Goal: Task Accomplishment & Management: Use online tool/utility

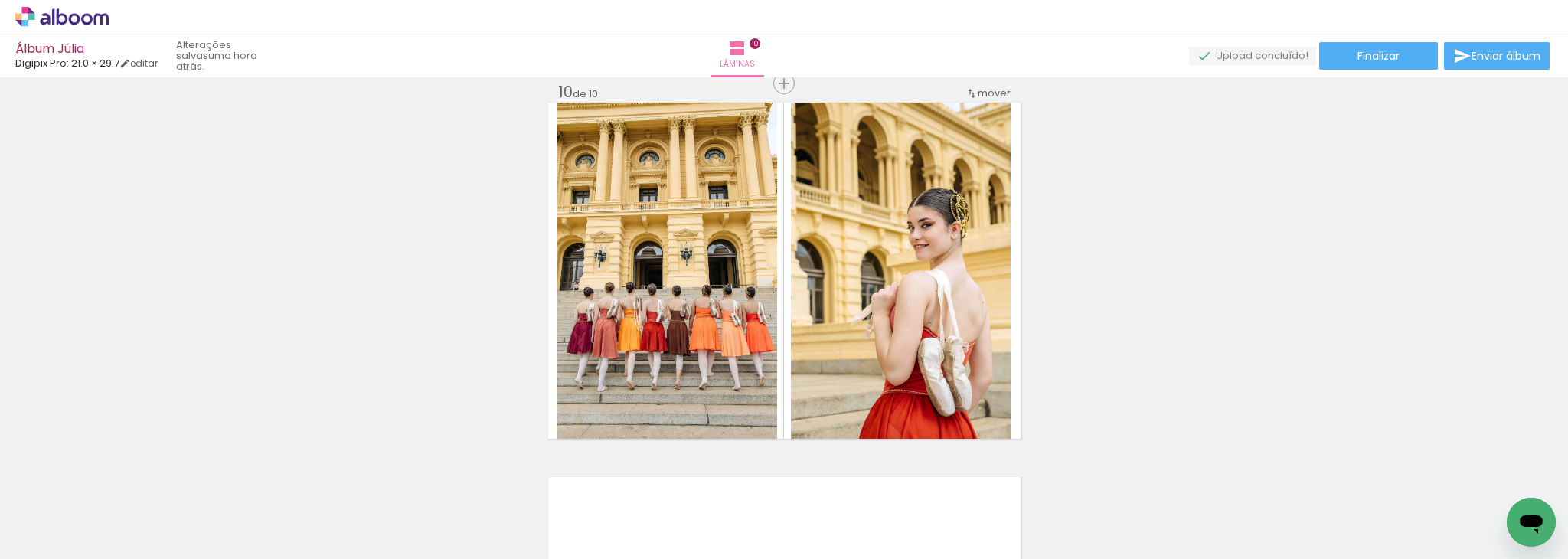
click at [1388, 58] on span "Finalizar" at bounding box center [1378, 56] width 42 height 11
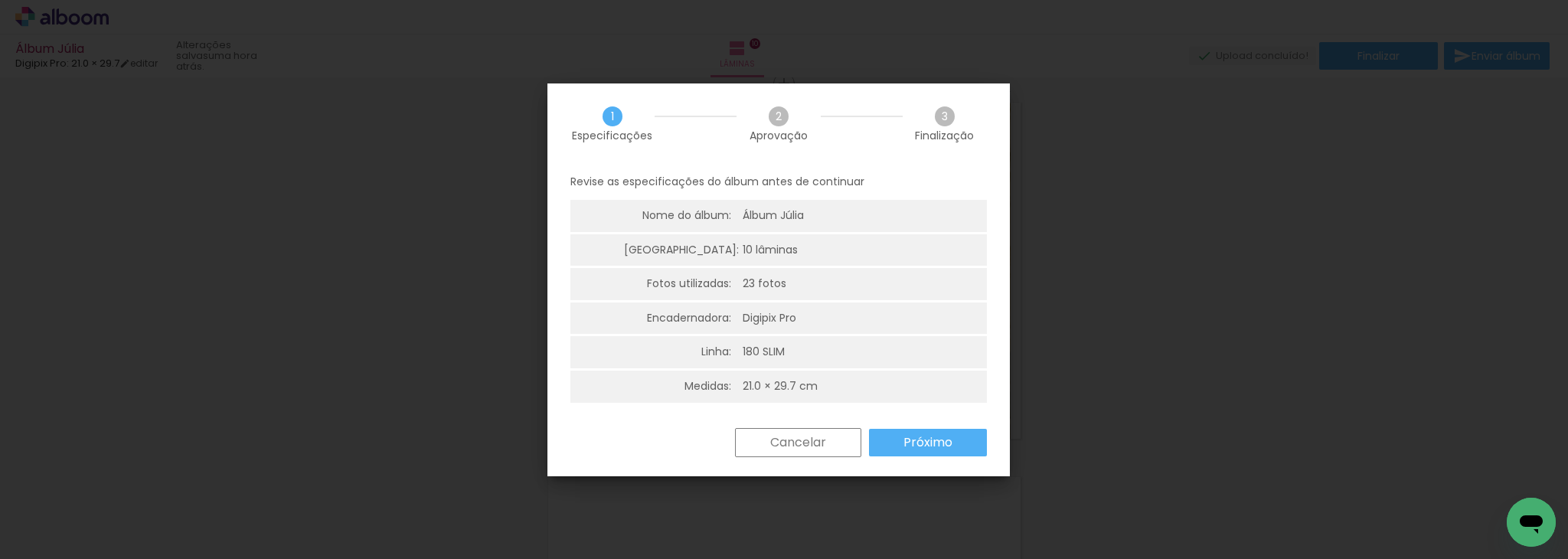
click at [0, 0] on slot "Próximo" at bounding box center [0, 0] width 0 height 0
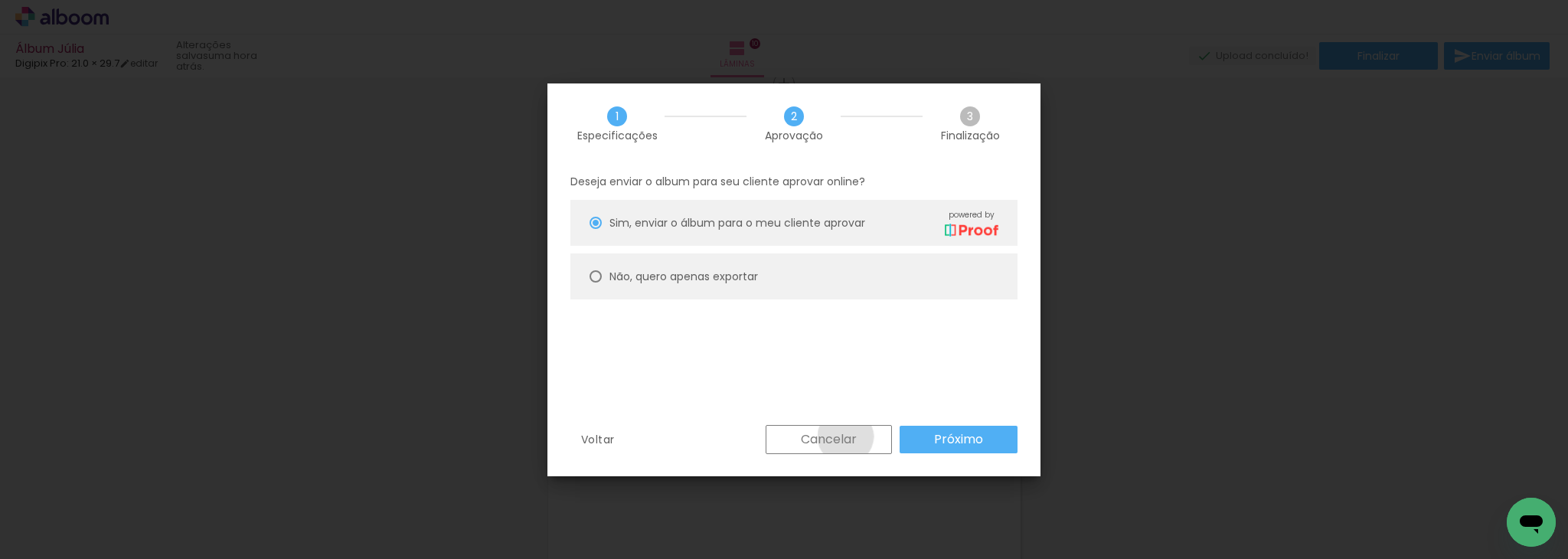
click at [0, 0] on slot "Cancelar" at bounding box center [0, 0] width 0 height 0
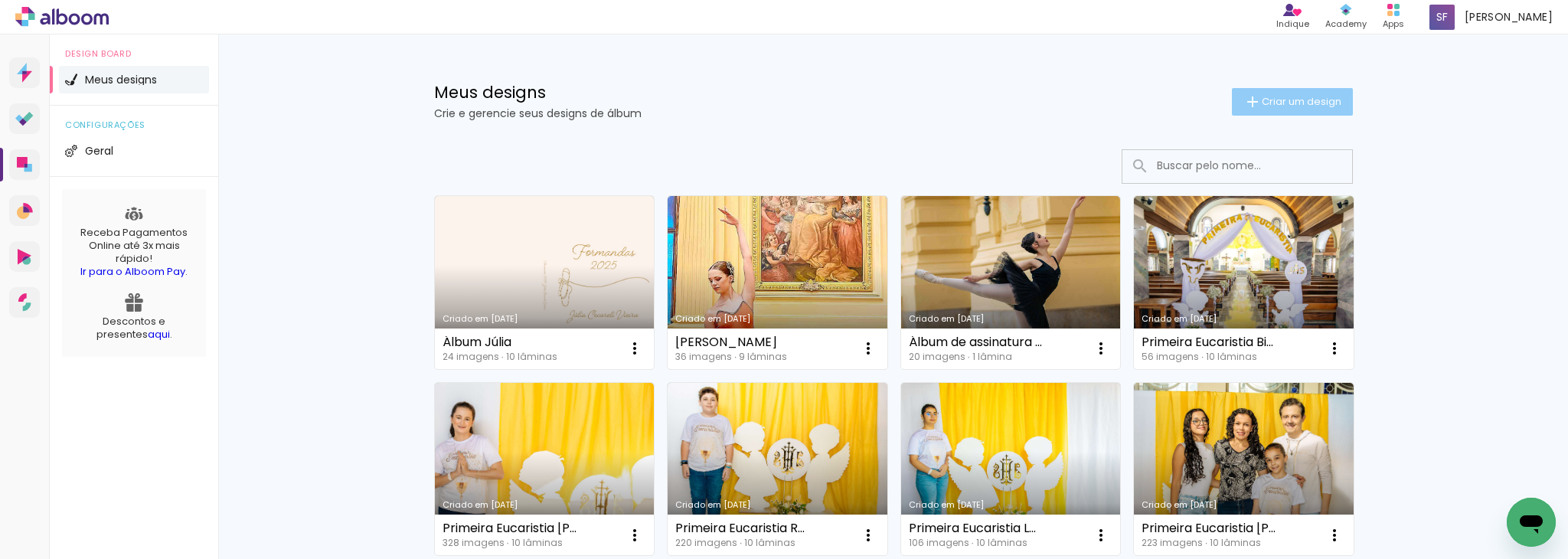
click at [1301, 105] on span "Criar um design" at bounding box center [1301, 101] width 80 height 10
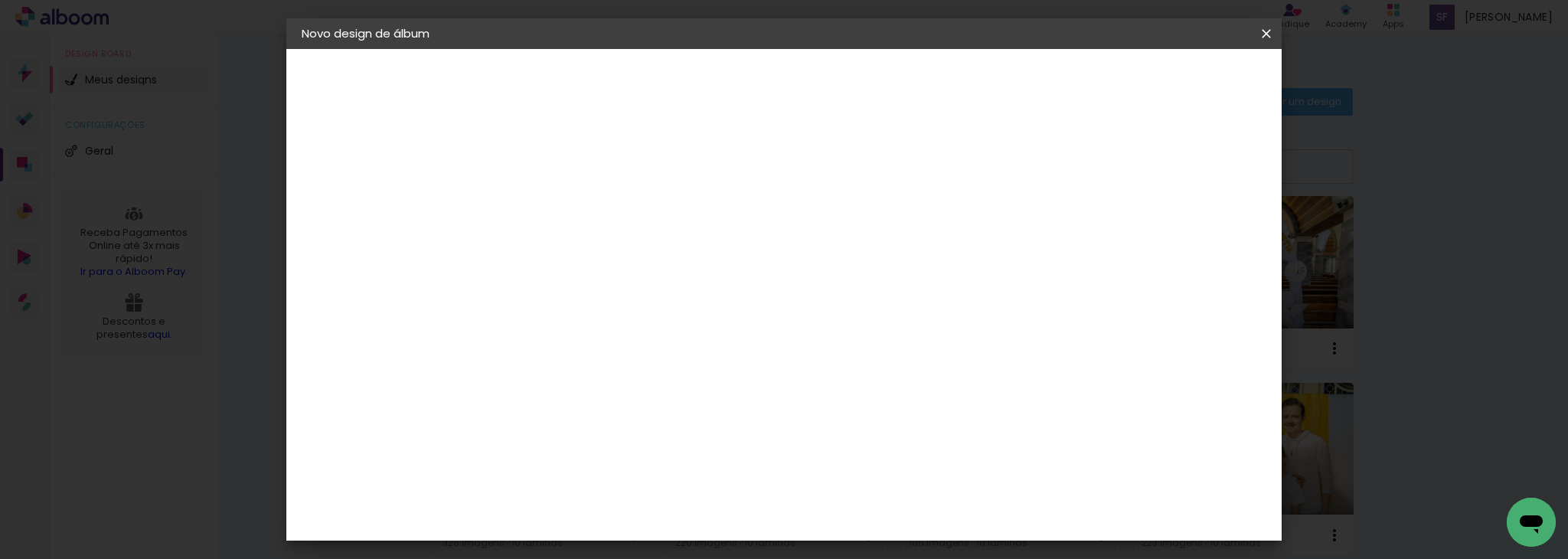
click at [552, 203] on input at bounding box center [552, 205] width 0 height 24
type input "Álbum Rebeca"
type paper-input "Álbum Rebeca"
click at [709, 86] on paper-button "Avançar" at bounding box center [672, 81] width 75 height 26
click at [668, 284] on input at bounding box center [591, 291] width 155 height 20
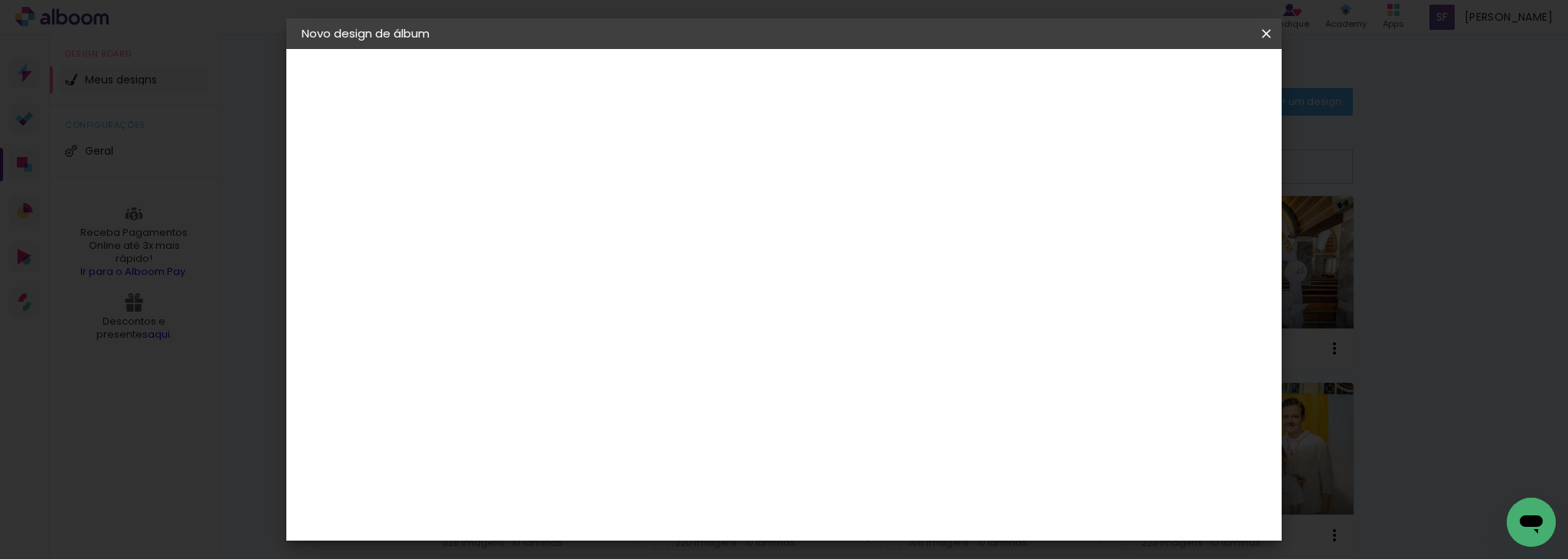
type input "digi"
type paper-input "digi"
click at [580, 342] on div "Digipix Pro" at bounding box center [561, 349] width 38 height 25
click at [0, 0] on slot "Avançar" at bounding box center [0, 0] width 0 height 0
click at [612, 255] on input "text" at bounding box center [581, 267] width 60 height 24
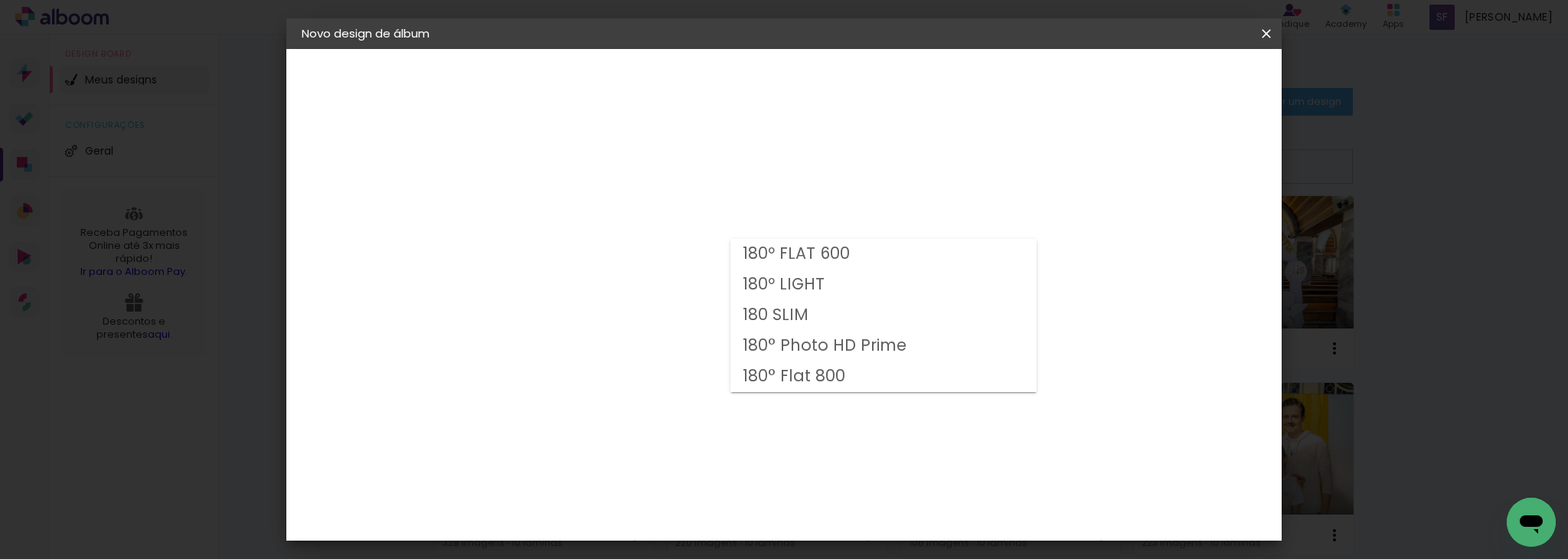
click at [891, 324] on paper-item "180 SLIM" at bounding box center [883, 315] width 306 height 30
type input "180 SLIM"
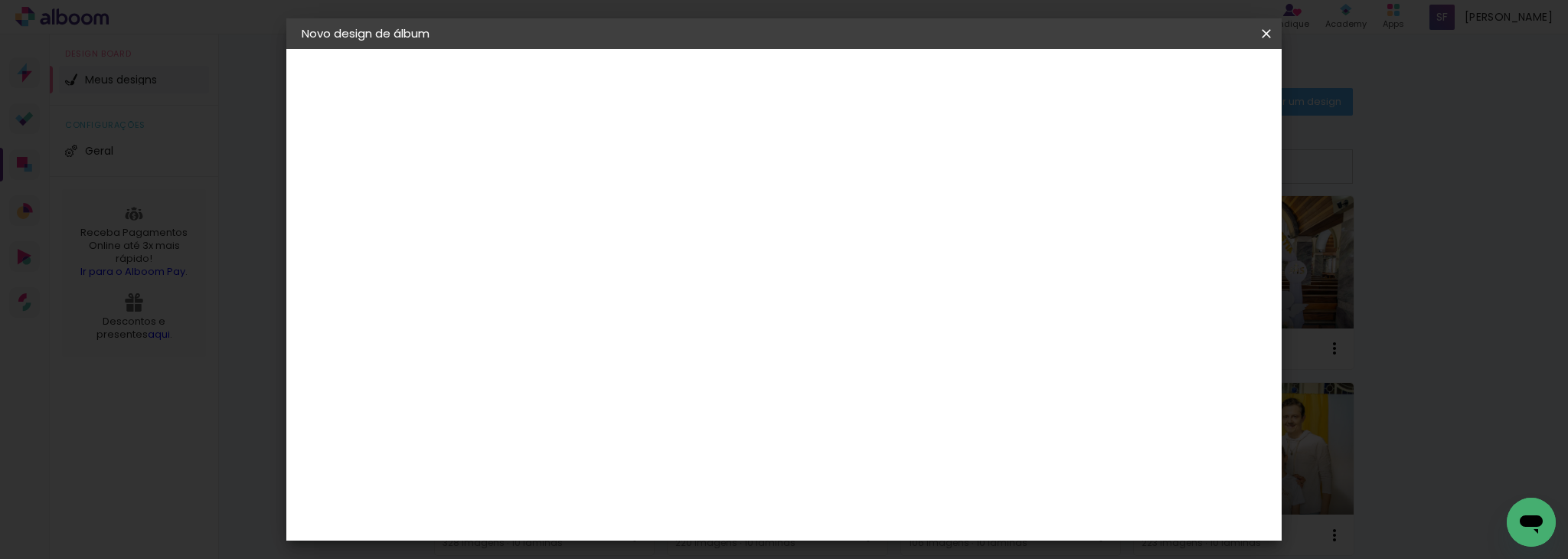
scroll to position [220, 0]
click at [0, 0] on slot "Avançar" at bounding box center [0, 0] width 0 height 0
click at [778, 167] on div at bounding box center [772, 165] width 14 height 14
type paper-checkbox "on"
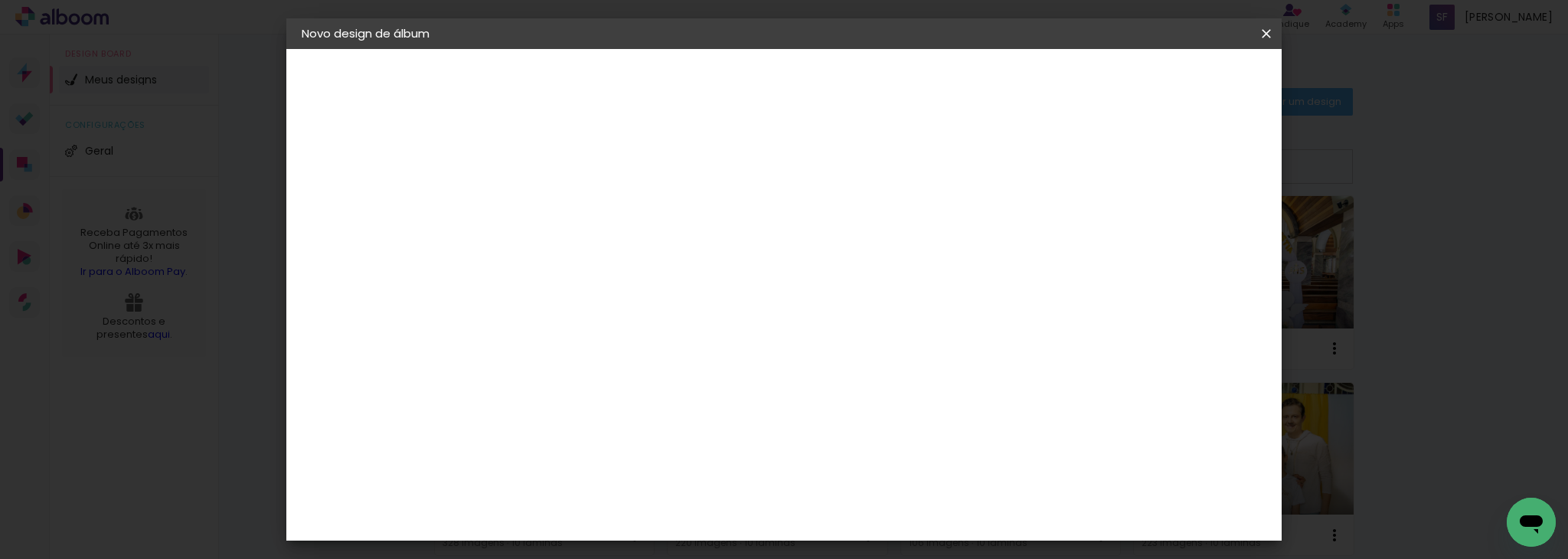
click at [880, 71] on paper-button "Iniciar design" at bounding box center [840, 86] width 80 height 36
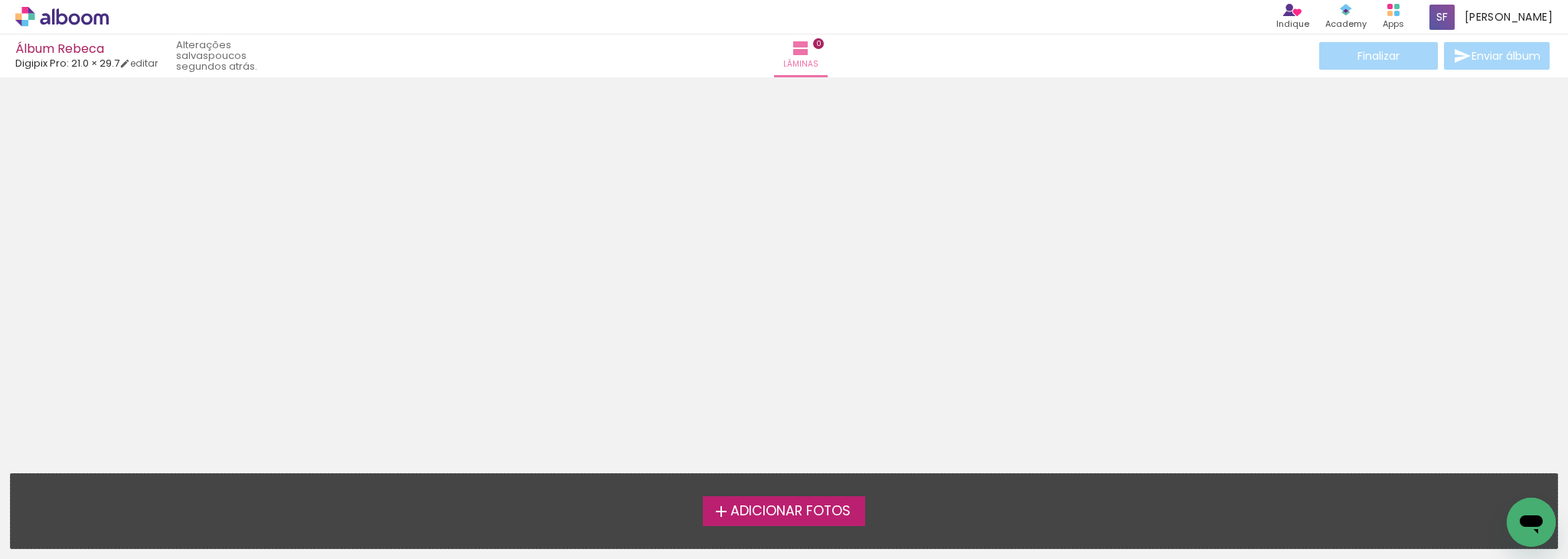
click at [786, 513] on span "Adicionar Fotos" at bounding box center [790, 512] width 120 height 14
click at [0, 0] on input "file" at bounding box center [0, 0] width 0 height 0
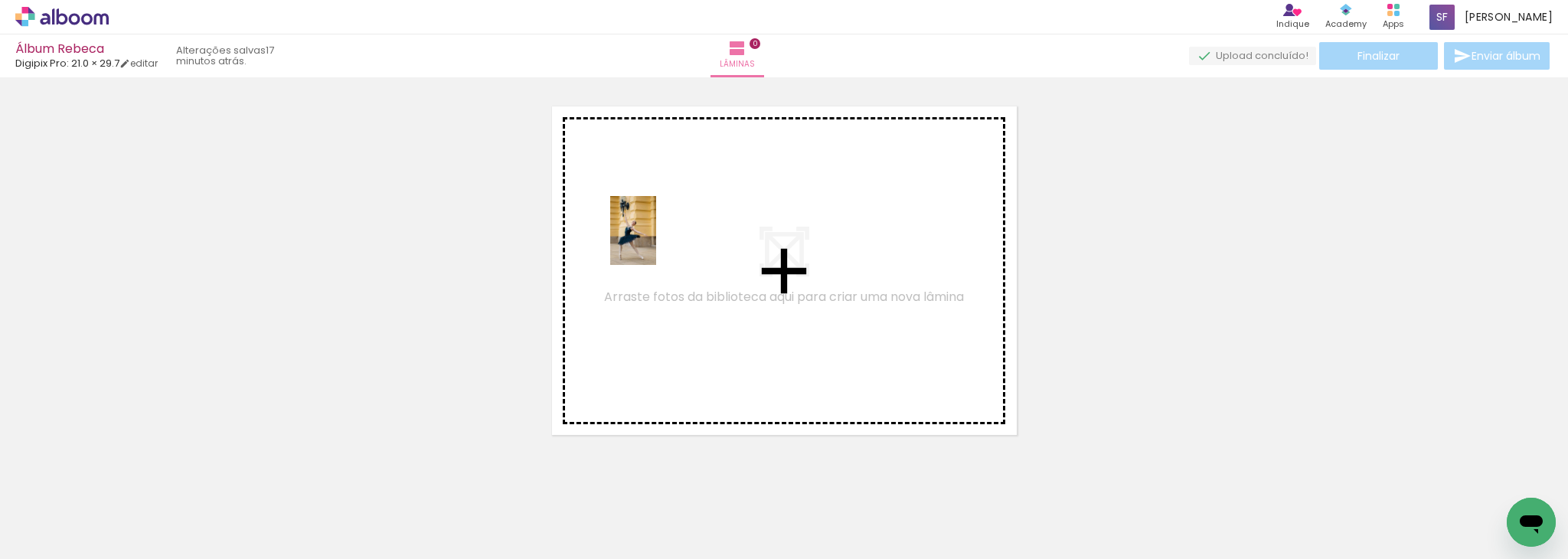
drag, startPoint x: 157, startPoint y: 518, endPoint x: 658, endPoint y: 240, distance: 573.0
click at [658, 240] on quentale-workspace at bounding box center [784, 279] width 1568 height 559
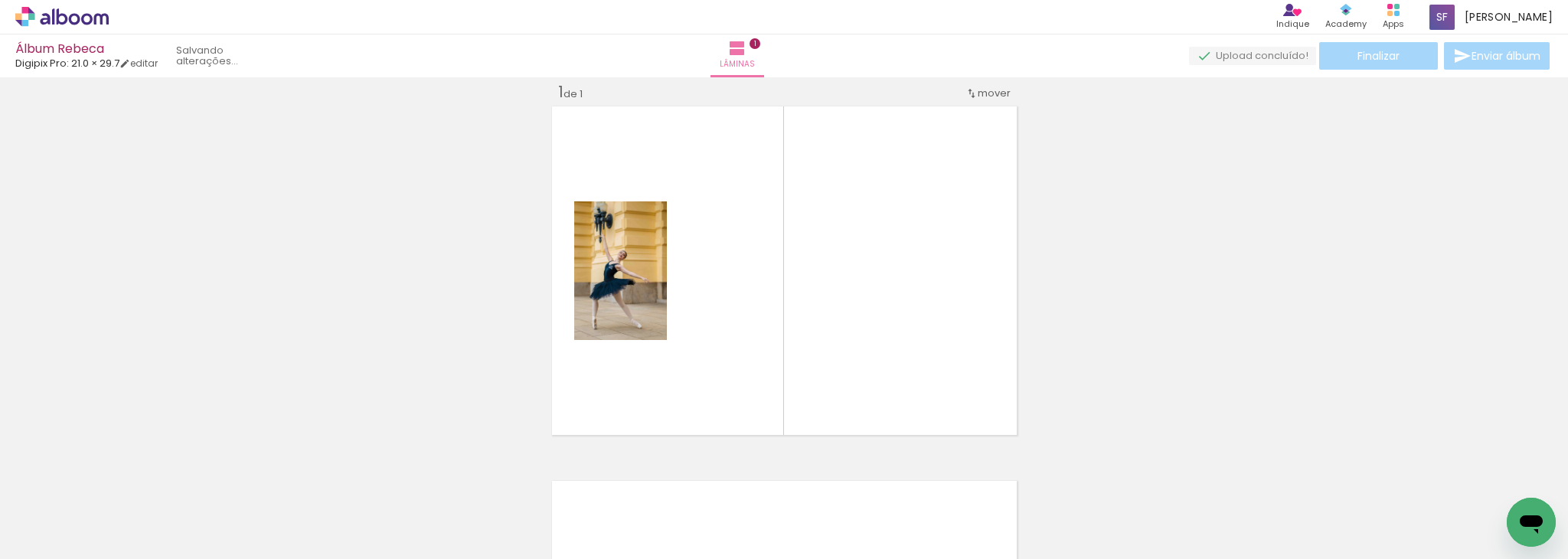
scroll to position [20, 0]
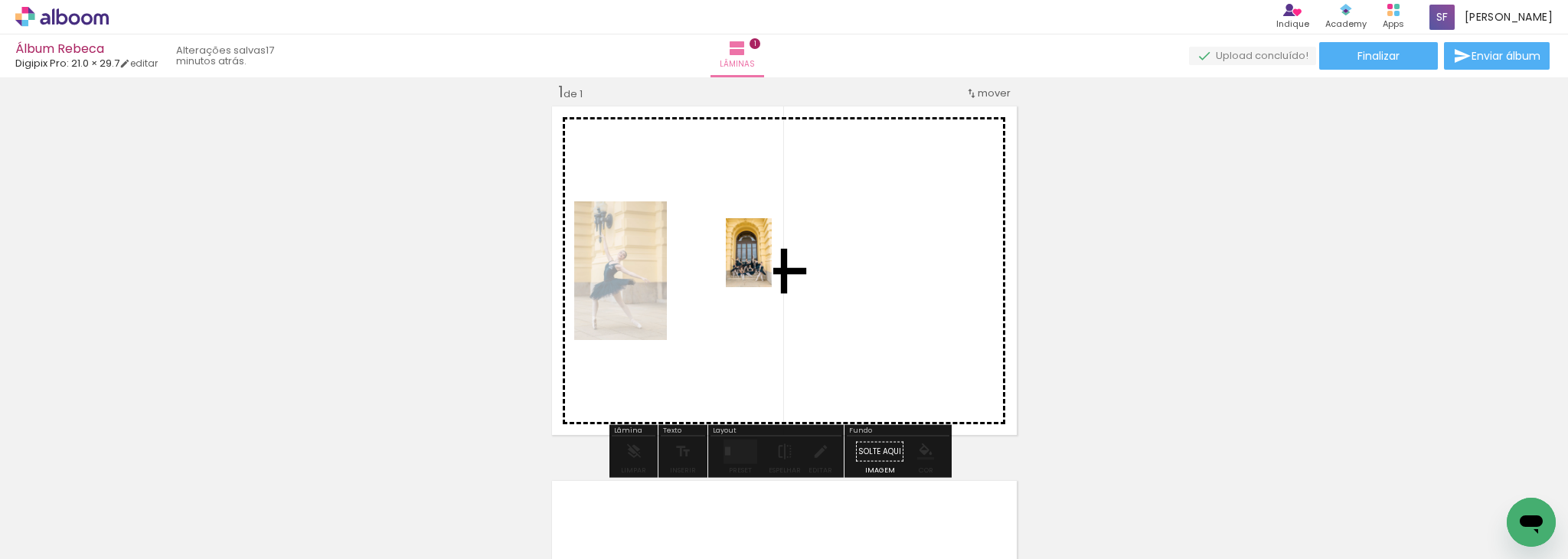
drag, startPoint x: 254, startPoint y: 515, endPoint x: 768, endPoint y: 266, distance: 571.1
click at [768, 266] on quentale-workspace at bounding box center [784, 279] width 1568 height 559
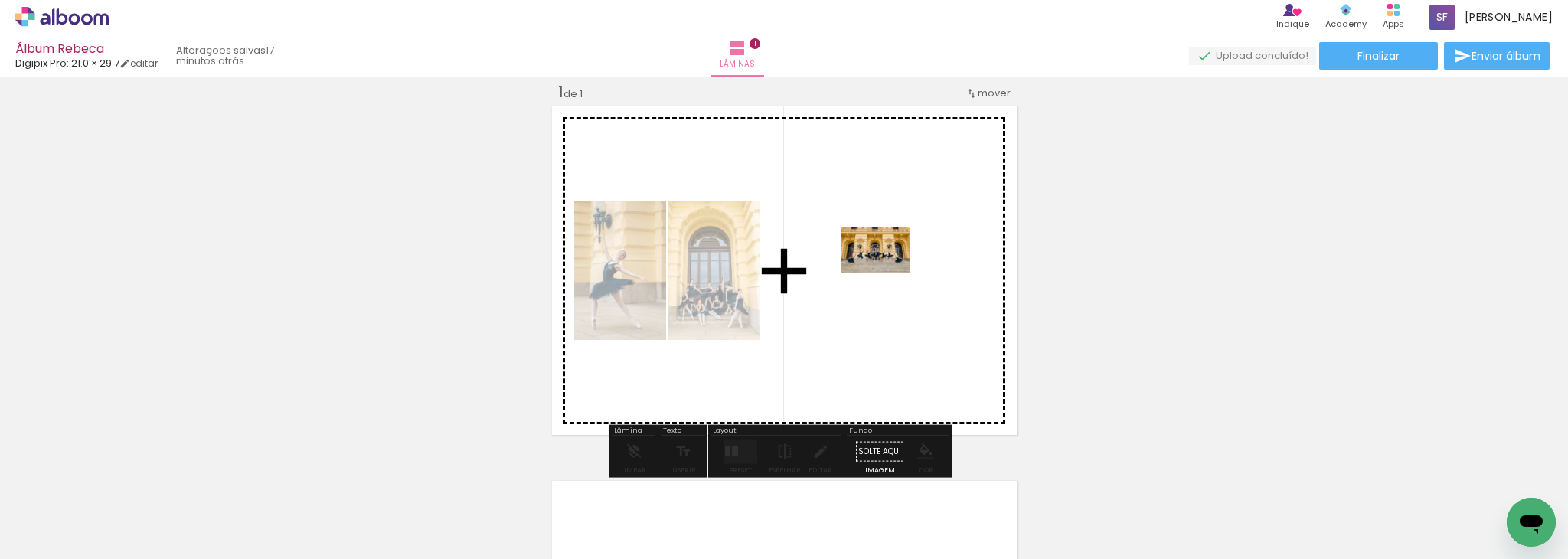
drag, startPoint x: 348, startPoint y: 513, endPoint x: 887, endPoint y: 273, distance: 590.0
click at [887, 273] on quentale-workspace at bounding box center [784, 279] width 1568 height 559
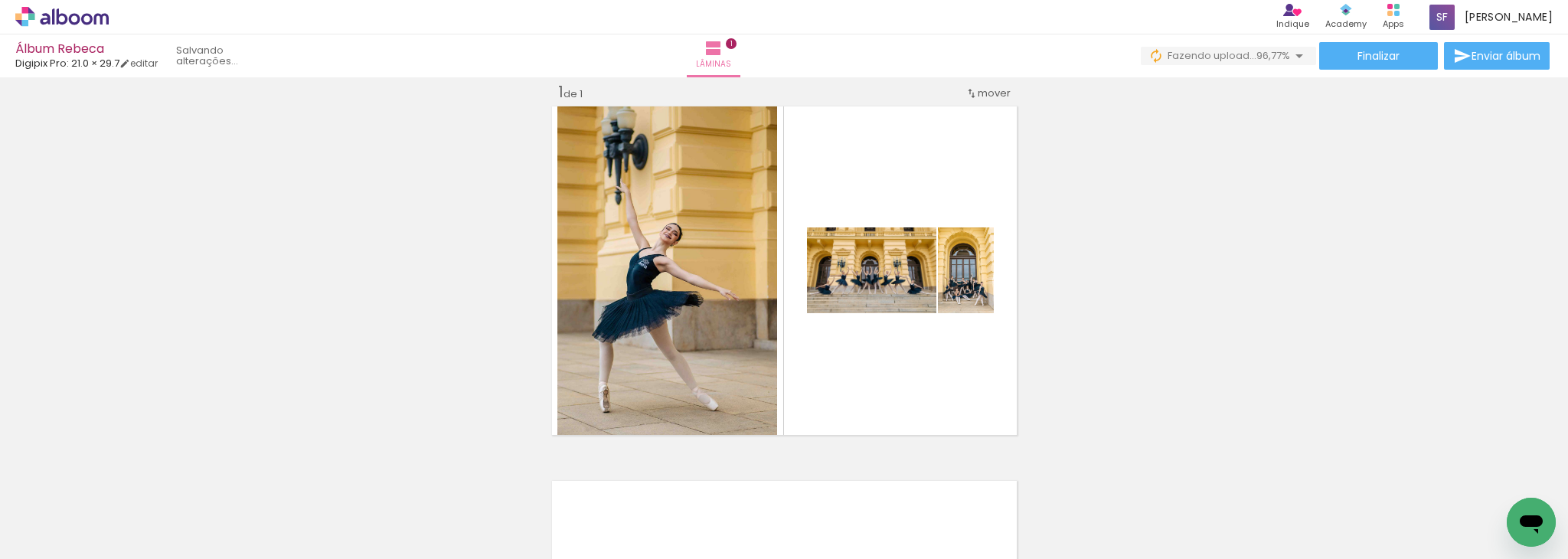
scroll to position [0, 1220]
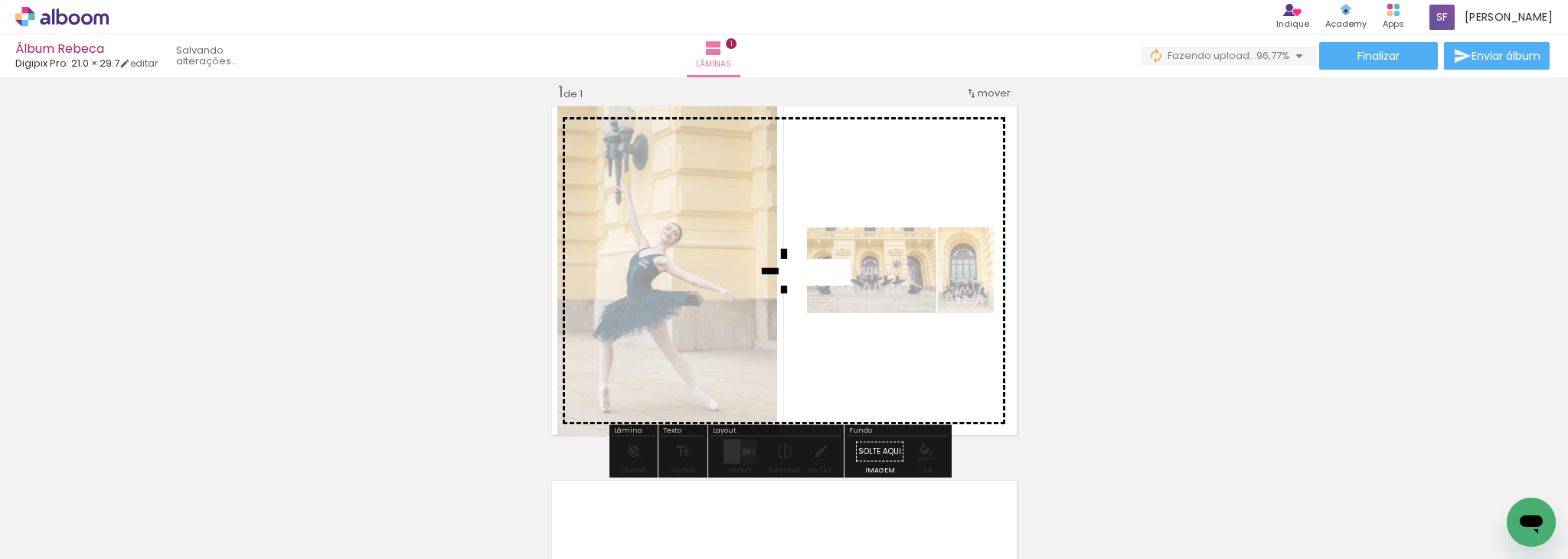
drag, startPoint x: 1497, startPoint y: 507, endPoint x: 825, endPoint y: 306, distance: 701.4
click at [825, 306] on quentale-workspace at bounding box center [784, 279] width 1568 height 559
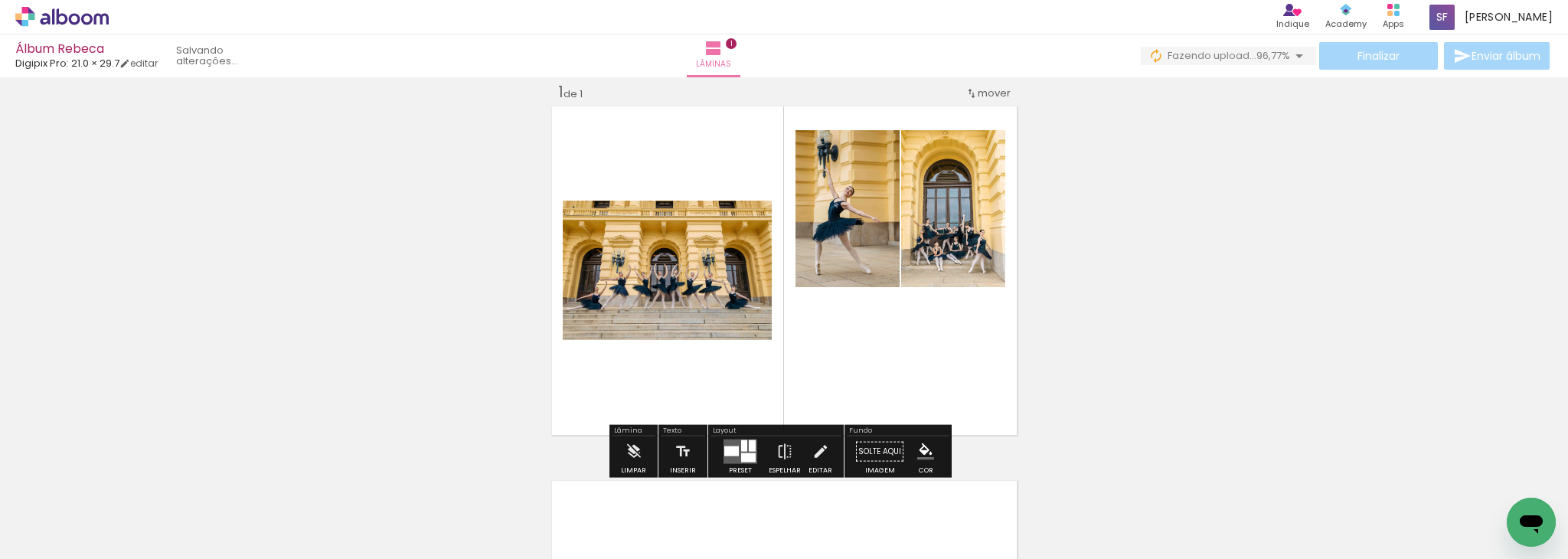
click at [925, 356] on quentale-photo at bounding box center [900, 349] width 210 height 122
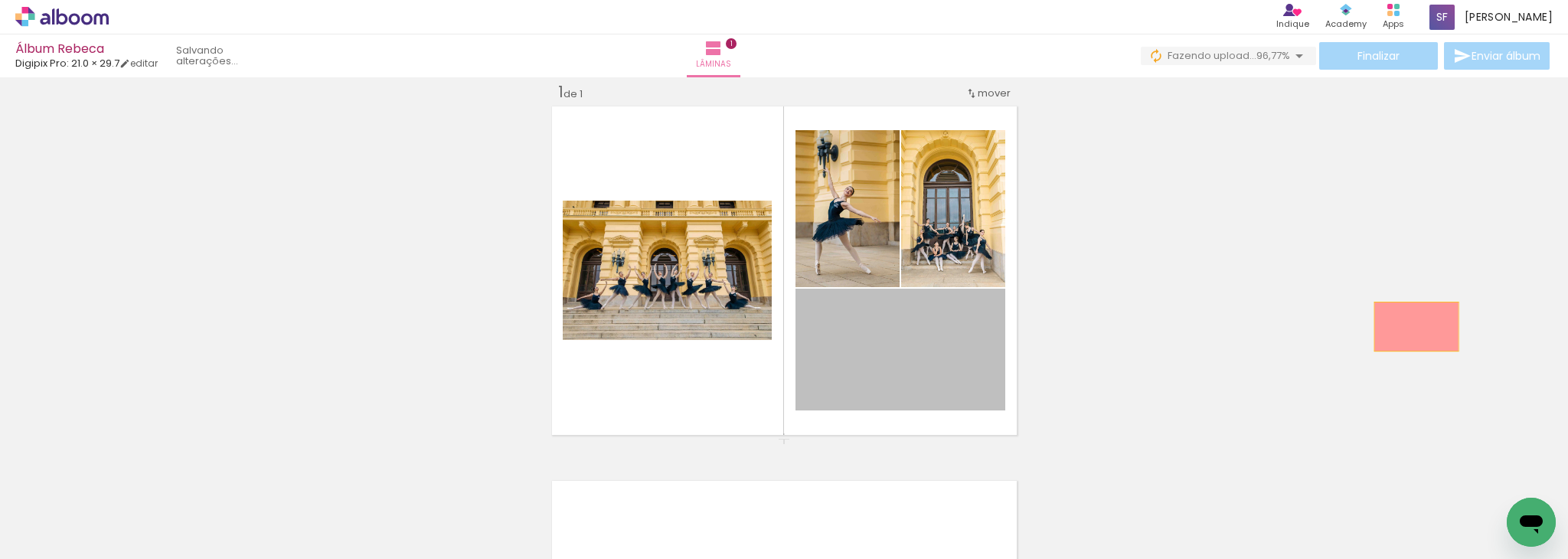
drag, startPoint x: 925, startPoint y: 356, endPoint x: 1439, endPoint y: 341, distance: 514.2
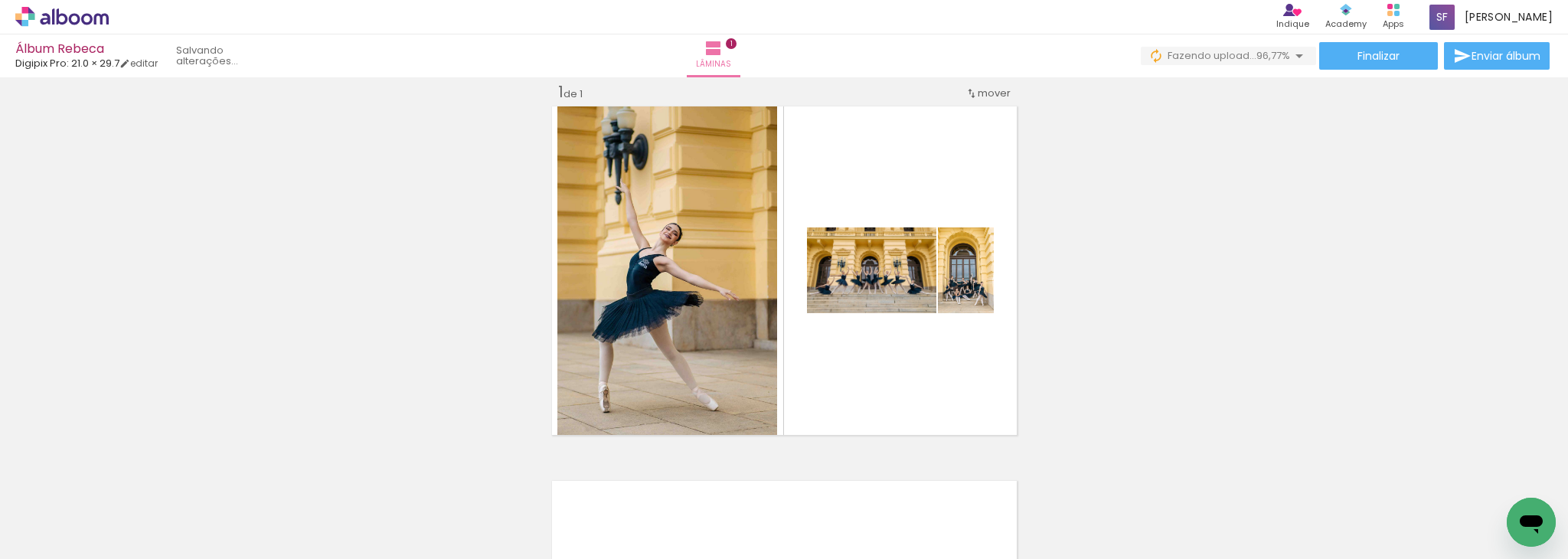
click at [1476, 479] on iron-icon at bounding box center [1473, 476] width 16 height 16
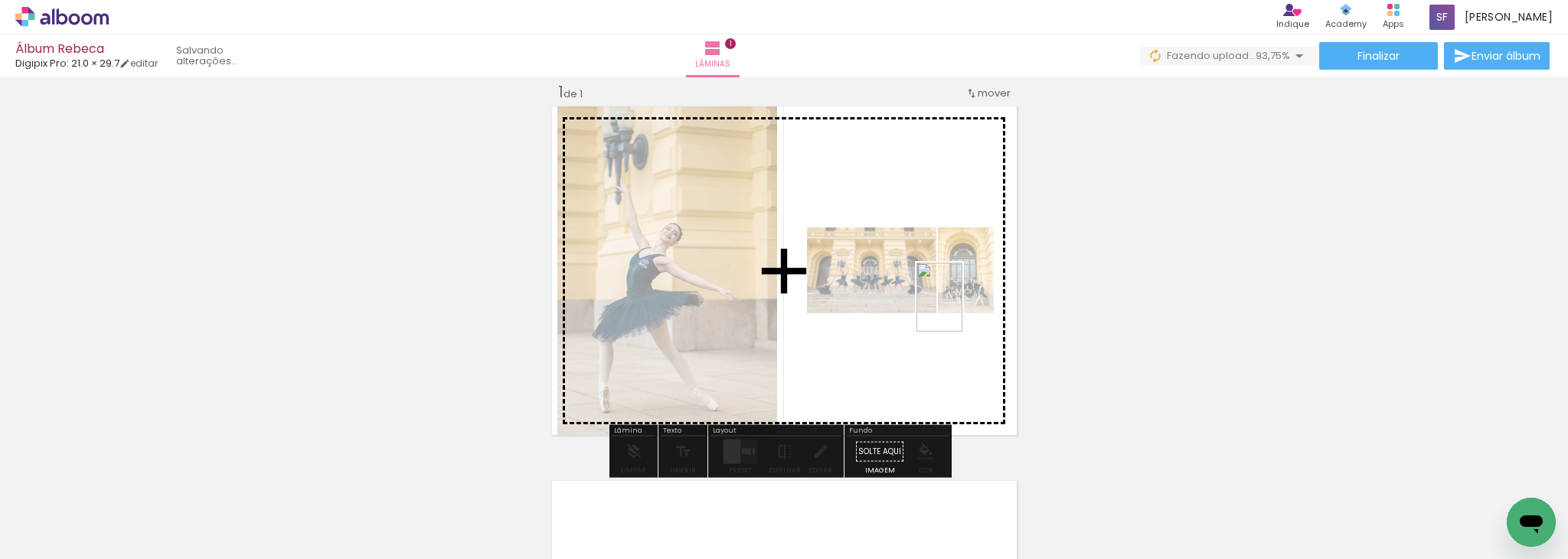
drag, startPoint x: 1423, startPoint y: 501, endPoint x: 886, endPoint y: 315, distance: 568.3
click at [886, 315] on quentale-workspace at bounding box center [784, 279] width 1568 height 559
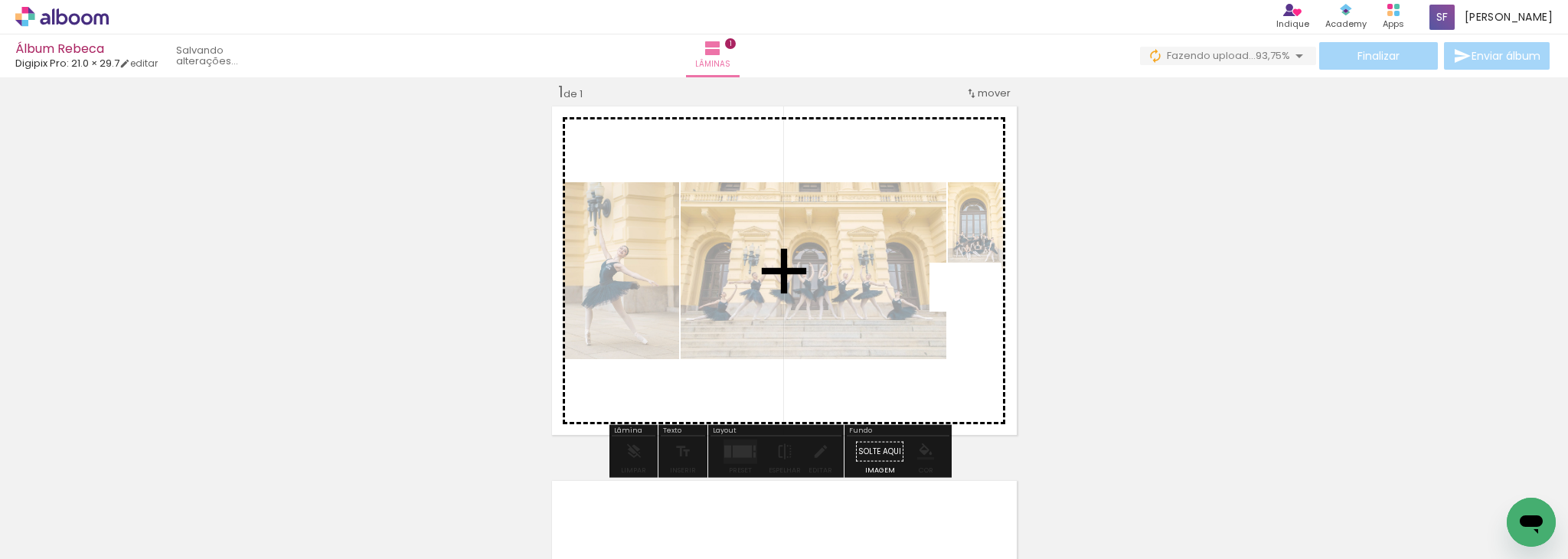
drag, startPoint x: 1487, startPoint y: 507, endPoint x: 946, endPoint y: 313, distance: 574.7
click at [946, 313] on quentale-workspace at bounding box center [784, 279] width 1568 height 559
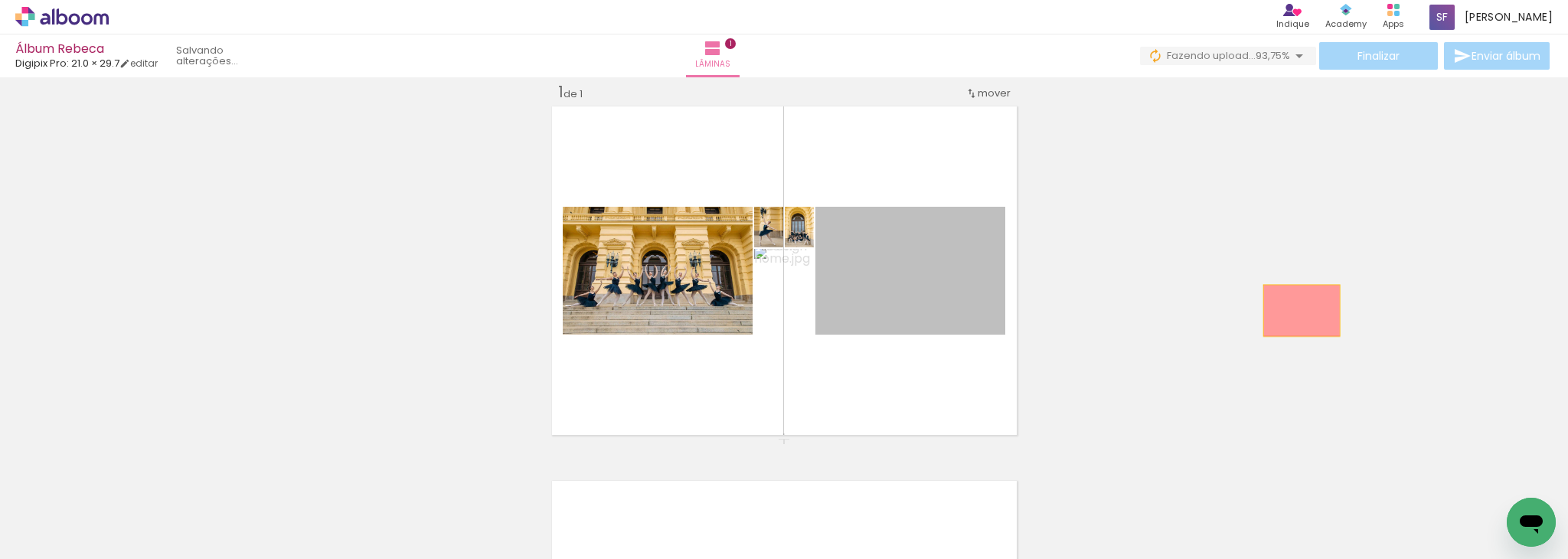
drag, startPoint x: 891, startPoint y: 297, endPoint x: 1295, endPoint y: 310, distance: 404.2
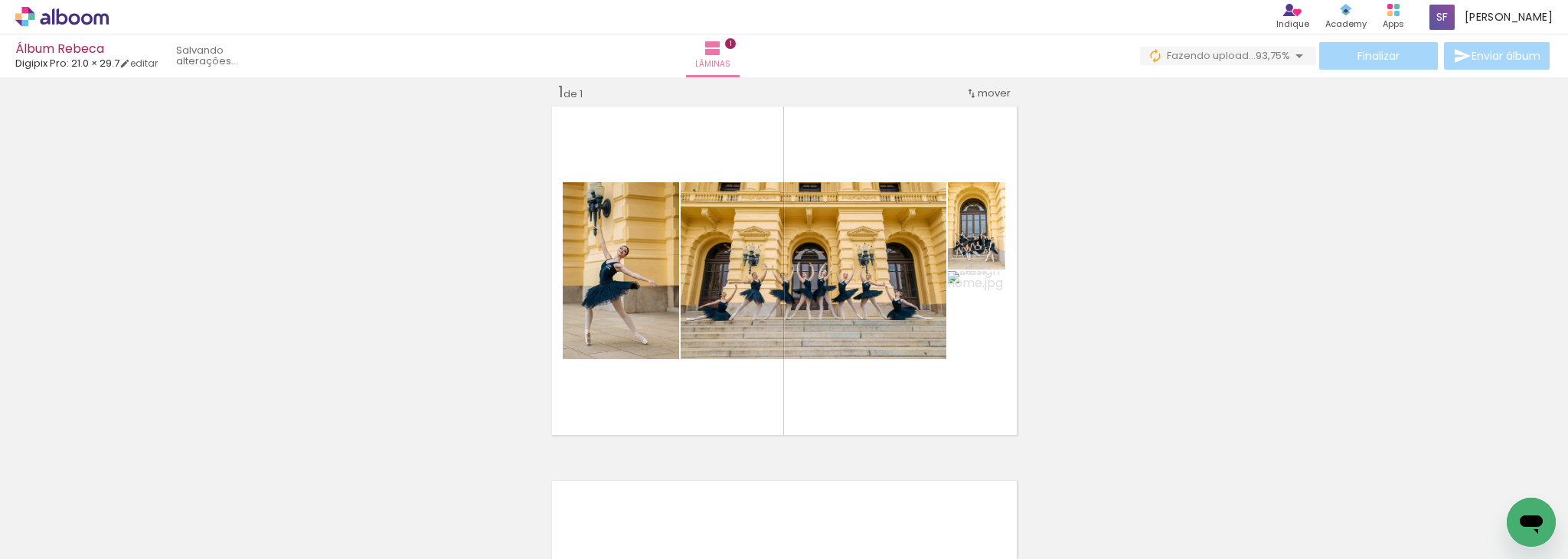
scroll to position [0, 0]
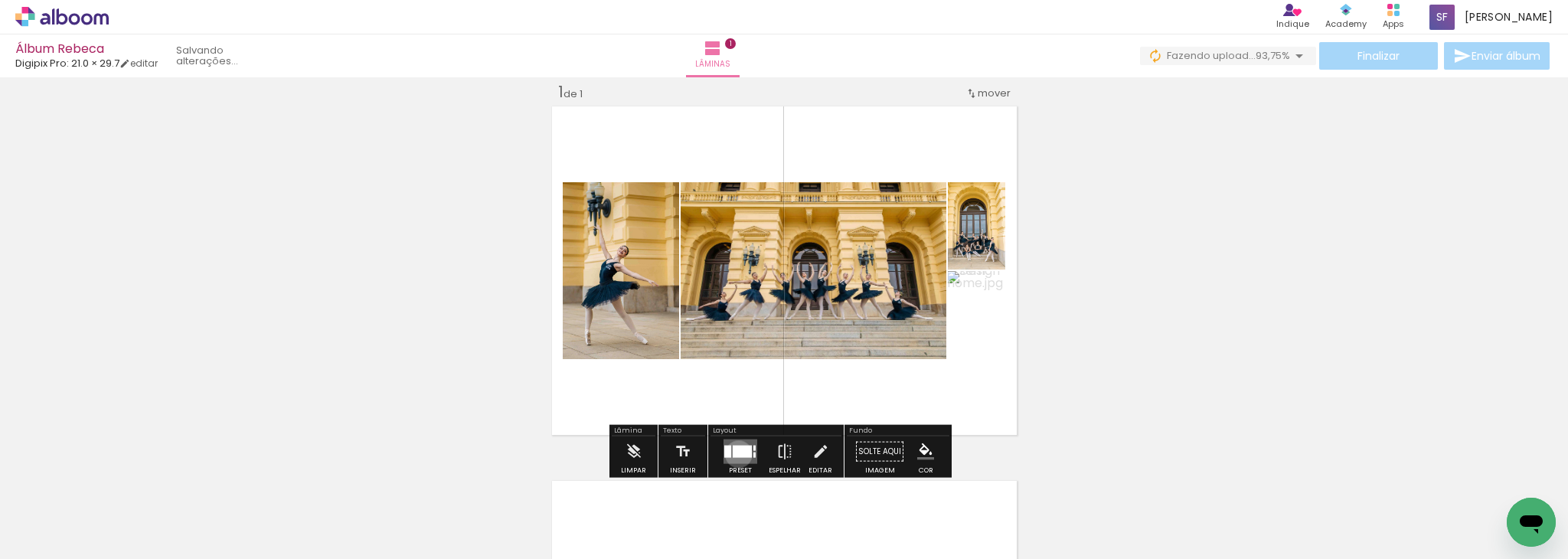
click at [735, 453] on div at bounding box center [743, 452] width 20 height 12
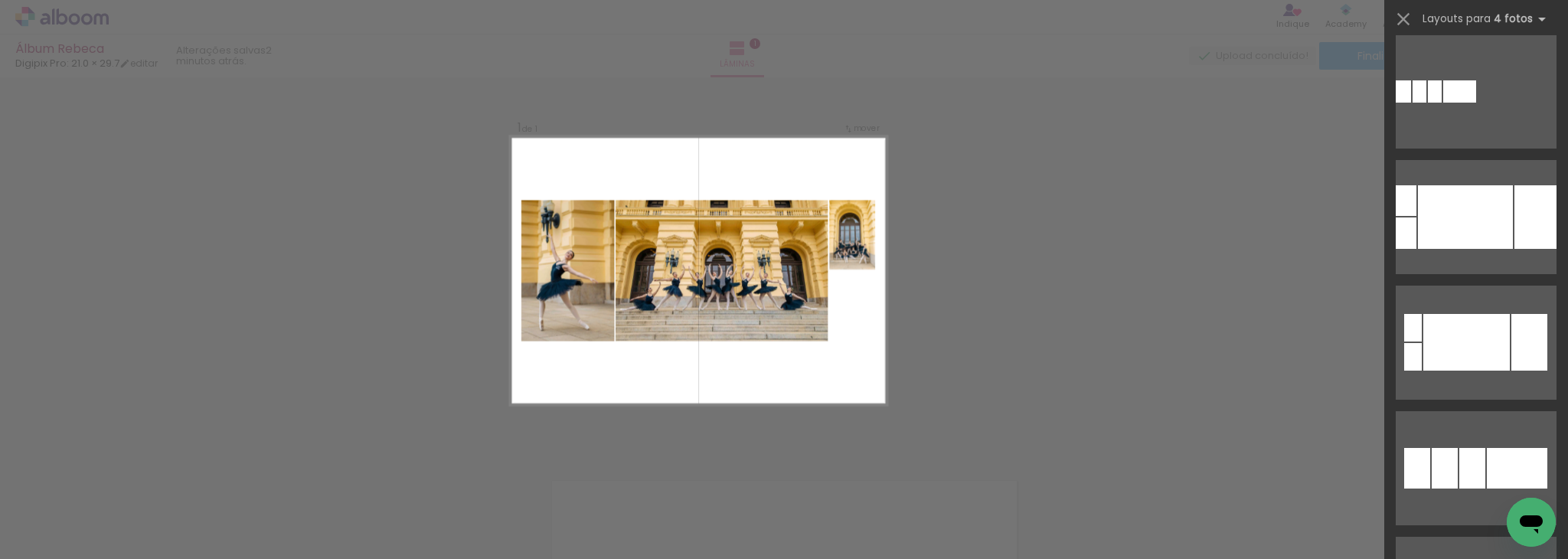
scroll to position [573, 0]
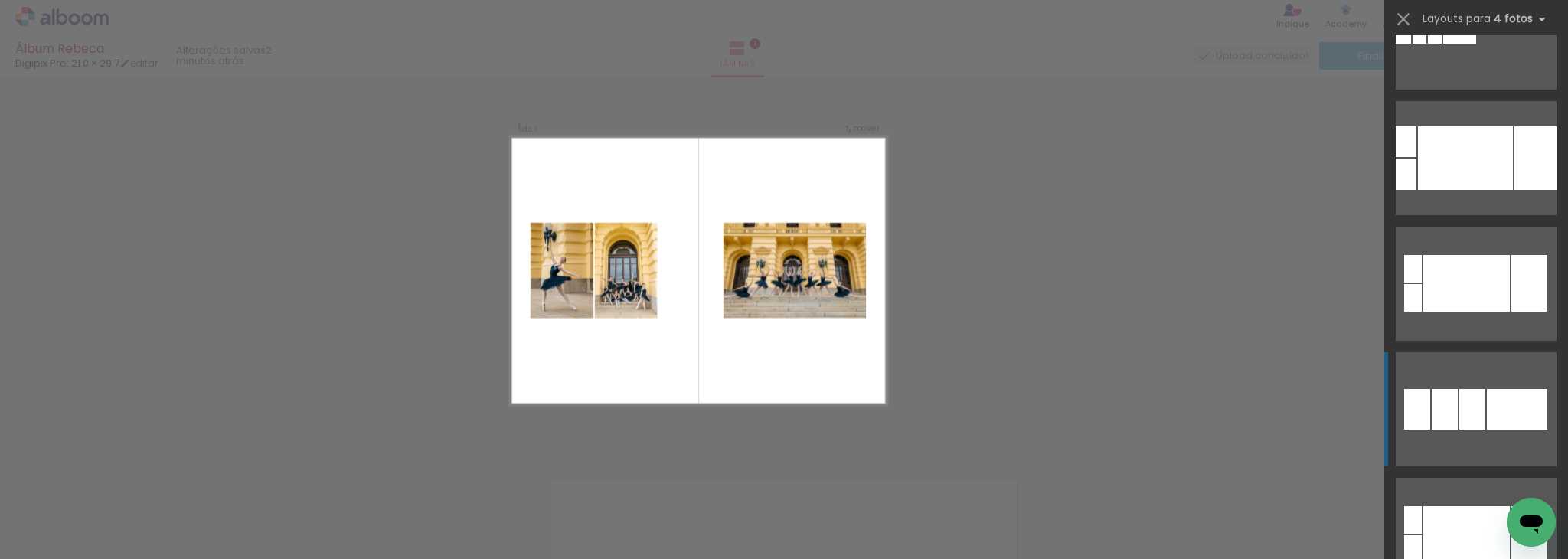
click at [1473, 420] on div at bounding box center [1472, 410] width 26 height 41
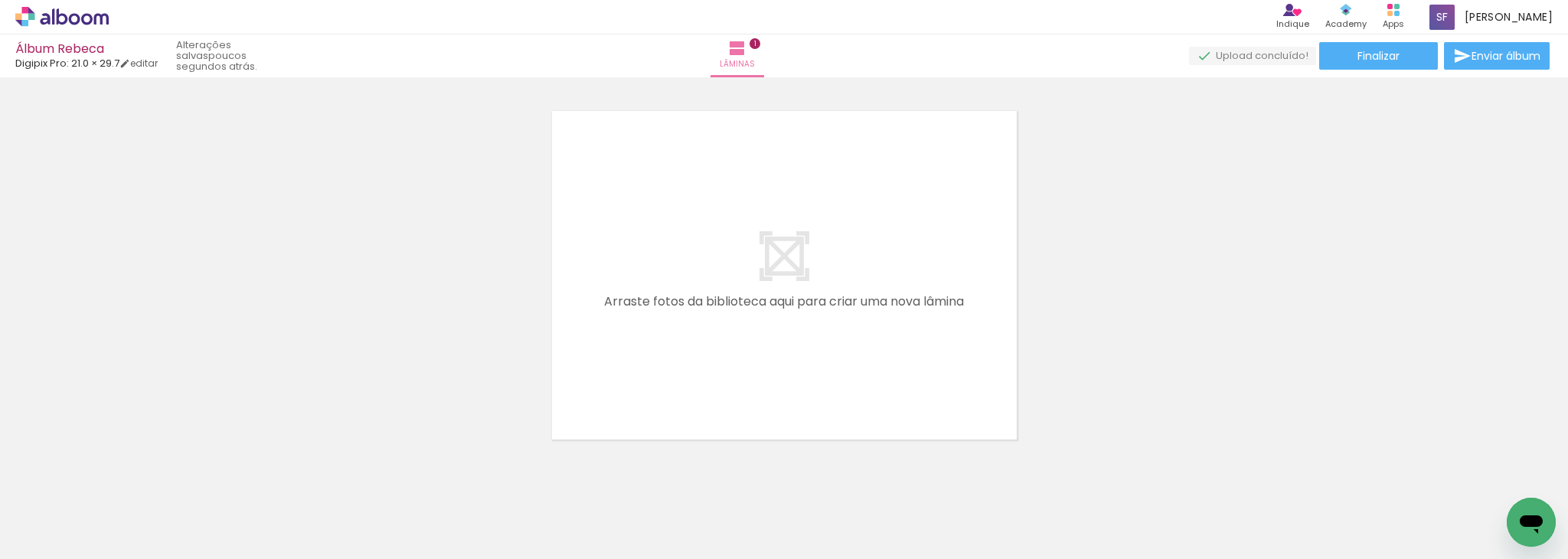
scroll to position [0, 33]
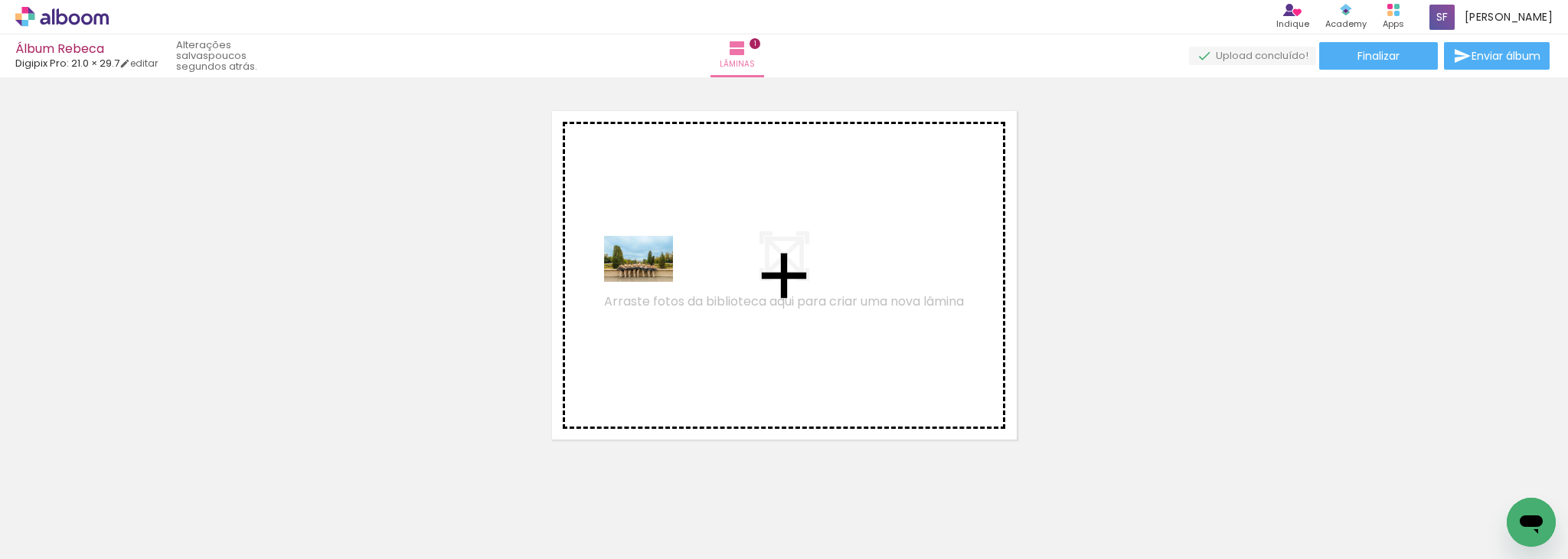
drag, startPoint x: 389, startPoint y: 516, endPoint x: 671, endPoint y: 261, distance: 380.2
click at [671, 261] on quentale-workspace at bounding box center [784, 279] width 1568 height 559
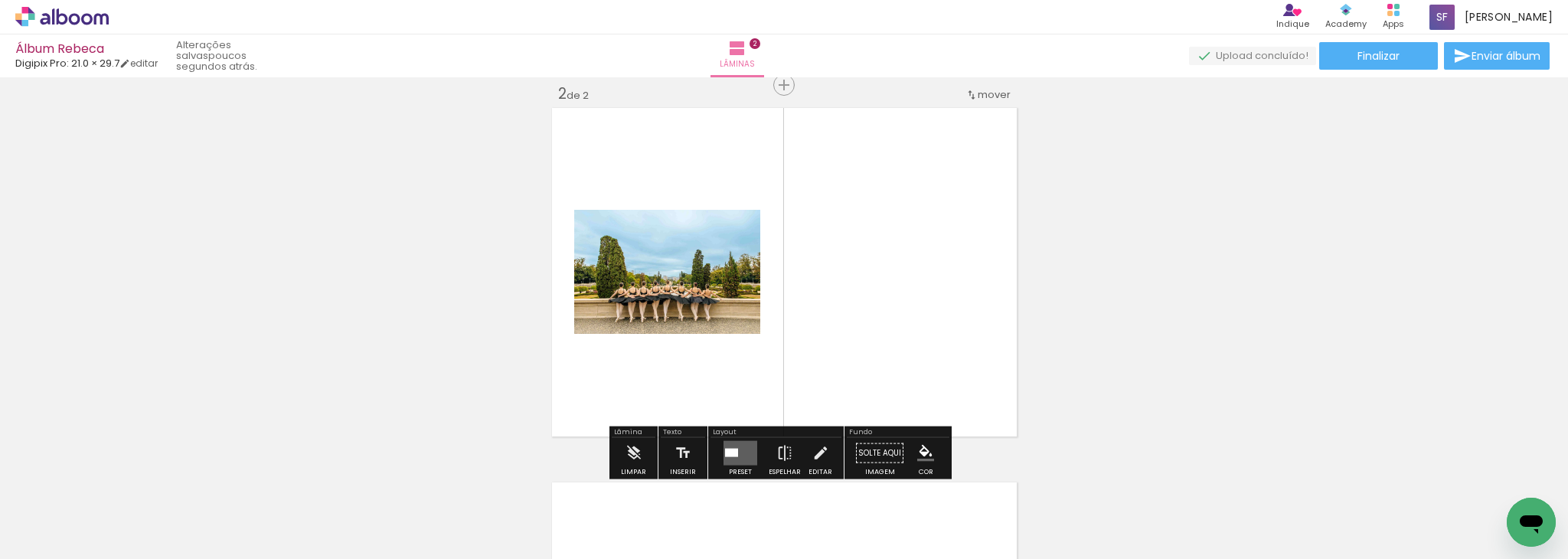
scroll to position [394, 0]
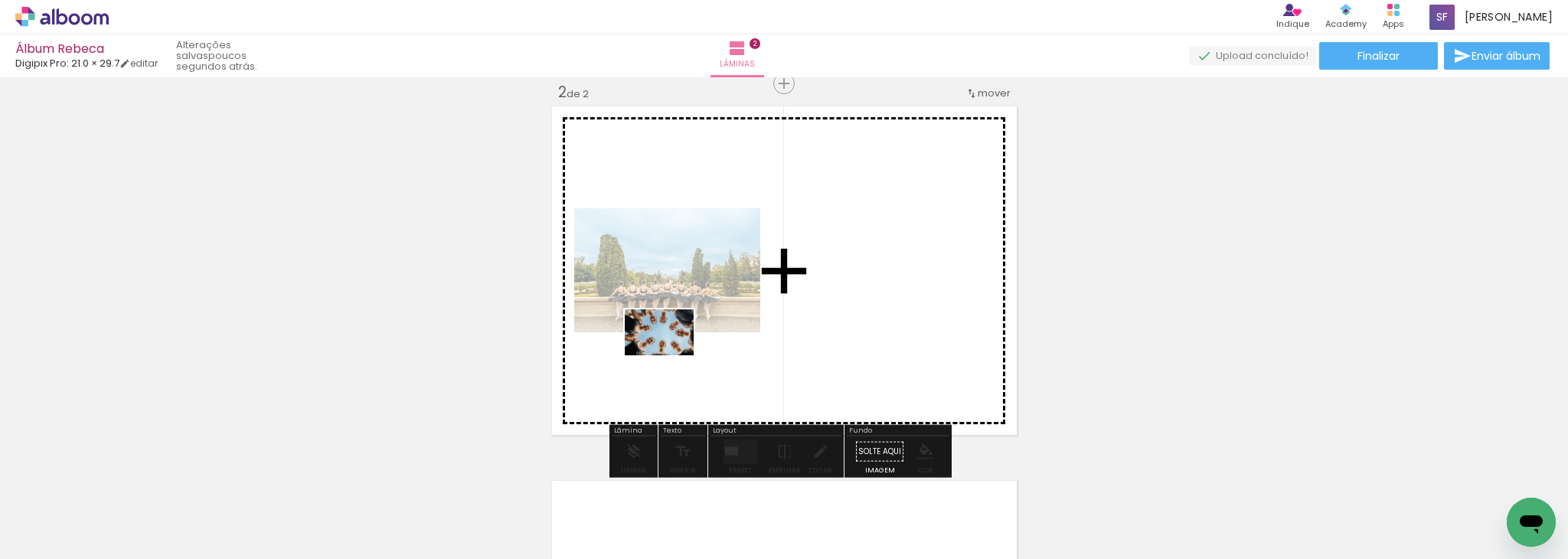
drag, startPoint x: 561, startPoint y: 522, endPoint x: 680, endPoint y: 347, distance: 211.6
click at [680, 347] on quentale-workspace at bounding box center [784, 279] width 1568 height 559
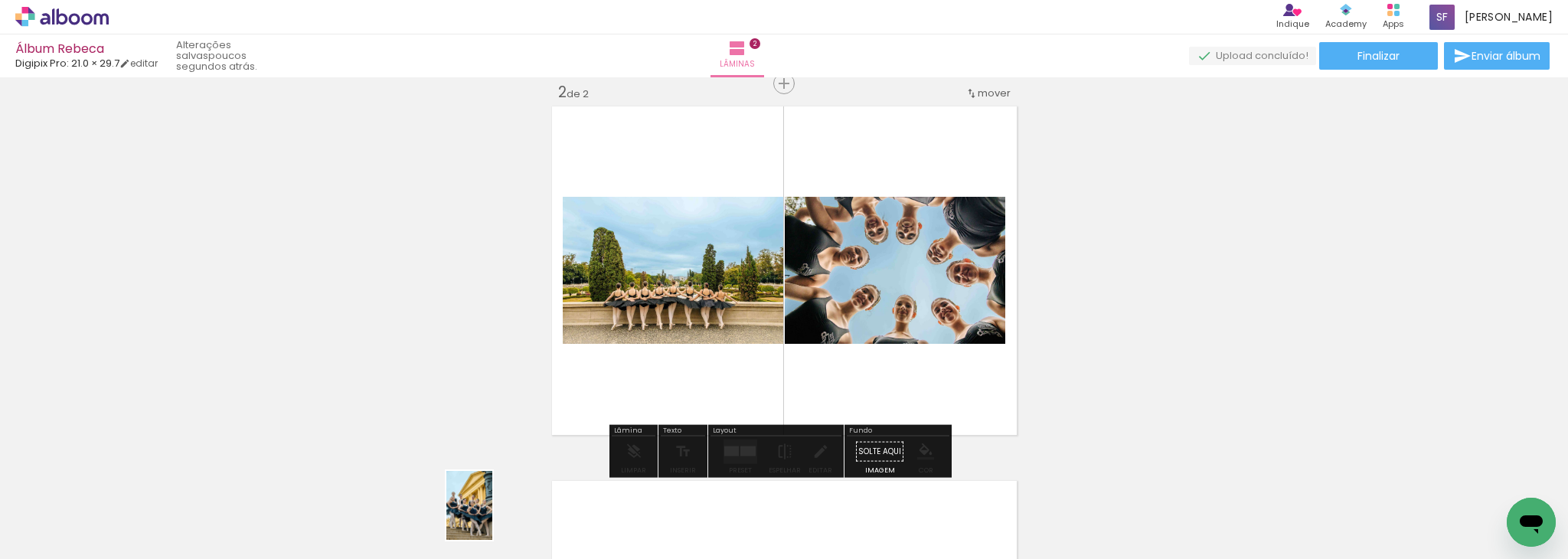
drag, startPoint x: 473, startPoint y: 513, endPoint x: 492, endPoint y: 518, distance: 19.6
click at [489, 518] on div at bounding box center [463, 507] width 51 height 76
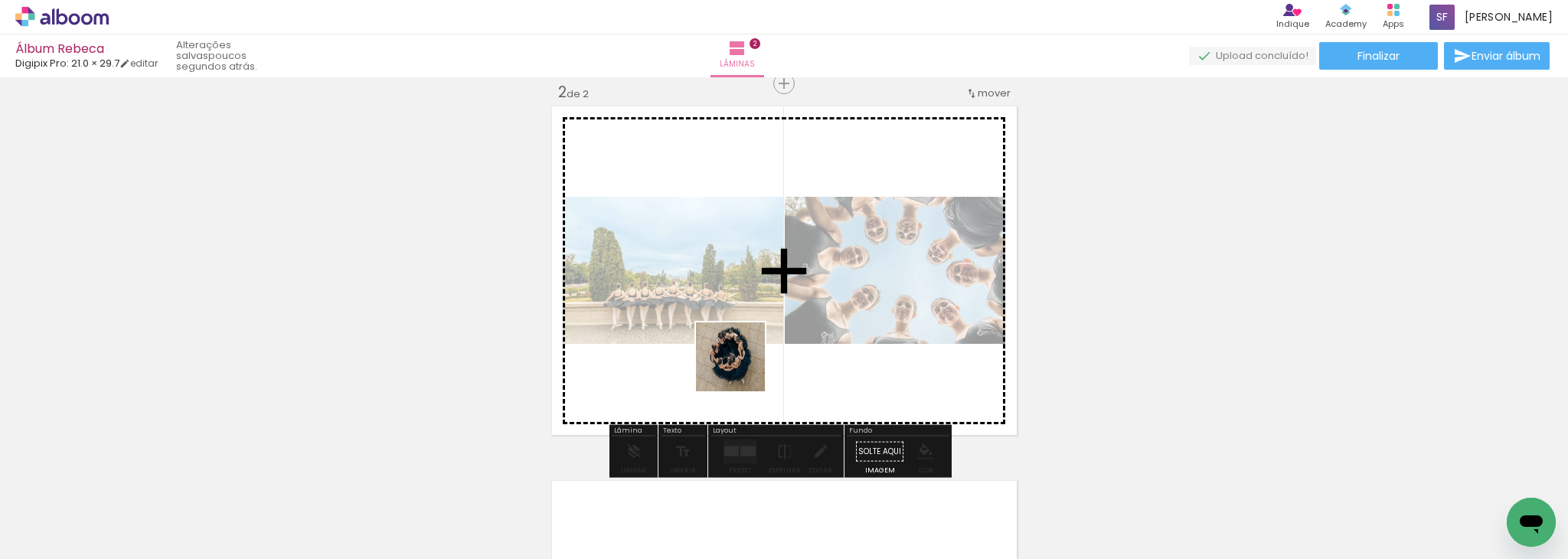
drag, startPoint x: 655, startPoint y: 509, endPoint x: 751, endPoint y: 350, distance: 185.7
click at [751, 350] on quentale-workspace at bounding box center [784, 279] width 1568 height 559
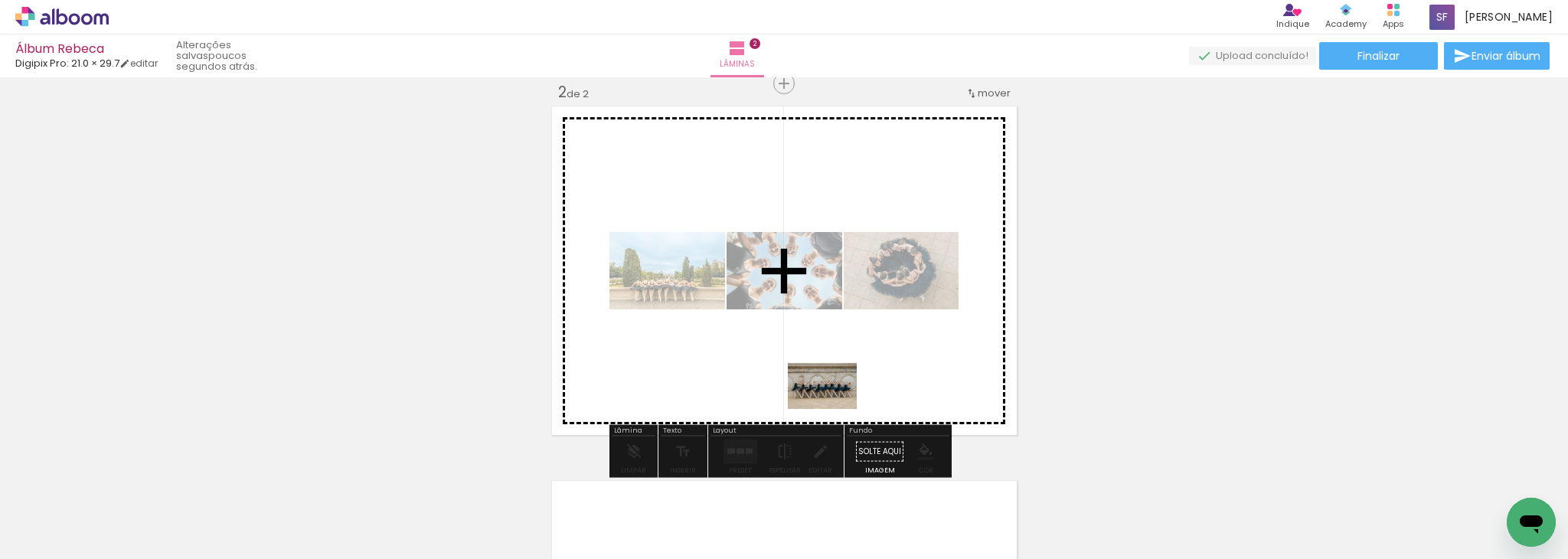
drag, startPoint x: 817, startPoint y: 511, endPoint x: 834, endPoint y: 407, distance: 105.4
click at [834, 407] on quentale-workspace at bounding box center [784, 279] width 1568 height 559
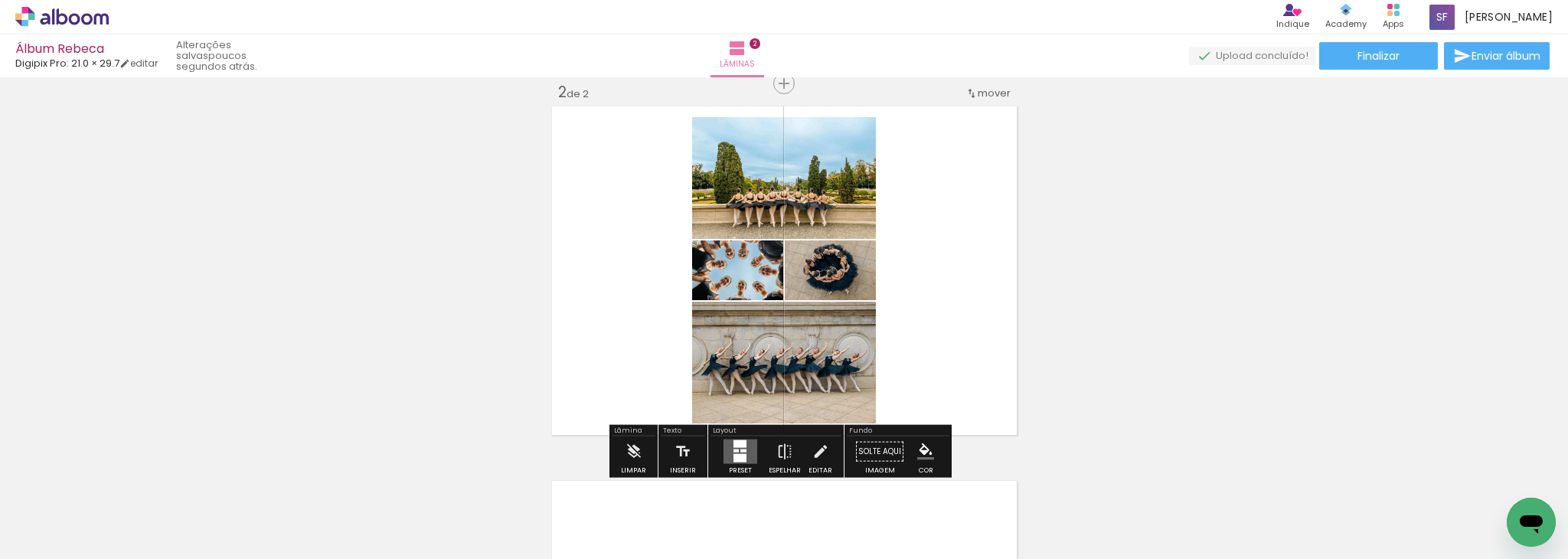
click at [745, 448] on quentale-layouter at bounding box center [740, 452] width 34 height 25
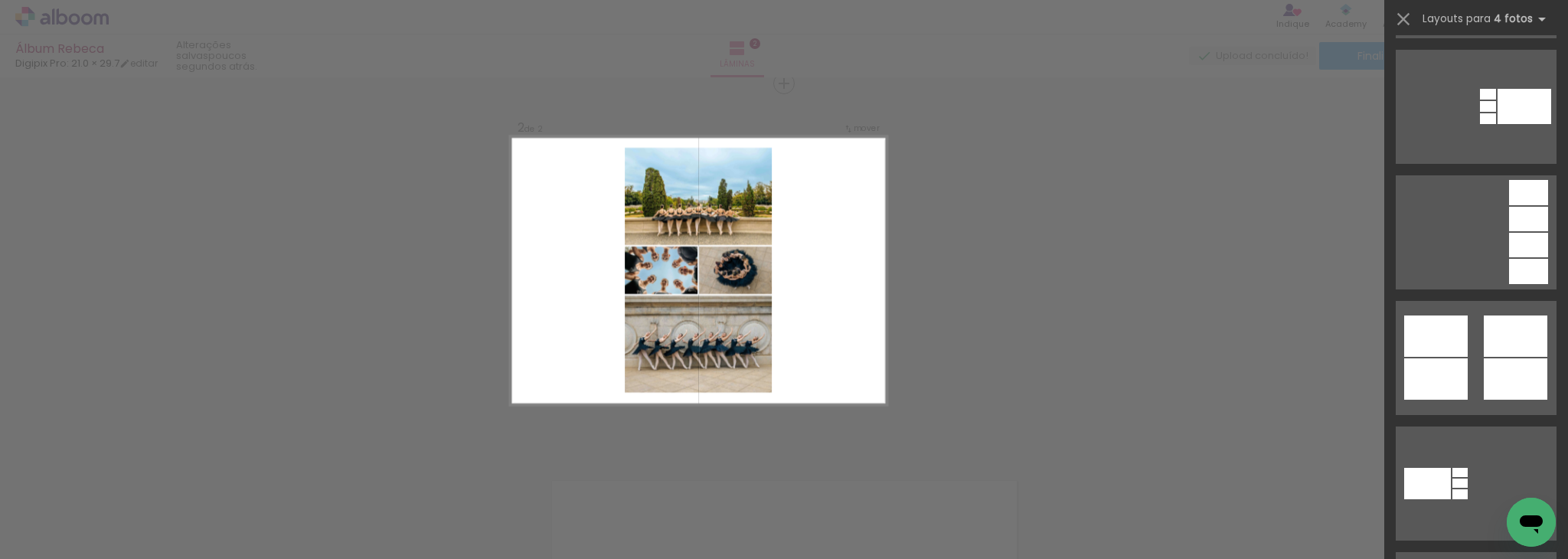
scroll to position [809, 0]
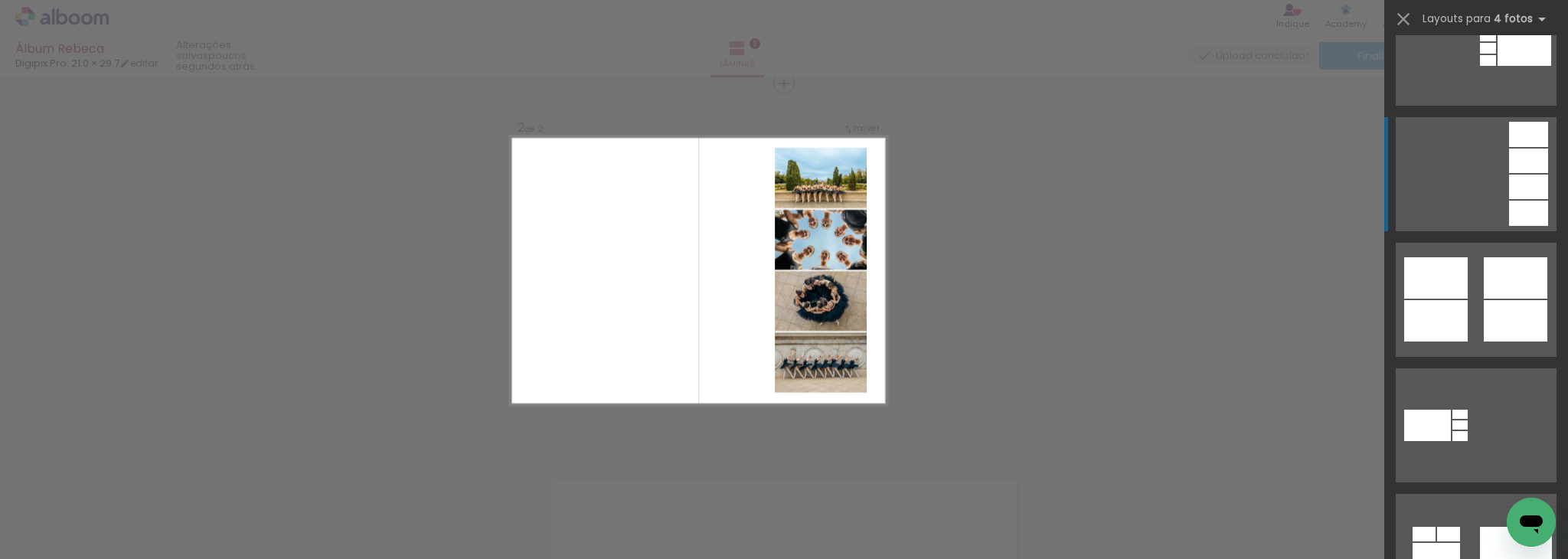
click at [1512, 169] on div at bounding box center [1529, 161] width 39 height 25
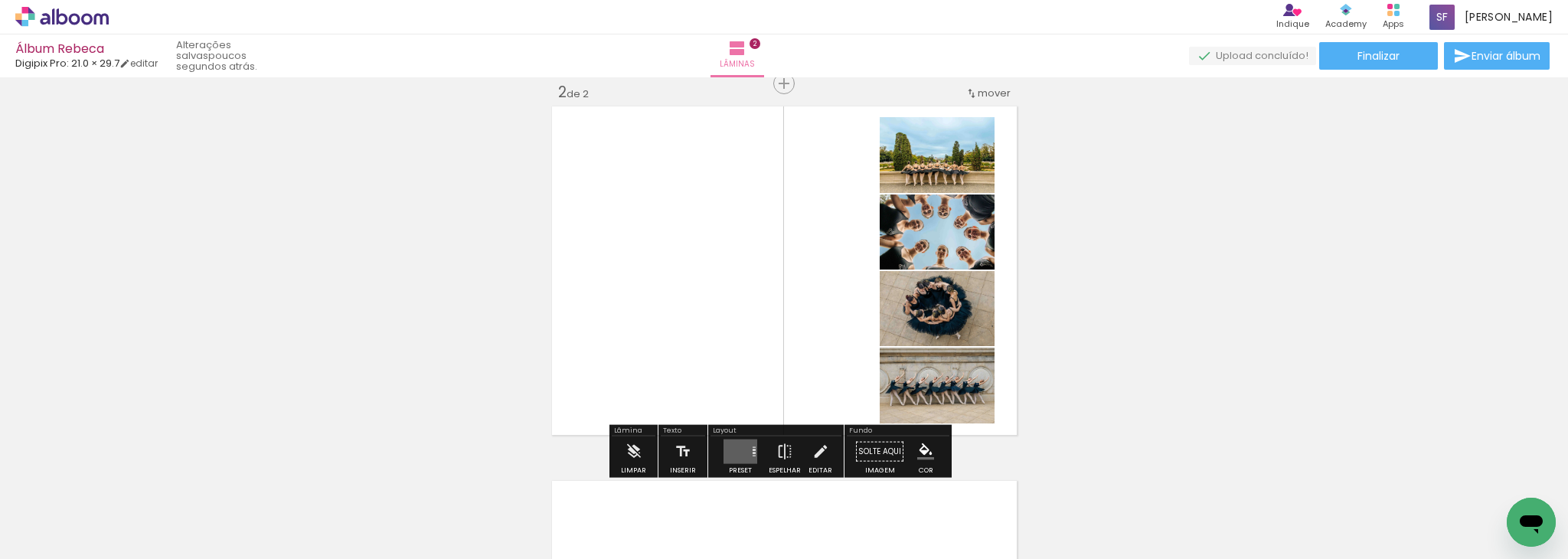
click at [1189, 304] on div "Inserir lâmina 1 de 2 Inserir lâmina 2 de 2" at bounding box center [784, 251] width 1568 height 1124
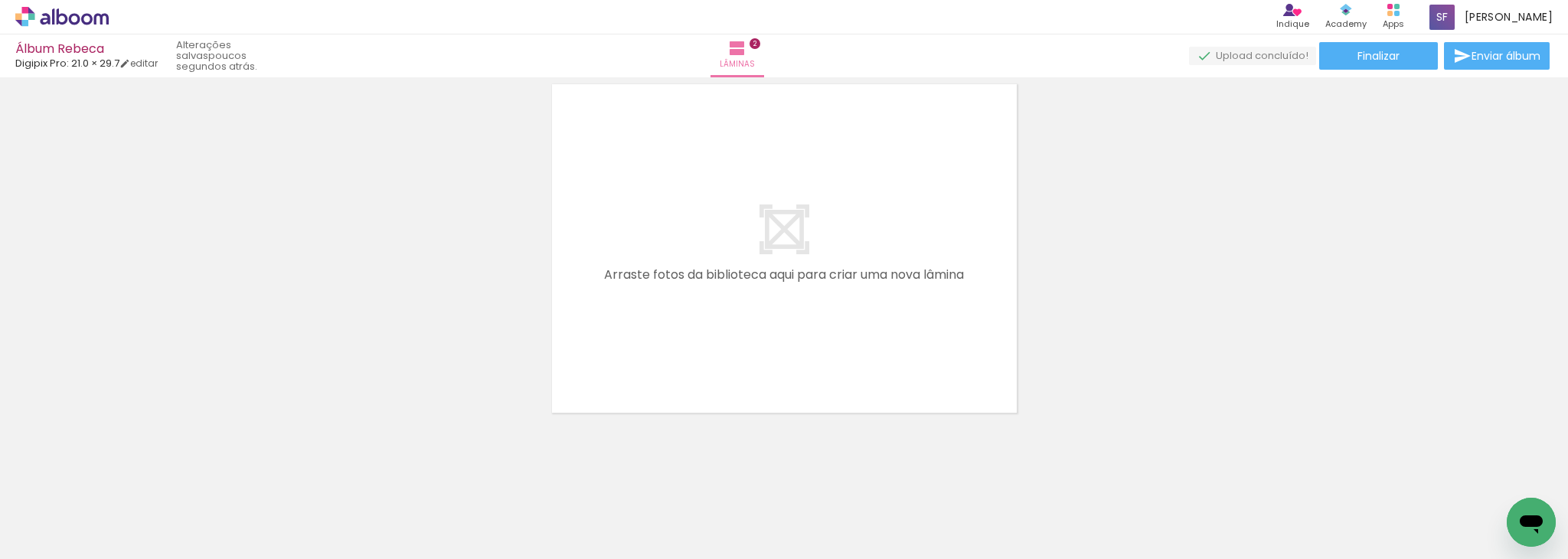
scroll to position [792, 0]
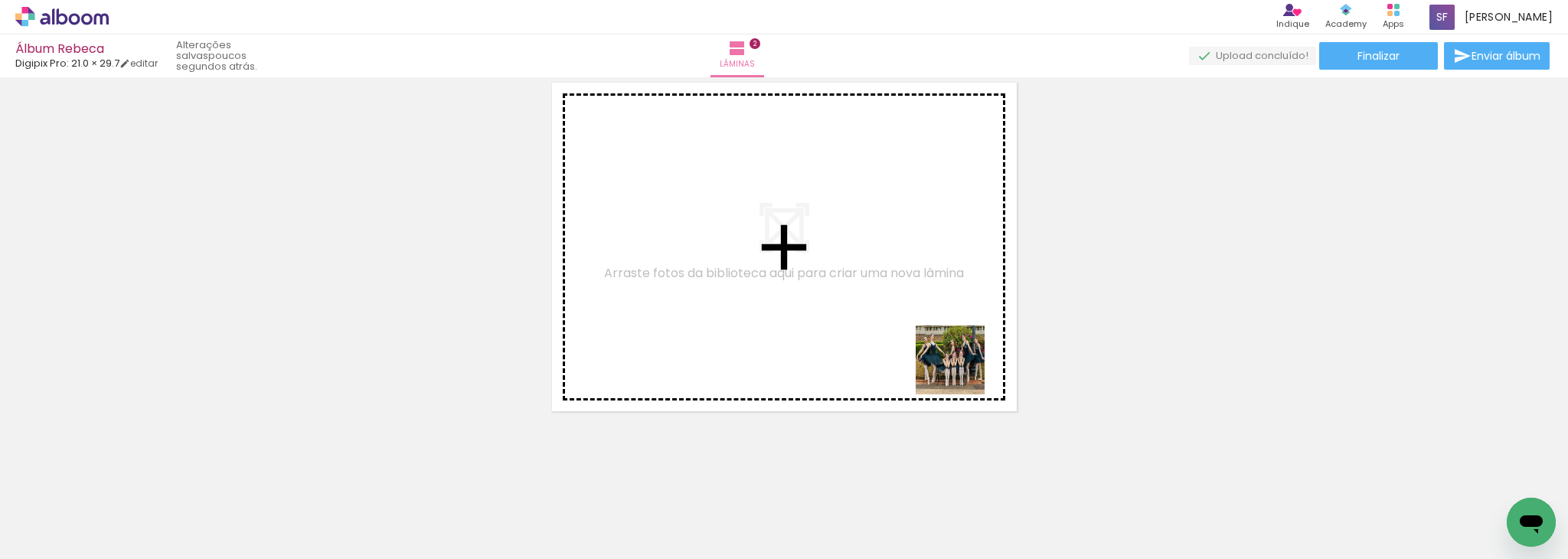
drag, startPoint x: 916, startPoint y: 515, endPoint x: 964, endPoint y: 323, distance: 197.9
click at [964, 323] on quentale-workspace at bounding box center [784, 279] width 1568 height 559
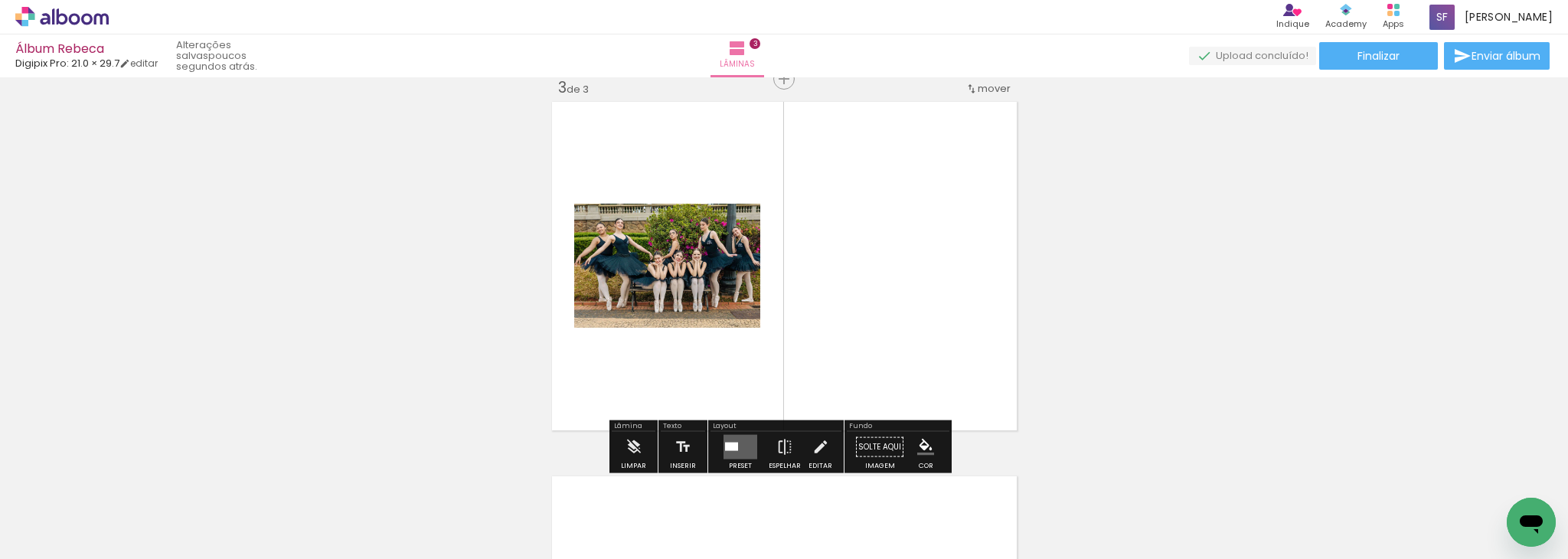
scroll to position [769, 0]
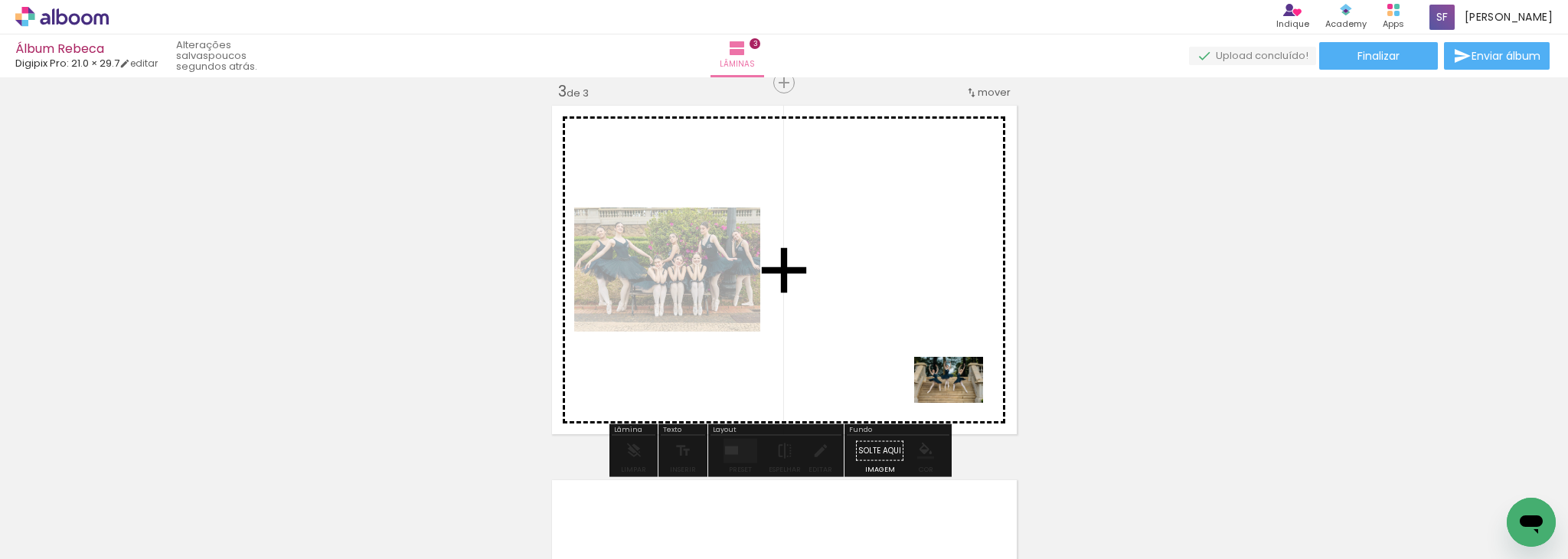
drag, startPoint x: 982, startPoint y: 515, endPoint x: 957, endPoint y: 394, distance: 123.6
click at [957, 394] on quentale-workspace at bounding box center [784, 279] width 1568 height 559
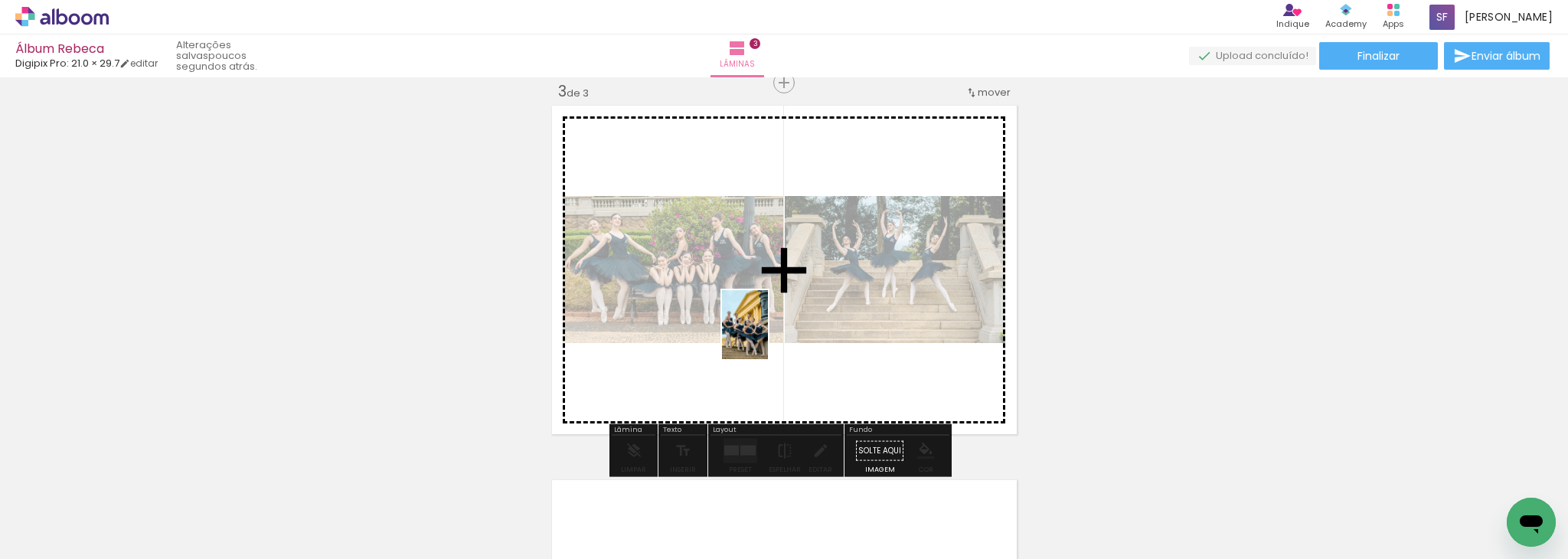
drag, startPoint x: 474, startPoint y: 513, endPoint x: 784, endPoint y: 330, distance: 360.0
click at [784, 330] on quentale-workspace at bounding box center [784, 279] width 1568 height 559
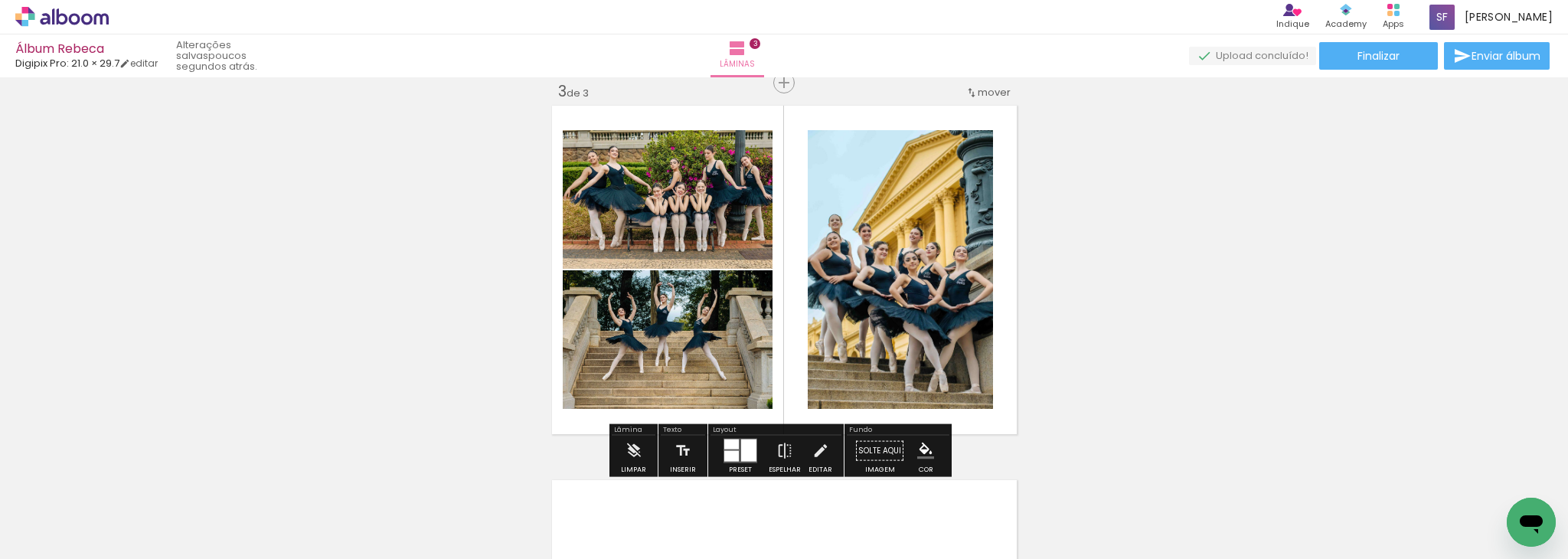
click at [742, 447] on div at bounding box center [748, 451] width 15 height 22
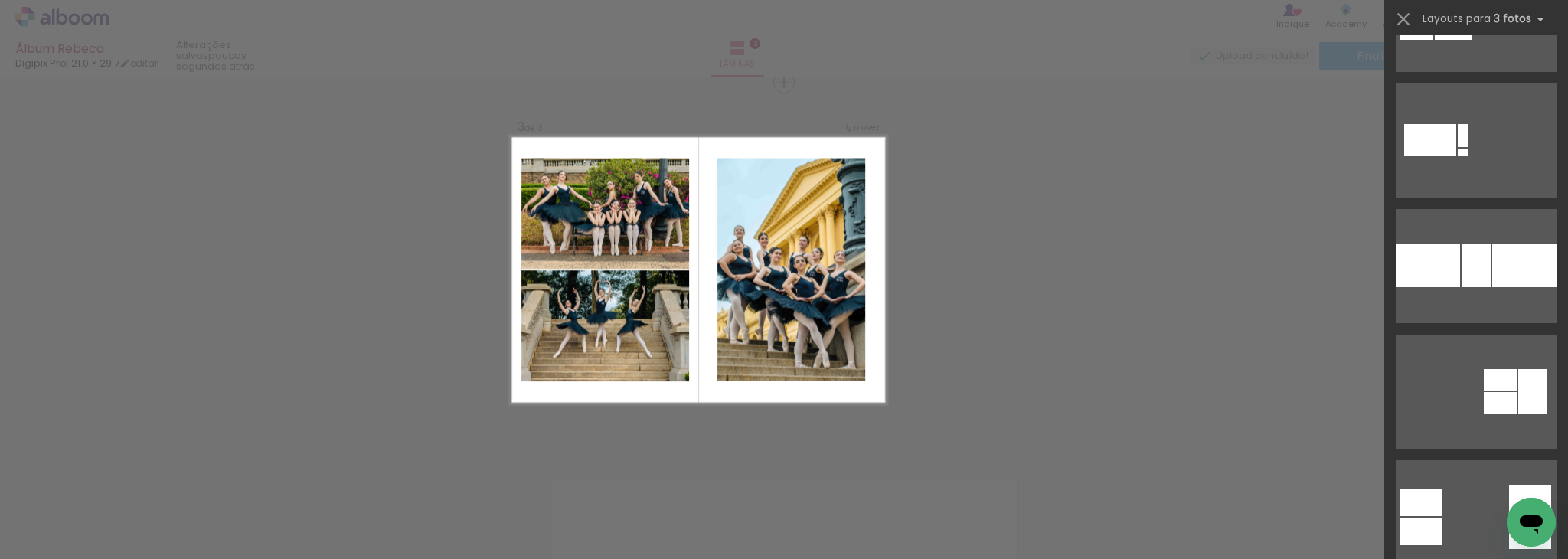
scroll to position [1288, 0]
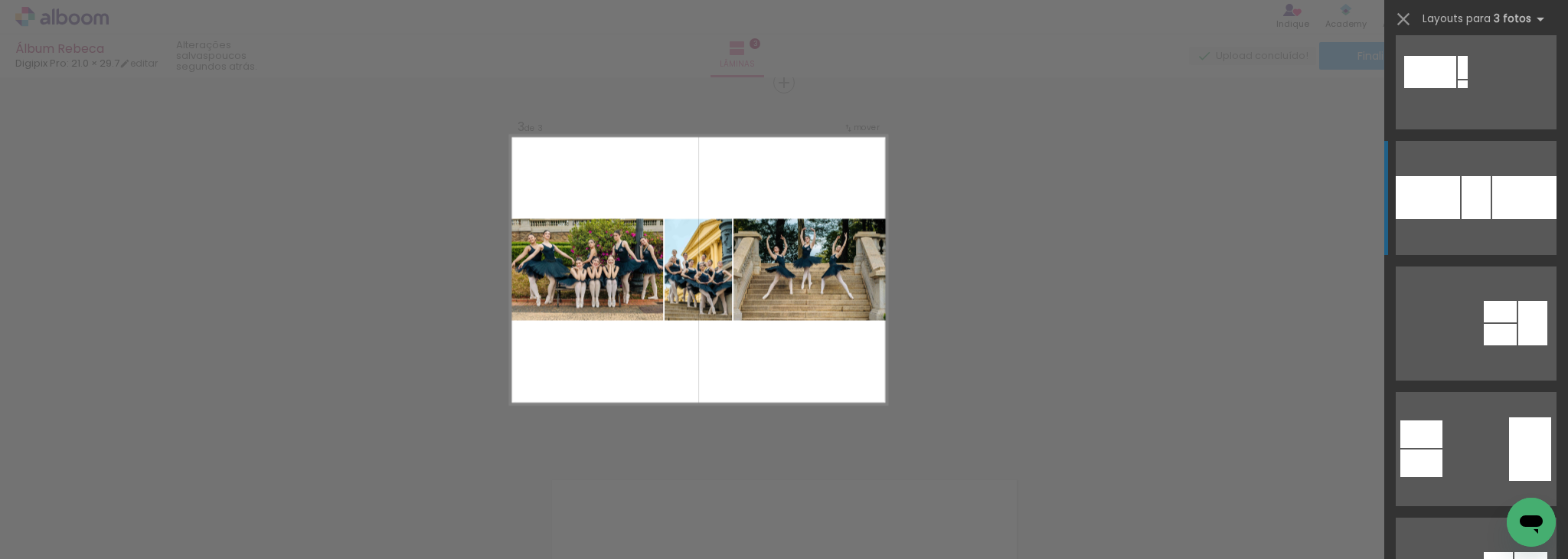
click at [1510, 186] on div at bounding box center [1524, 197] width 64 height 43
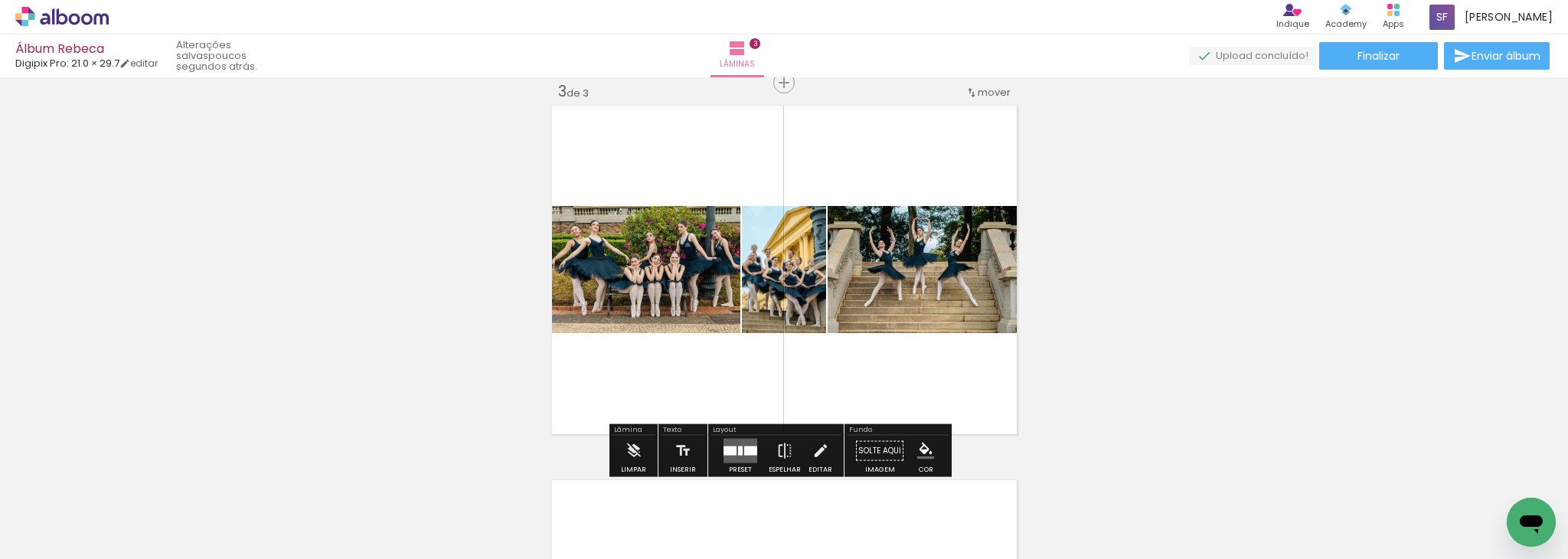
click at [1510, 186] on div "Inserir lâmina 1 de 3 Inserir lâmina 2 de 3 Inserir lâmina 3 de 3" at bounding box center [784, 63] width 1568 height 1499
click at [1161, 339] on div "Inserir lâmina 1 de 3 Inserir lâmina 2 de 3 Inserir lâmina 3 de 3" at bounding box center [784, 63] width 1568 height 1499
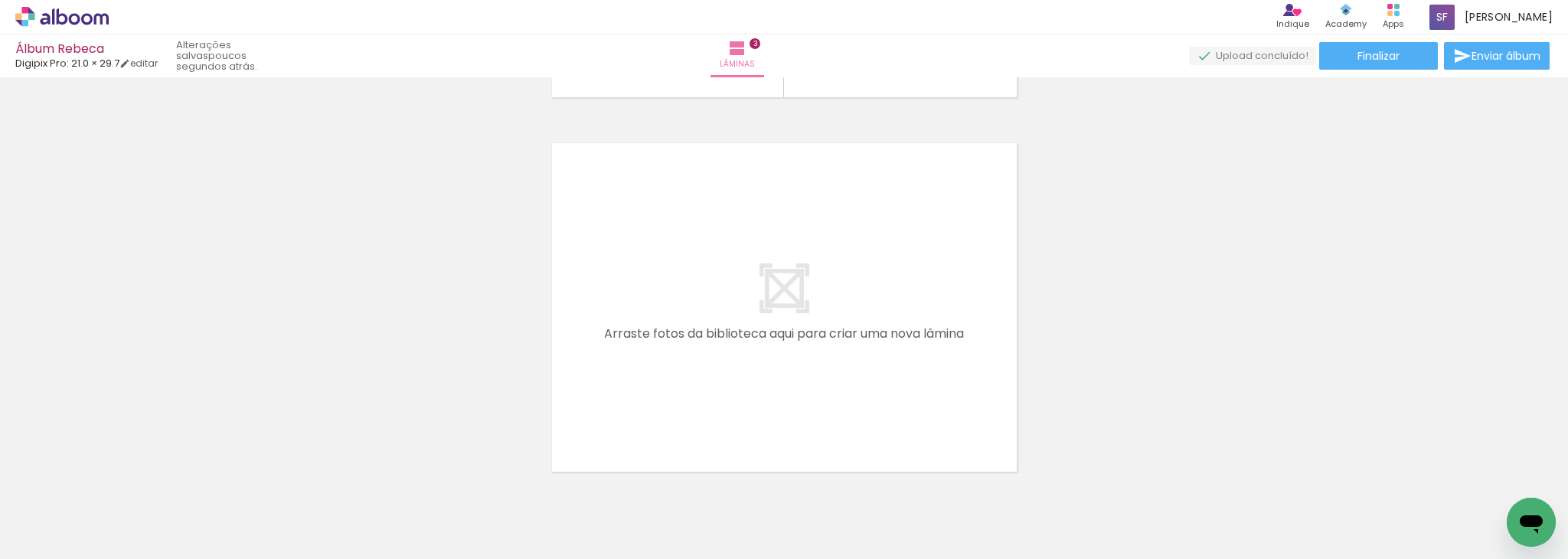
scroll to position [1137, 0]
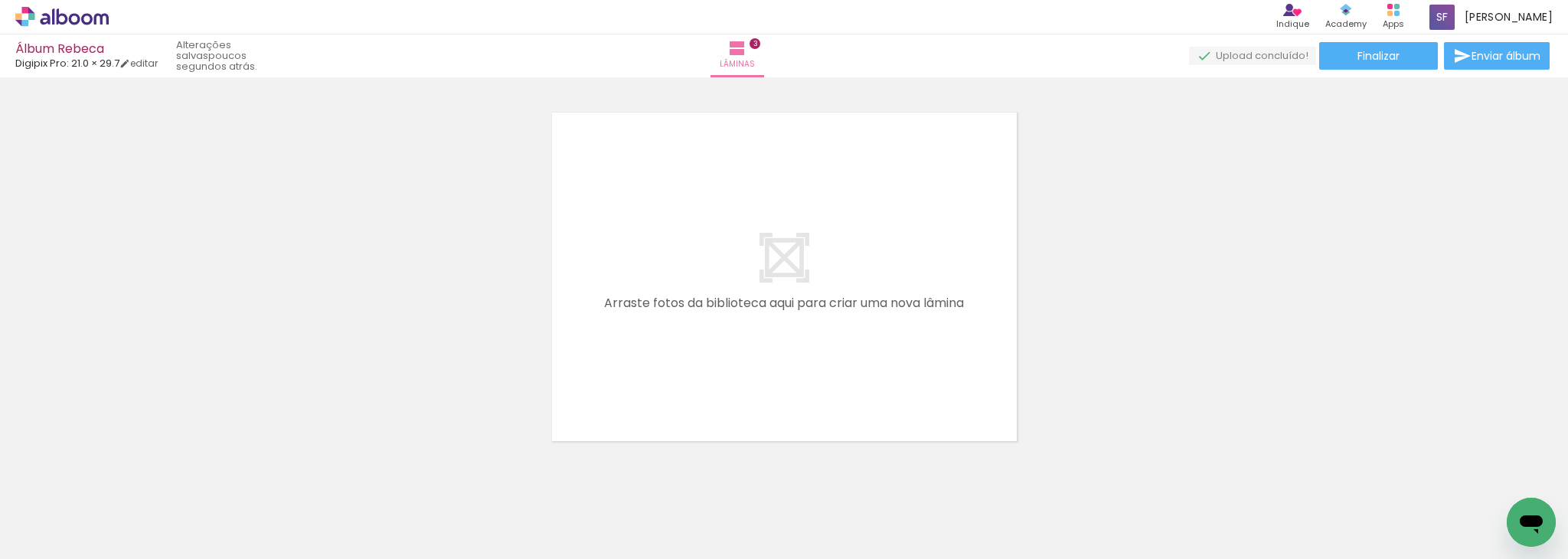
click at [825, 241] on quentale-layouter at bounding box center [784, 276] width 473 height 336
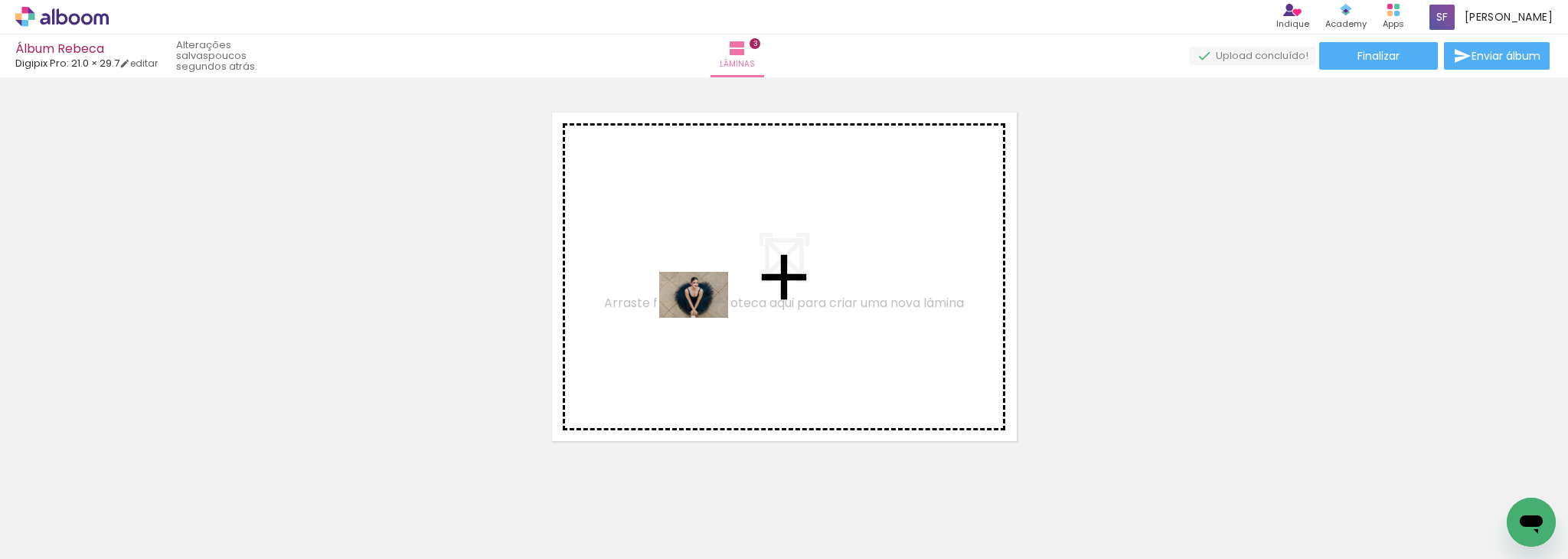
drag, startPoint x: 729, startPoint y: 491, endPoint x: 698, endPoint y: 302, distance: 191.5
click at [698, 302] on quentale-workspace at bounding box center [784, 279] width 1568 height 559
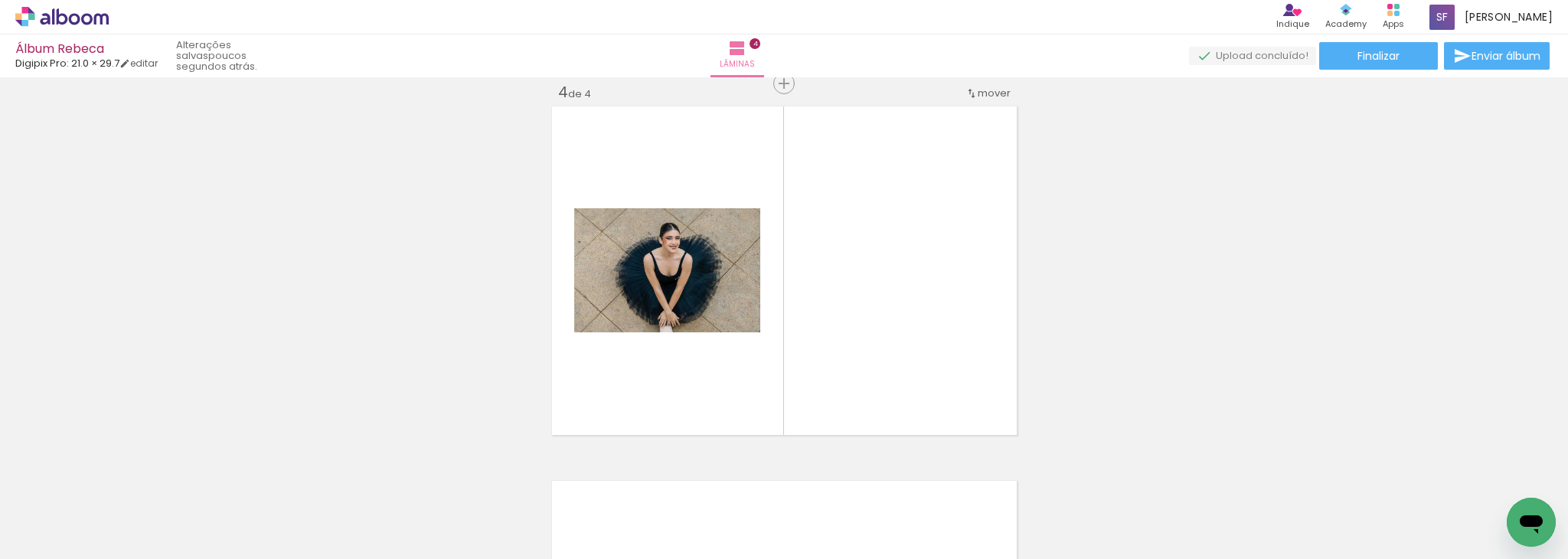
scroll to position [0, 342]
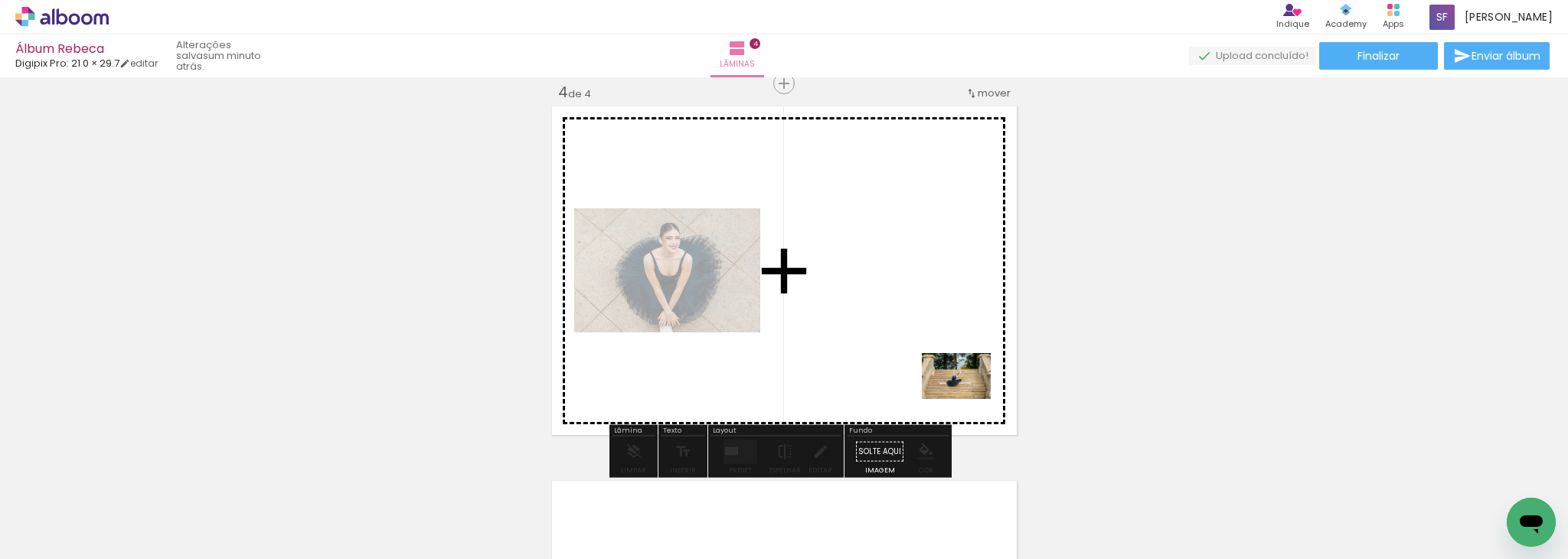
drag, startPoint x: 954, startPoint y: 519, endPoint x: 967, endPoint y: 399, distance: 120.7
click at [967, 399] on quentale-workspace at bounding box center [784, 279] width 1568 height 559
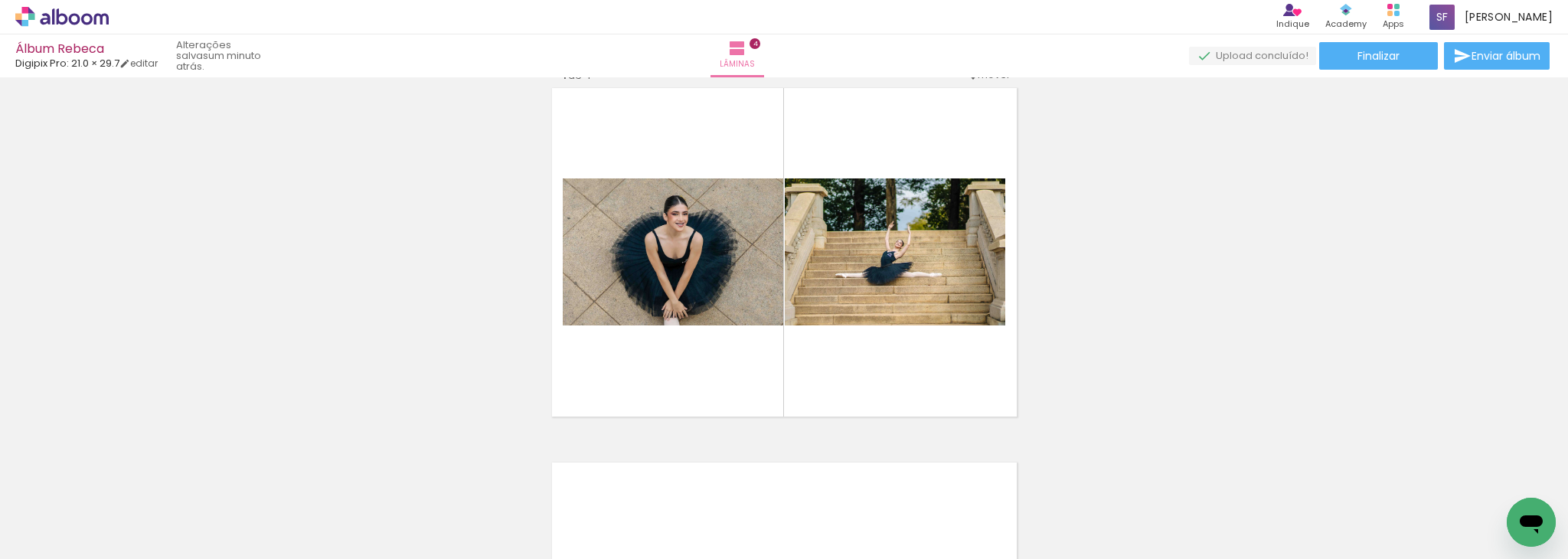
scroll to position [1164, 0]
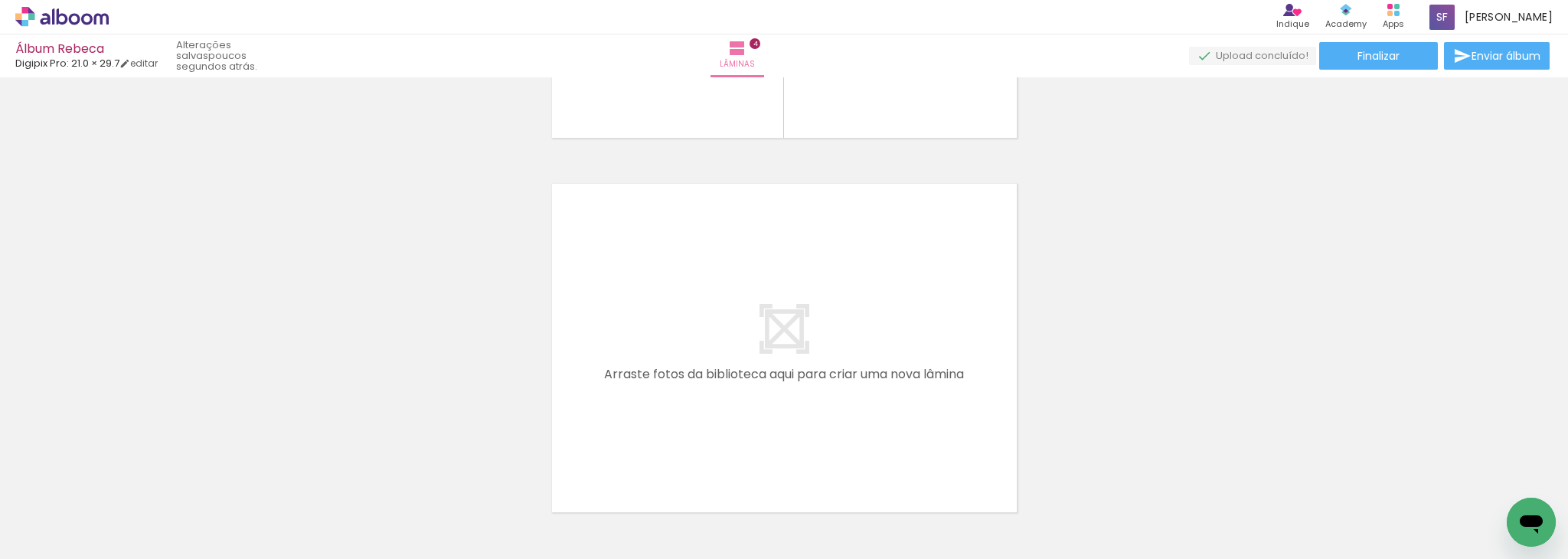
scroll to position [1471, 0]
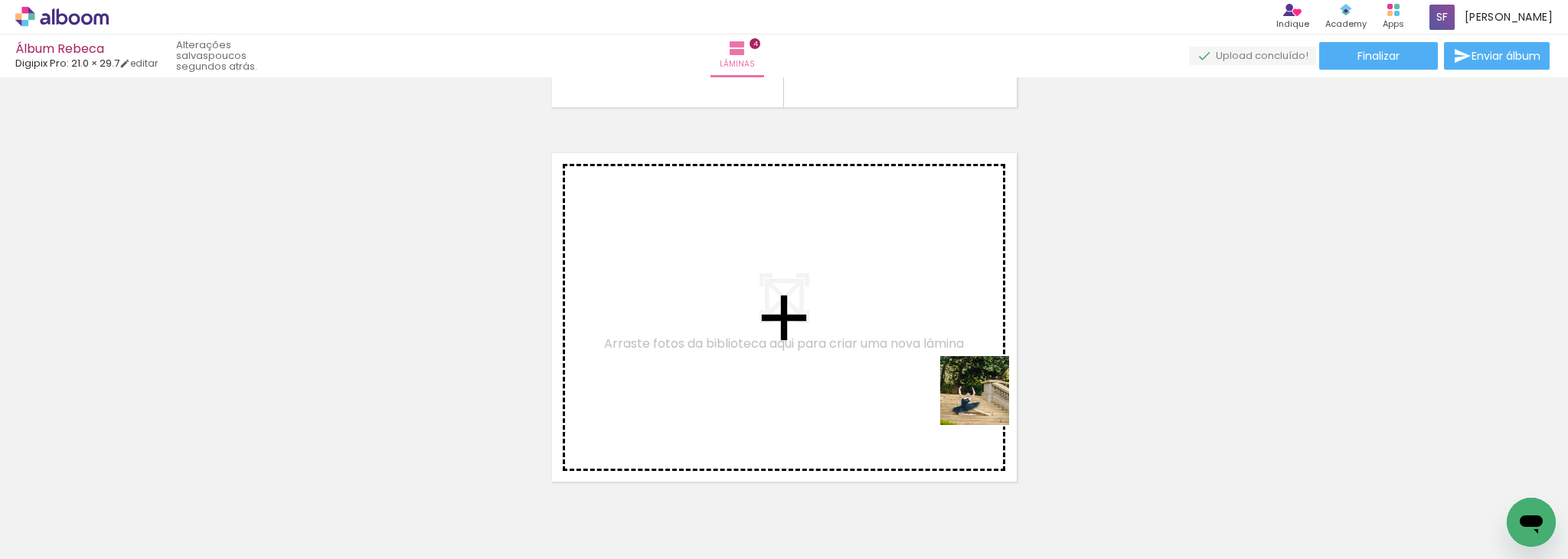
drag, startPoint x: 1029, startPoint y: 492, endPoint x: 947, endPoint y: 327, distance: 184.3
click at [947, 327] on quentale-workspace at bounding box center [784, 279] width 1568 height 559
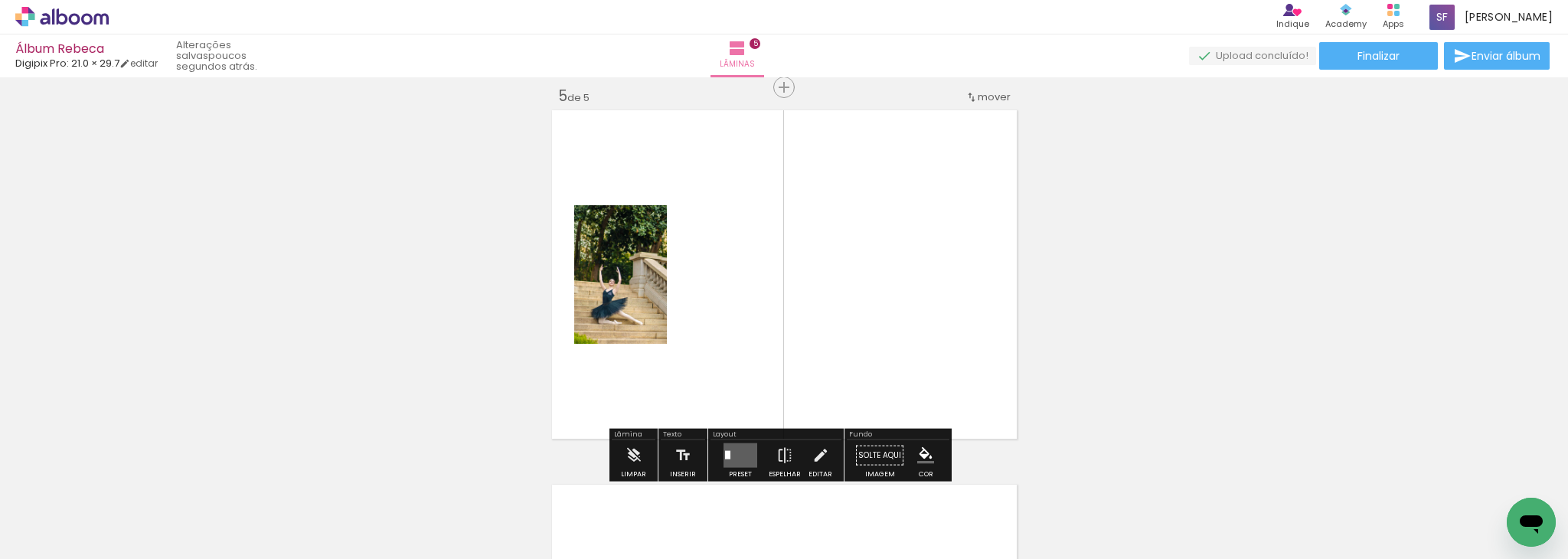
scroll to position [1517, 0]
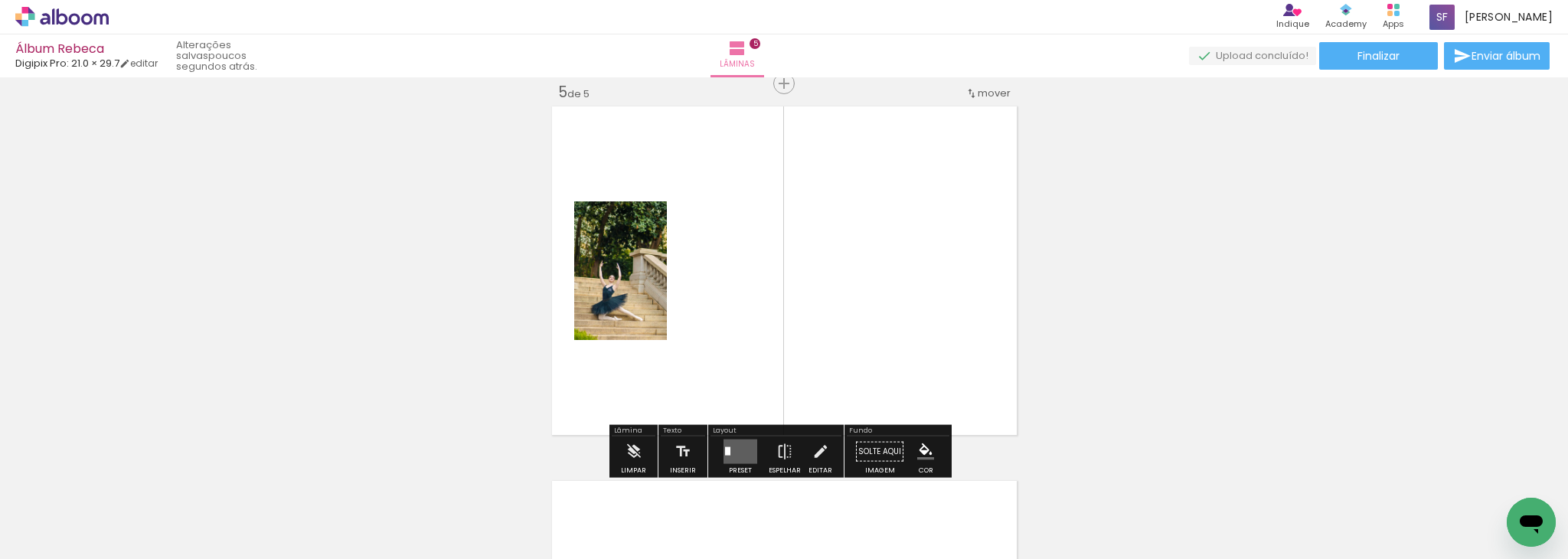
drag, startPoint x: 840, startPoint y: 528, endPoint x: 837, endPoint y: 385, distance: 143.0
click at [840, 391] on quentale-workspace at bounding box center [784, 279] width 1568 height 559
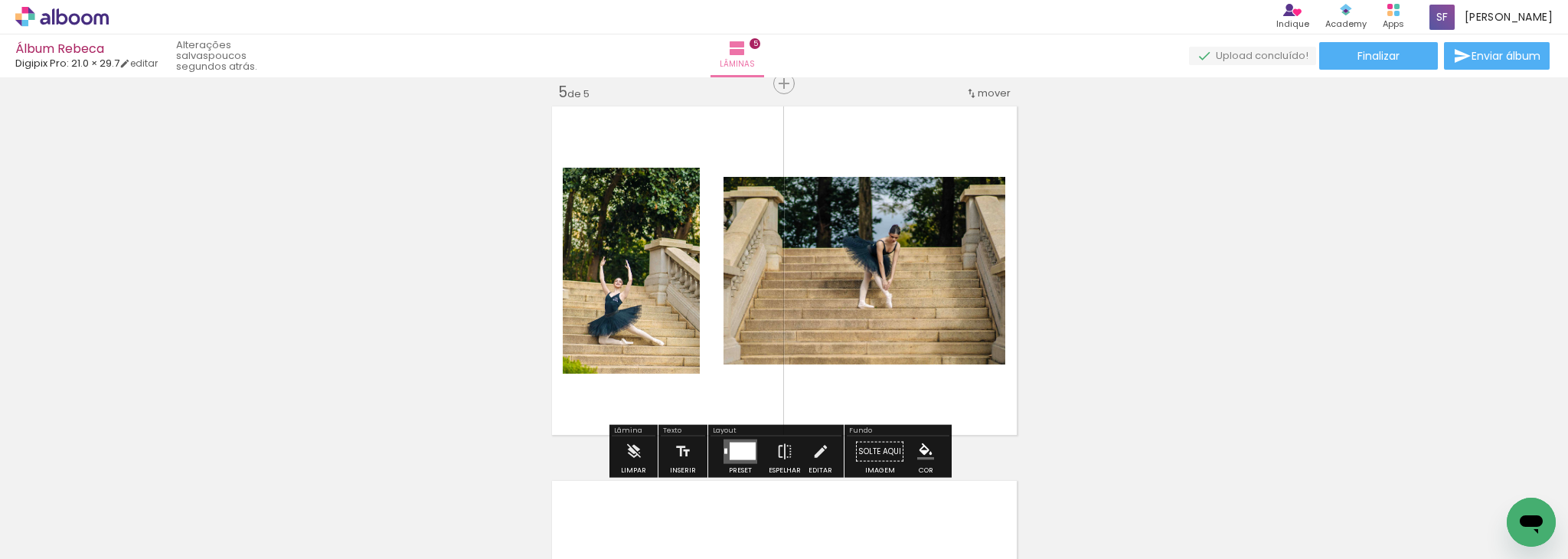
click at [755, 538] on quentale-thumb at bounding box center [754, 507] width 86 height 88
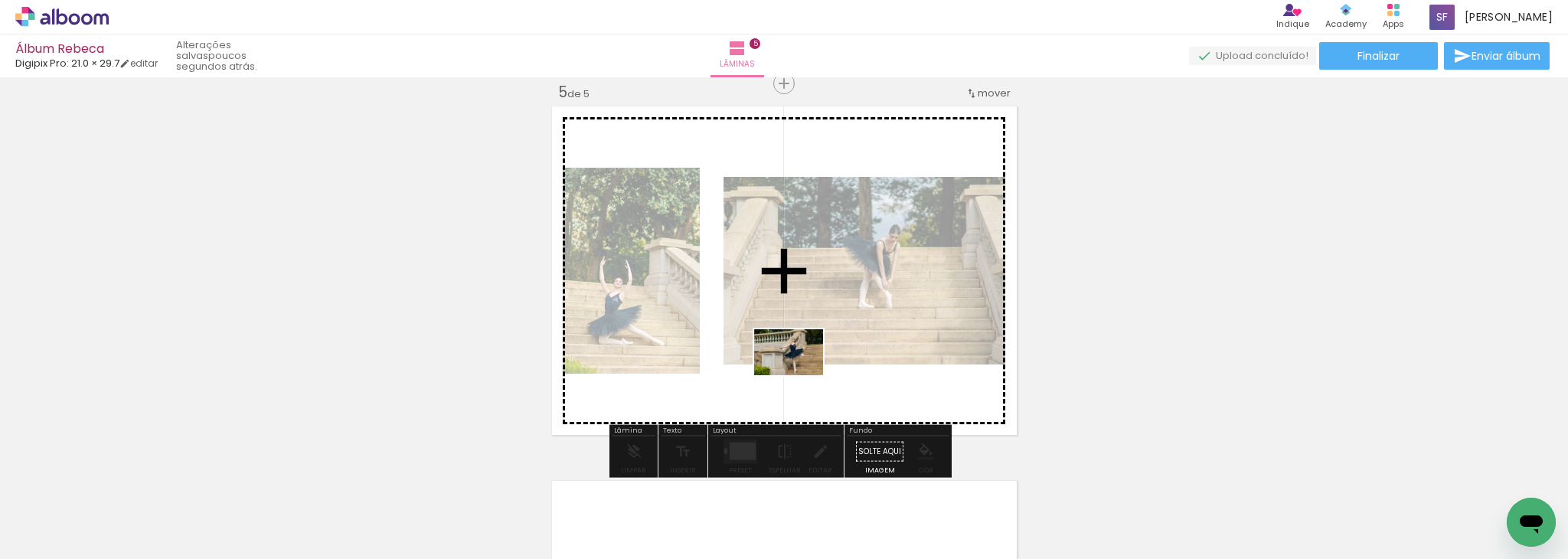
drag, startPoint x: 762, startPoint y: 499, endPoint x: 800, endPoint y: 374, distance: 130.6
click at [800, 374] on quentale-workspace at bounding box center [784, 279] width 1568 height 559
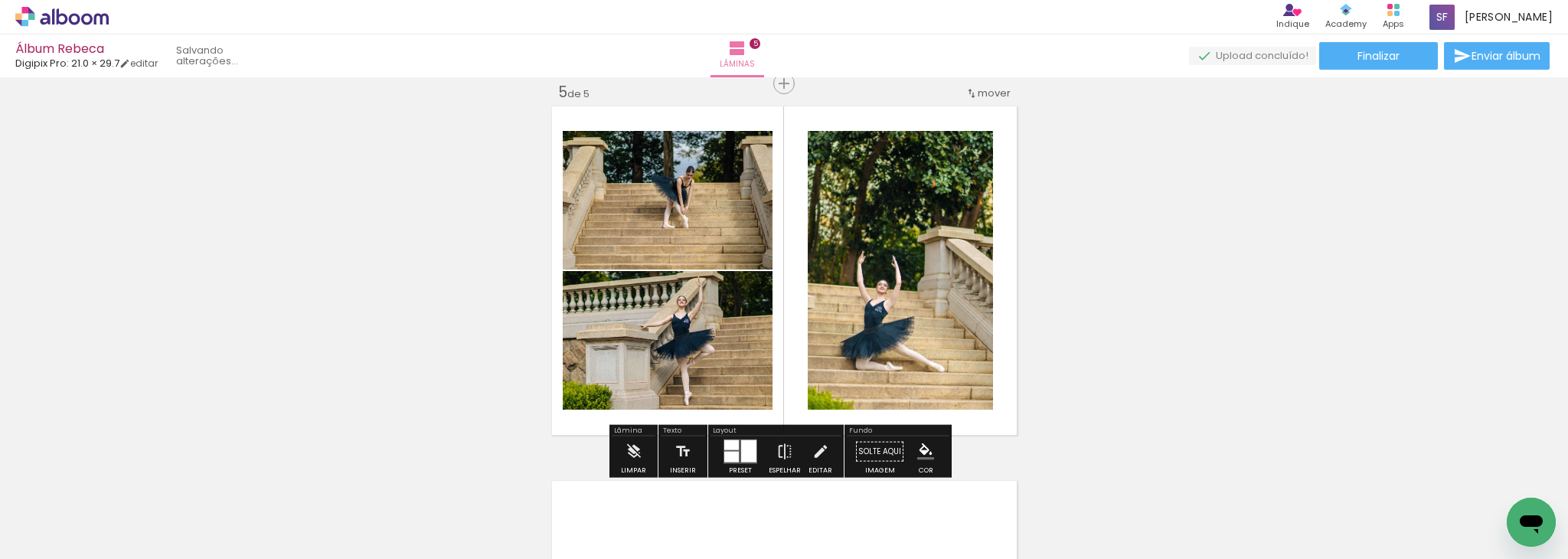
click at [746, 449] on div at bounding box center [748, 451] width 15 height 22
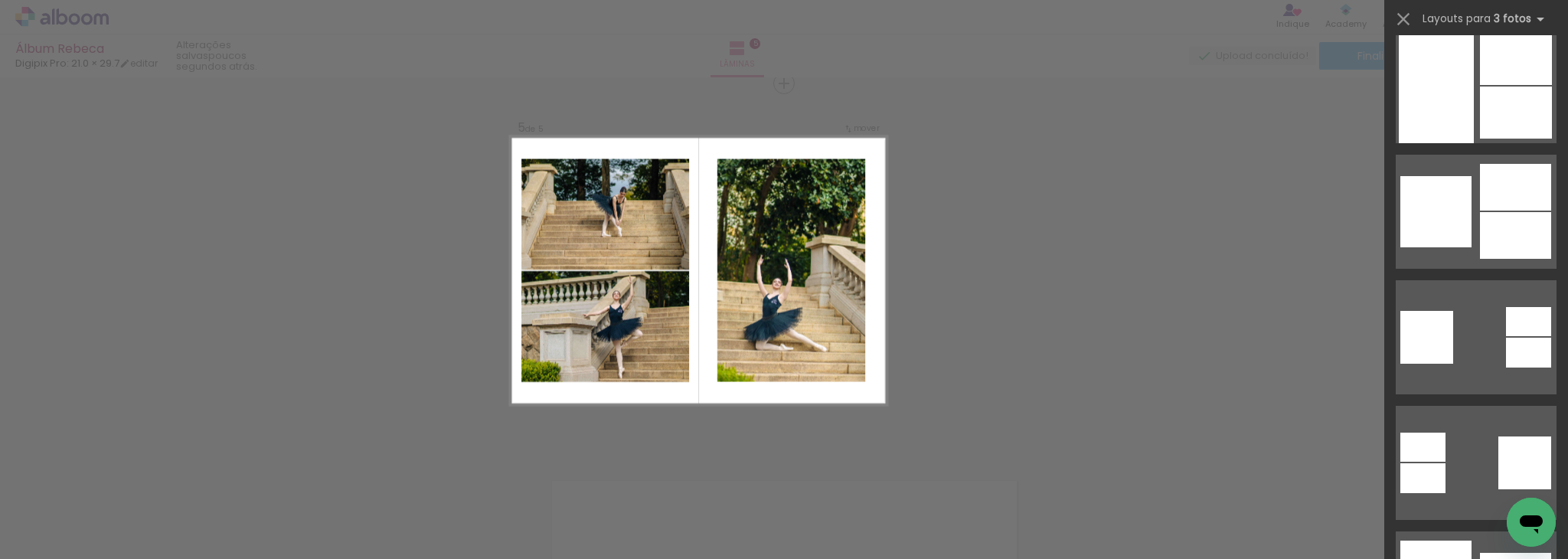
scroll to position [3694, 0]
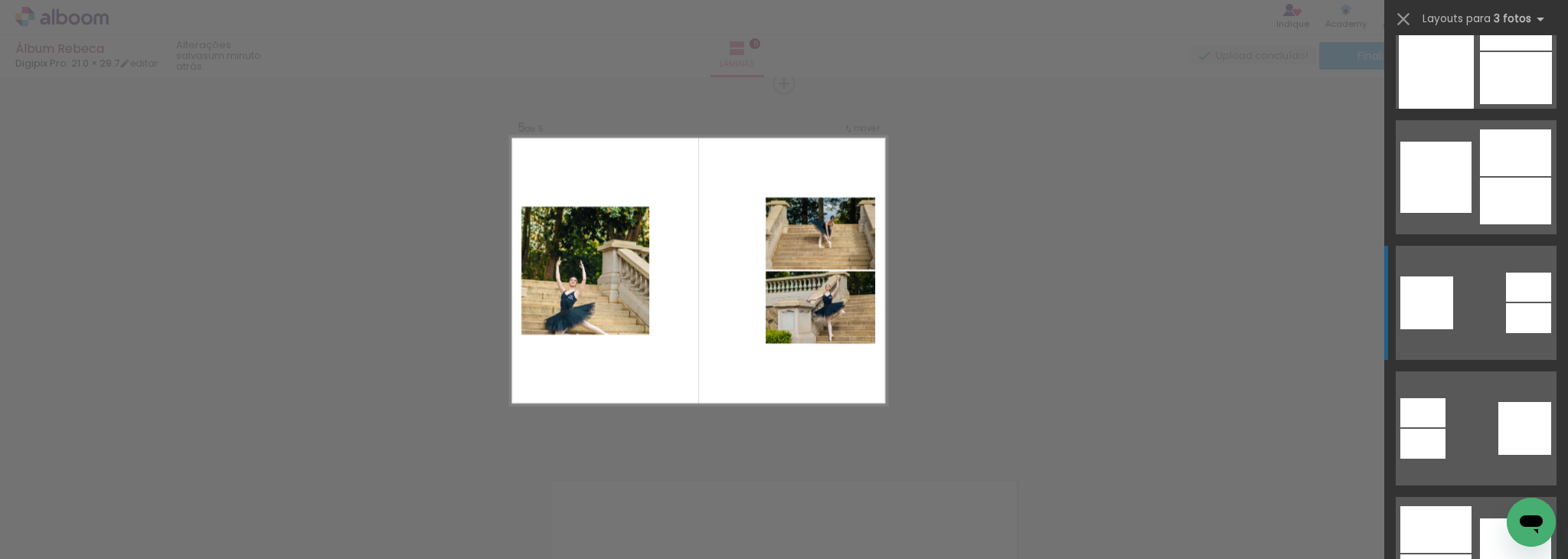
click at [1516, 297] on div at bounding box center [1528, 287] width 45 height 29
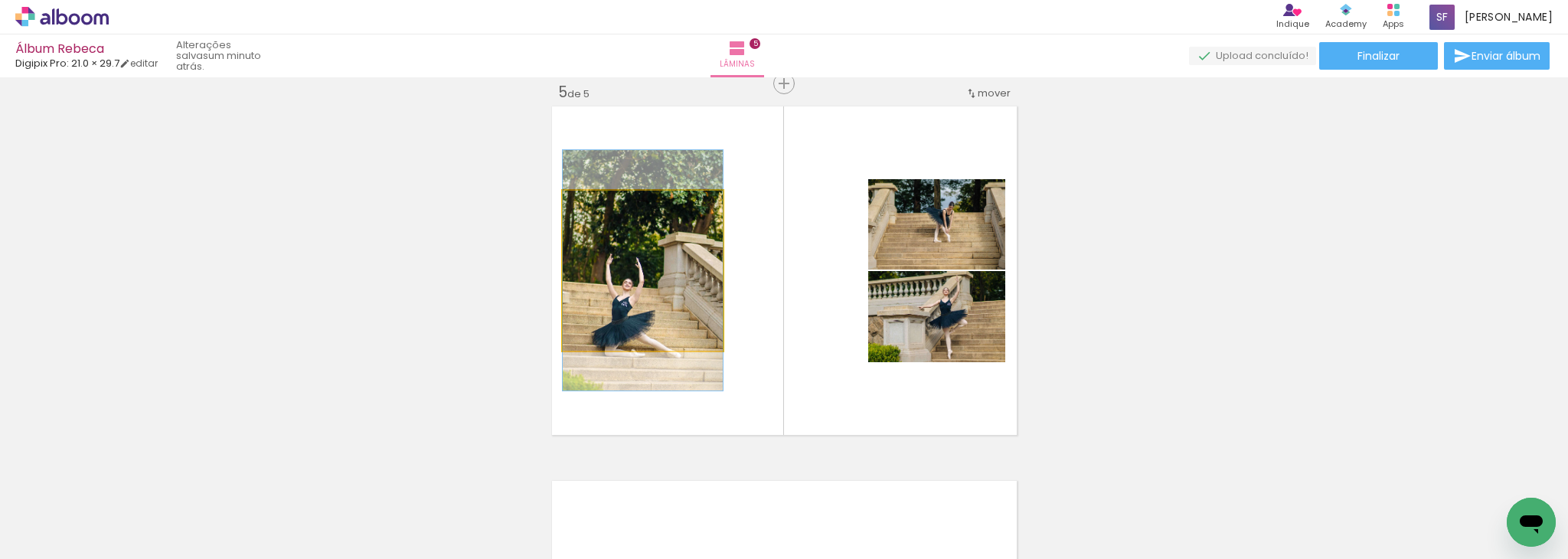
click at [688, 304] on quentale-photo at bounding box center [642, 271] width 160 height 160
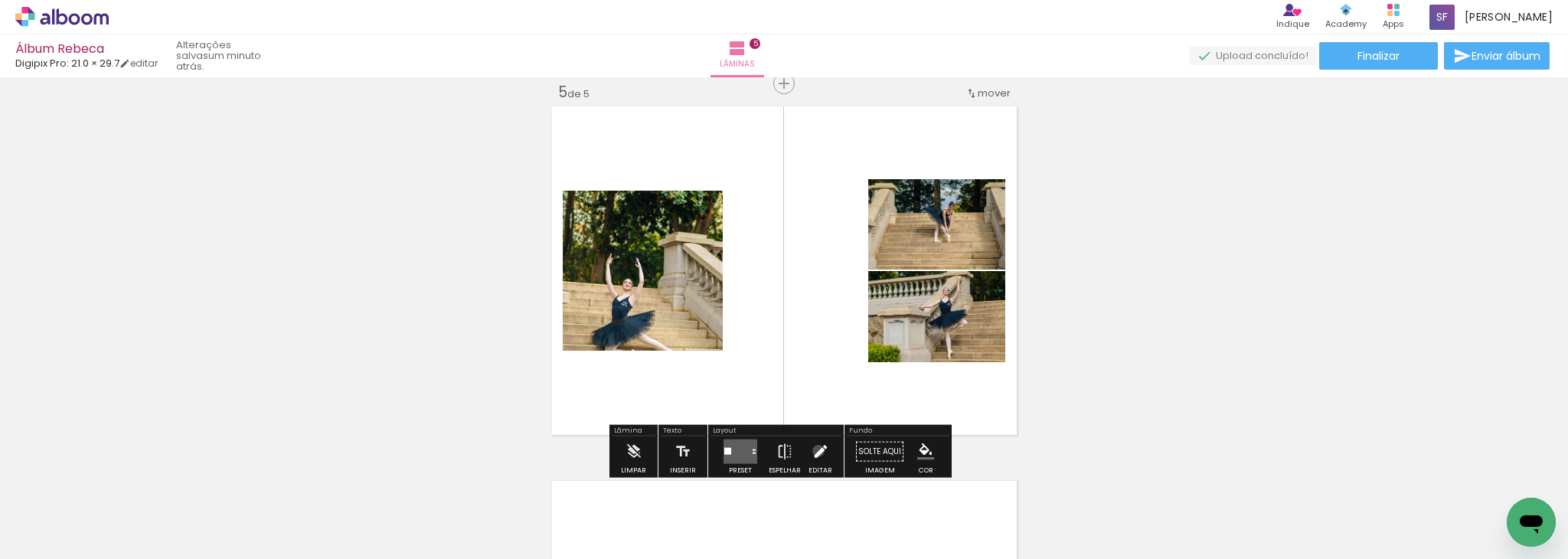
click at [815, 451] on iron-icon at bounding box center [820, 451] width 17 height 30
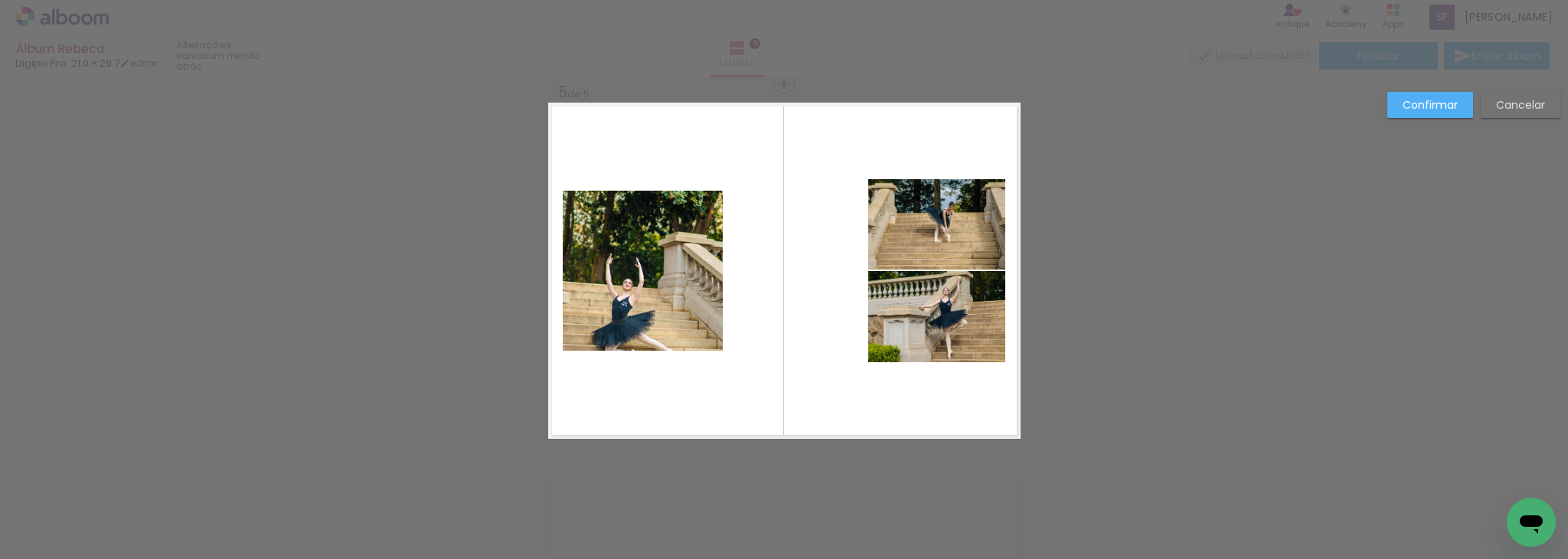
click at [656, 291] on quentale-photo at bounding box center [642, 271] width 160 height 160
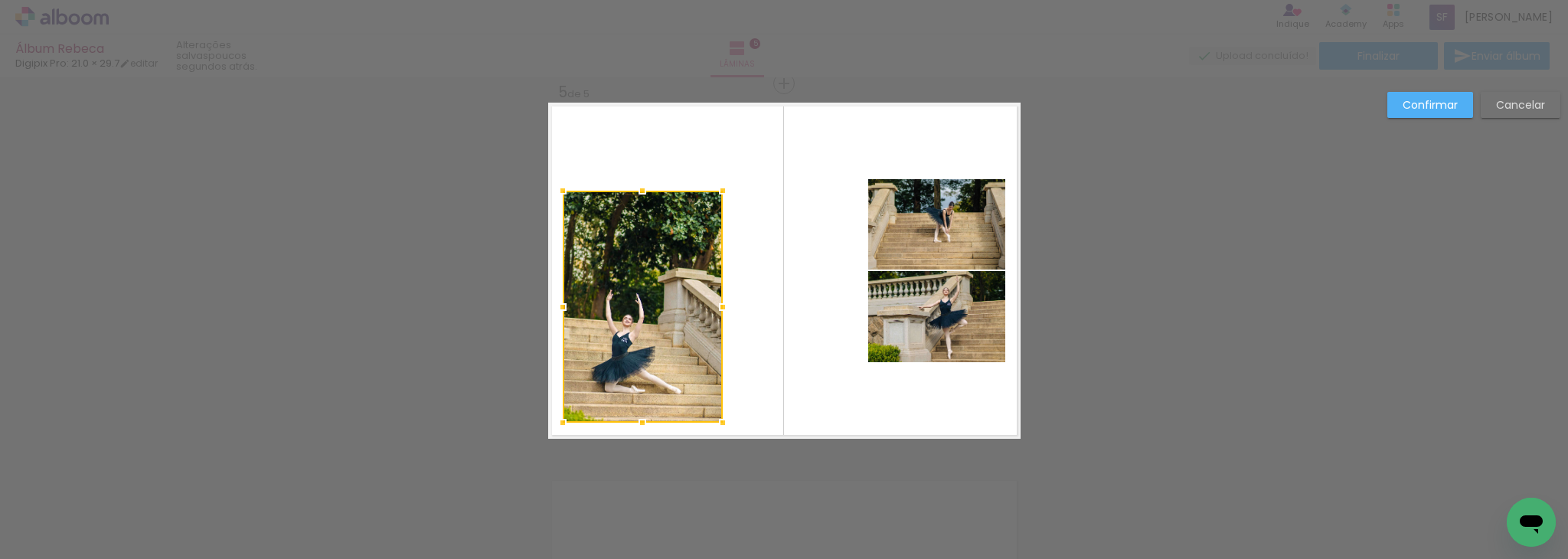
drag, startPoint x: 637, startPoint y: 351, endPoint x: 643, endPoint y: 423, distance: 72.2
click at [643, 423] on div at bounding box center [642, 422] width 30 height 30
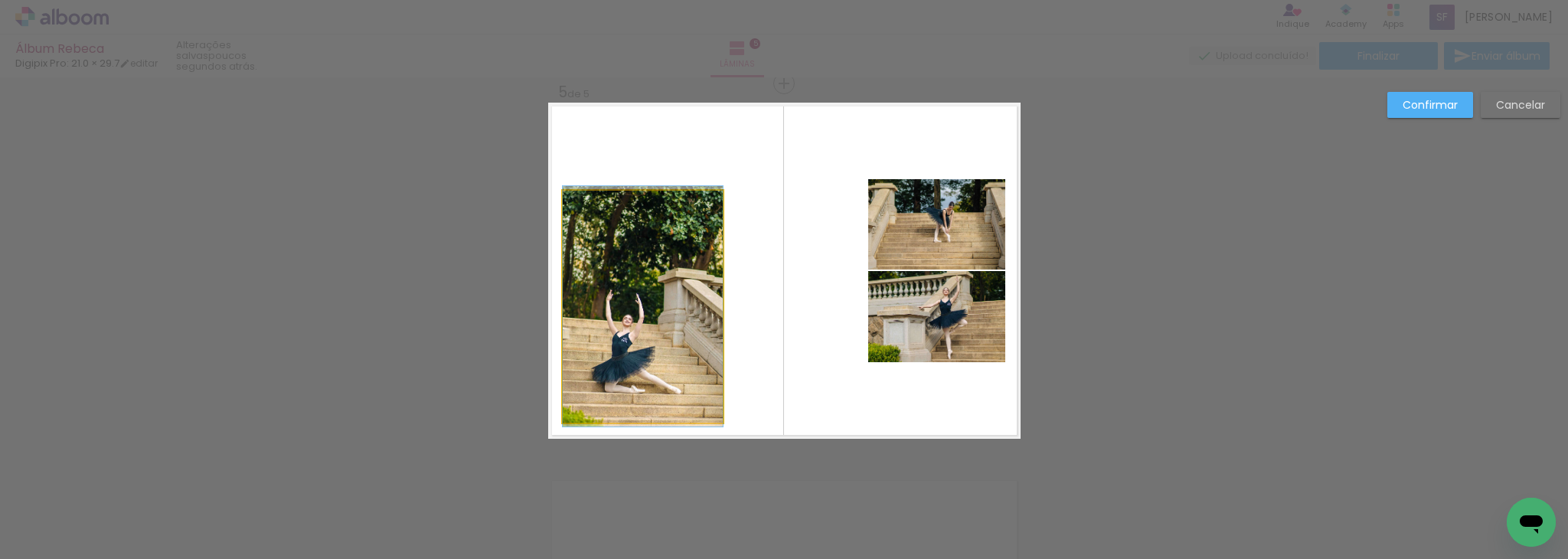
click at [650, 315] on quentale-photo at bounding box center [642, 307] width 160 height 232
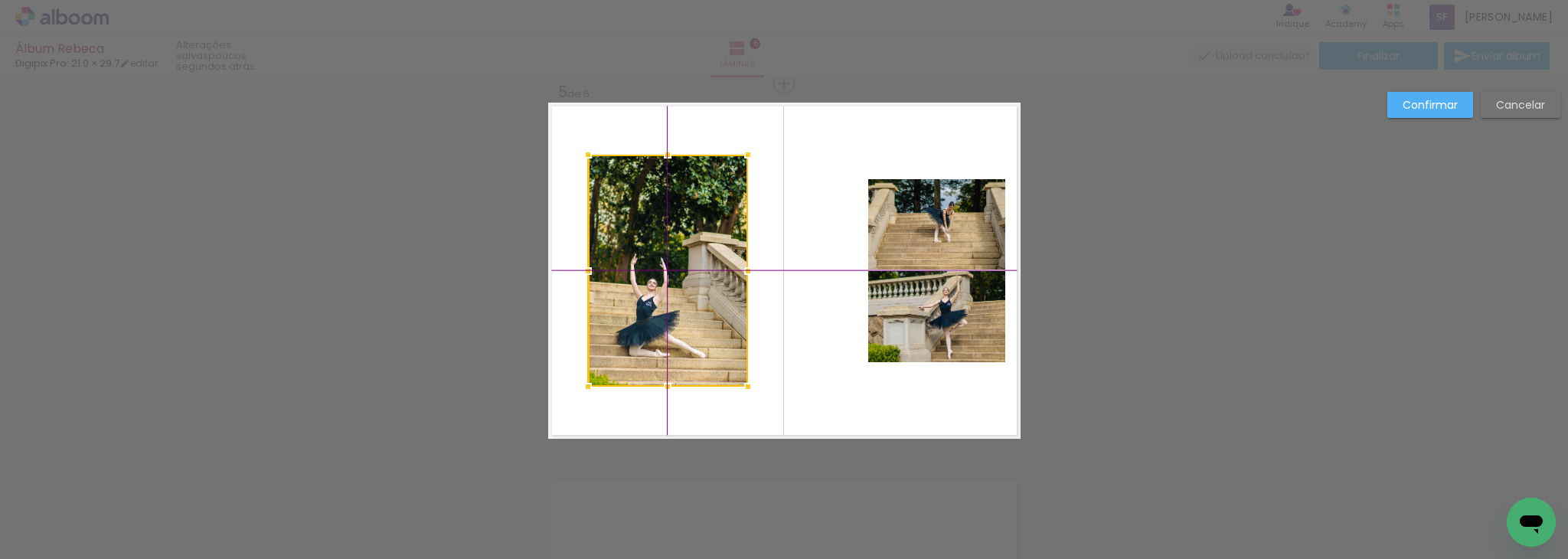
drag, startPoint x: 650, startPoint y: 315, endPoint x: 650, endPoint y: 305, distance: 10.0
click at [650, 305] on div at bounding box center [668, 270] width 160 height 232
click at [952, 232] on quentale-photo at bounding box center [936, 225] width 137 height 91
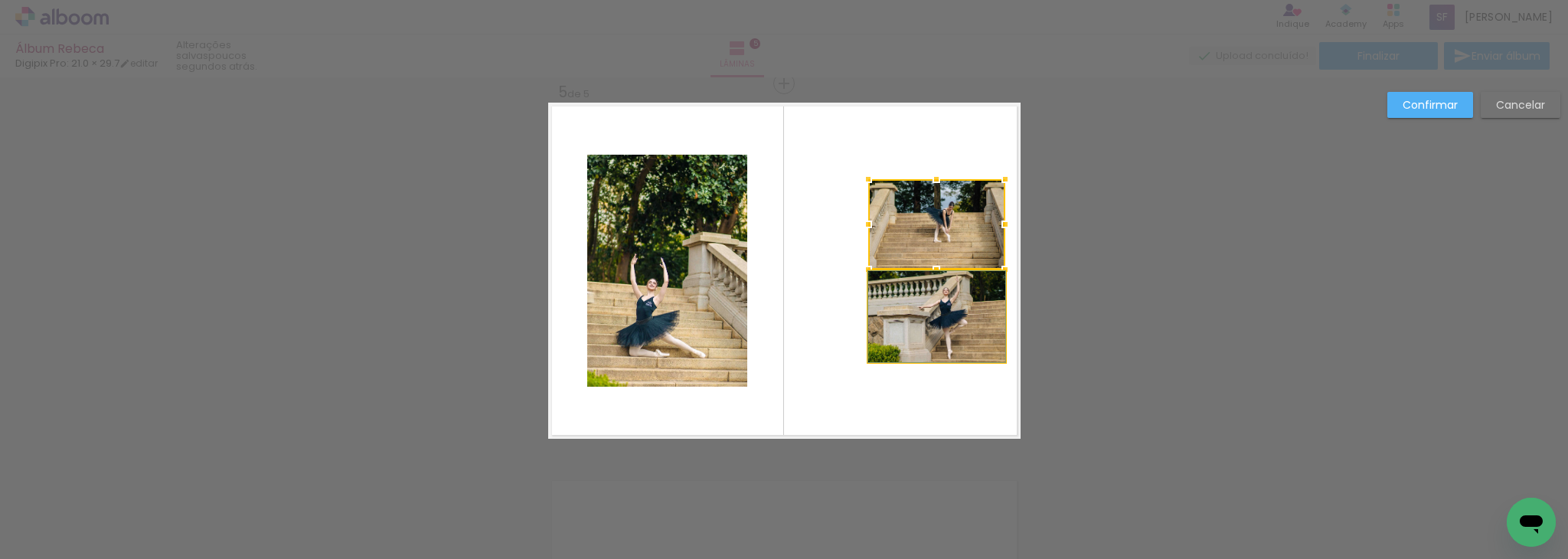
click at [943, 322] on quentale-photo at bounding box center [936, 316] width 137 height 92
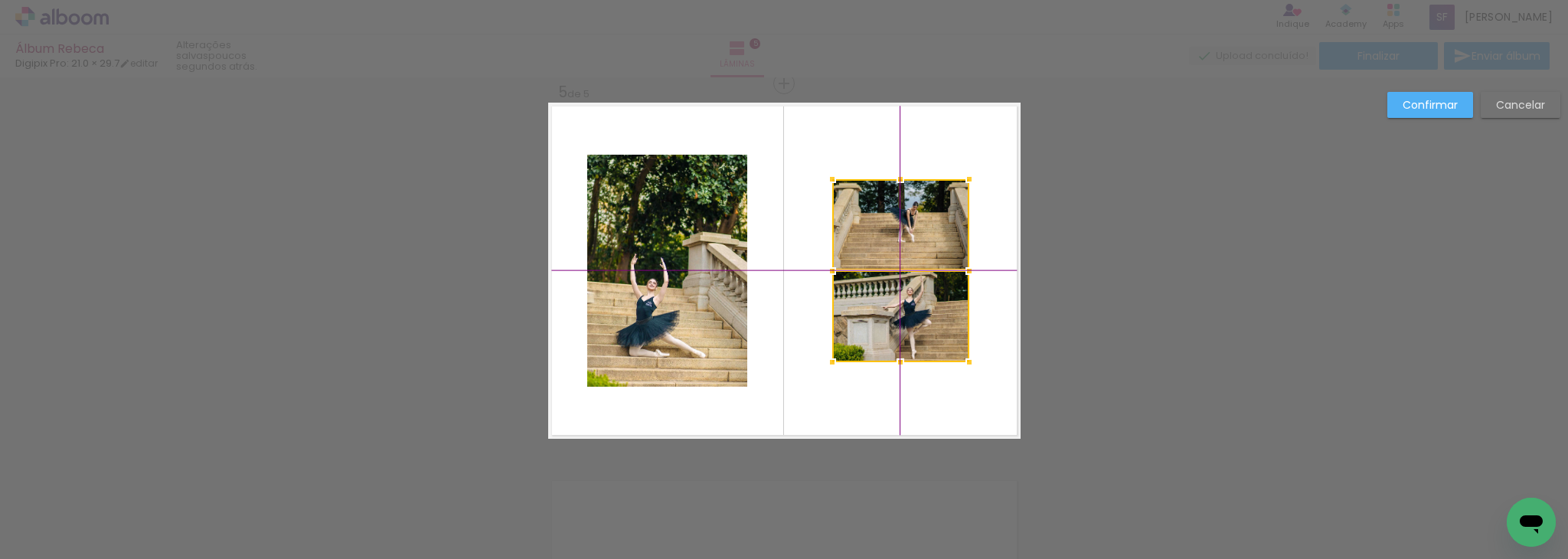
drag, startPoint x: 940, startPoint y: 236, endPoint x: 906, endPoint y: 236, distance: 34.0
click at [906, 236] on div at bounding box center [901, 271] width 137 height 183
click at [1430, 95] on paper-button "Confirmar" at bounding box center [1430, 104] width 86 height 26
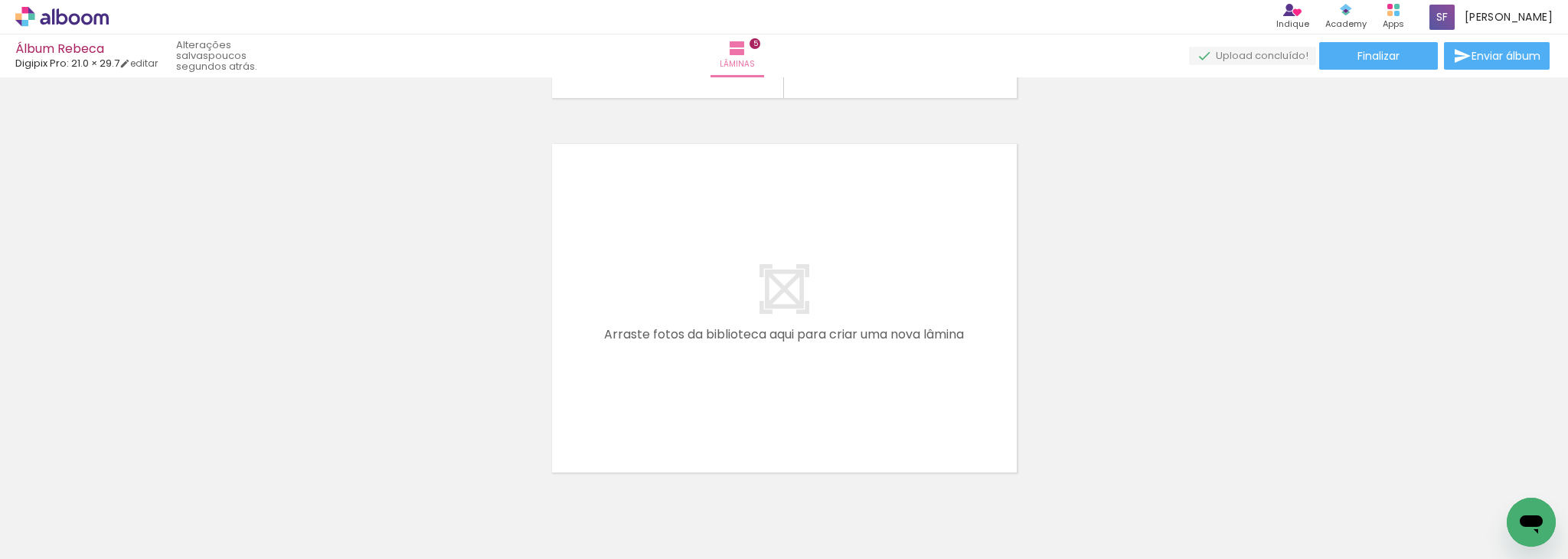
scroll to position [0, 718]
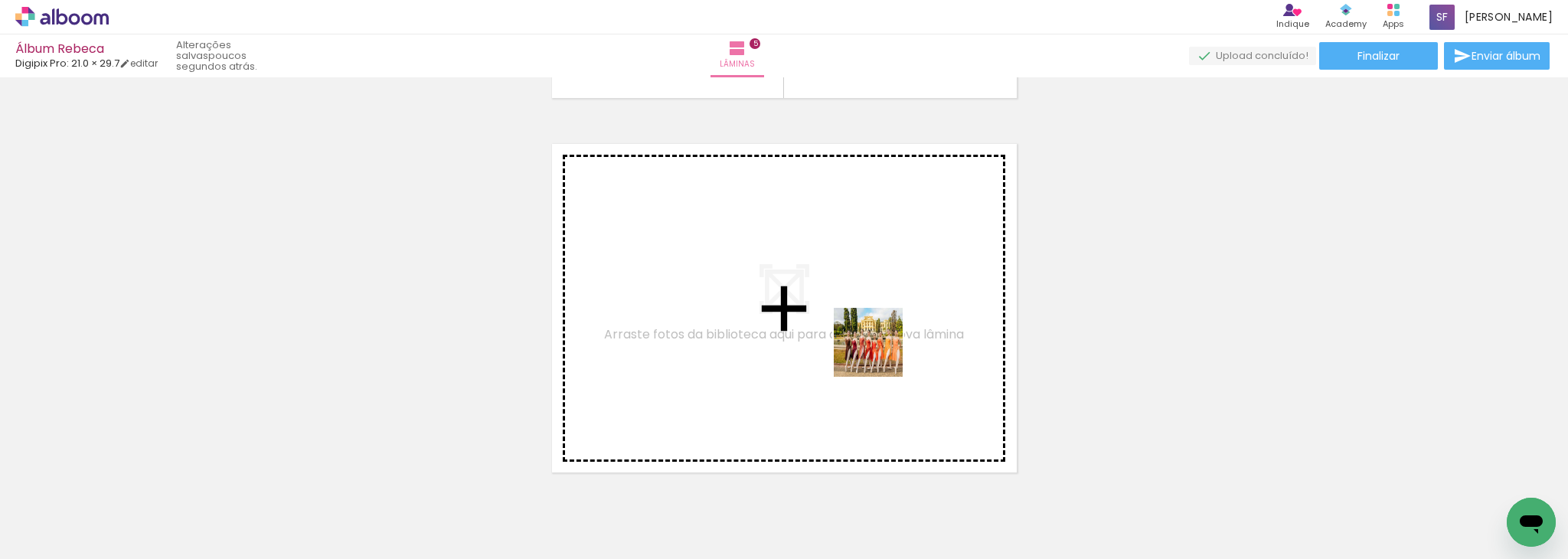
drag, startPoint x: 820, startPoint y: 513, endPoint x: 903, endPoint y: 288, distance: 239.8
click at [903, 288] on quentale-workspace at bounding box center [784, 279] width 1568 height 559
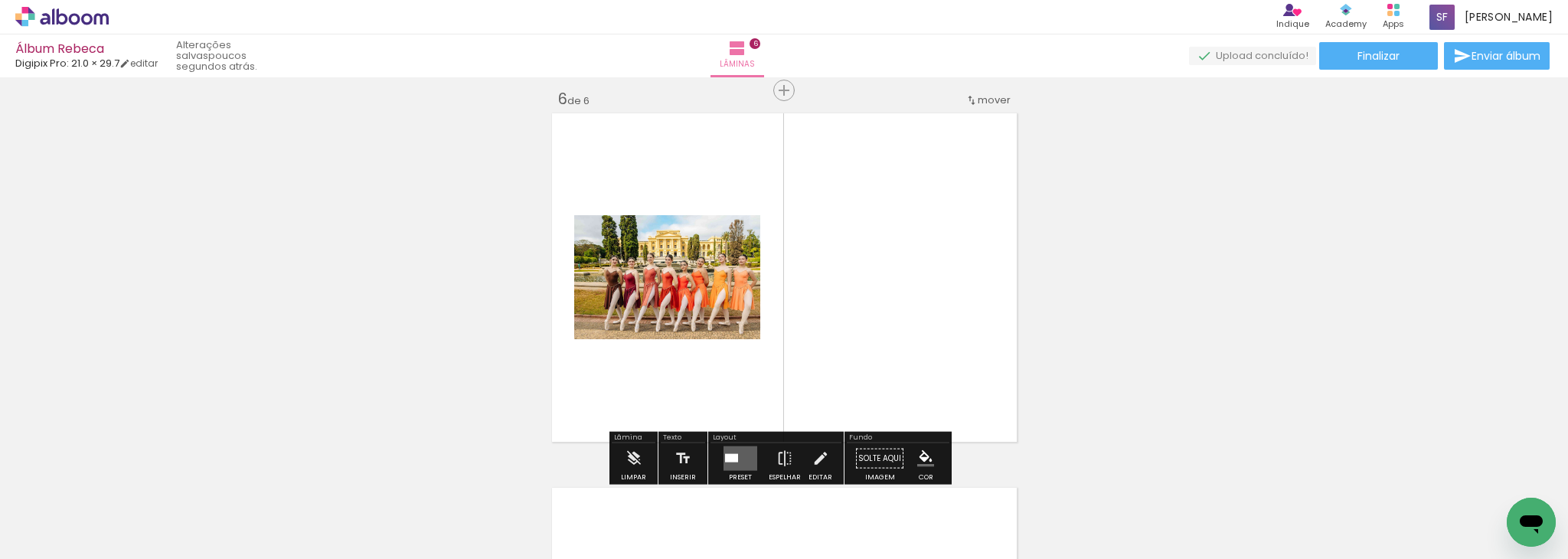
scroll to position [1892, 0]
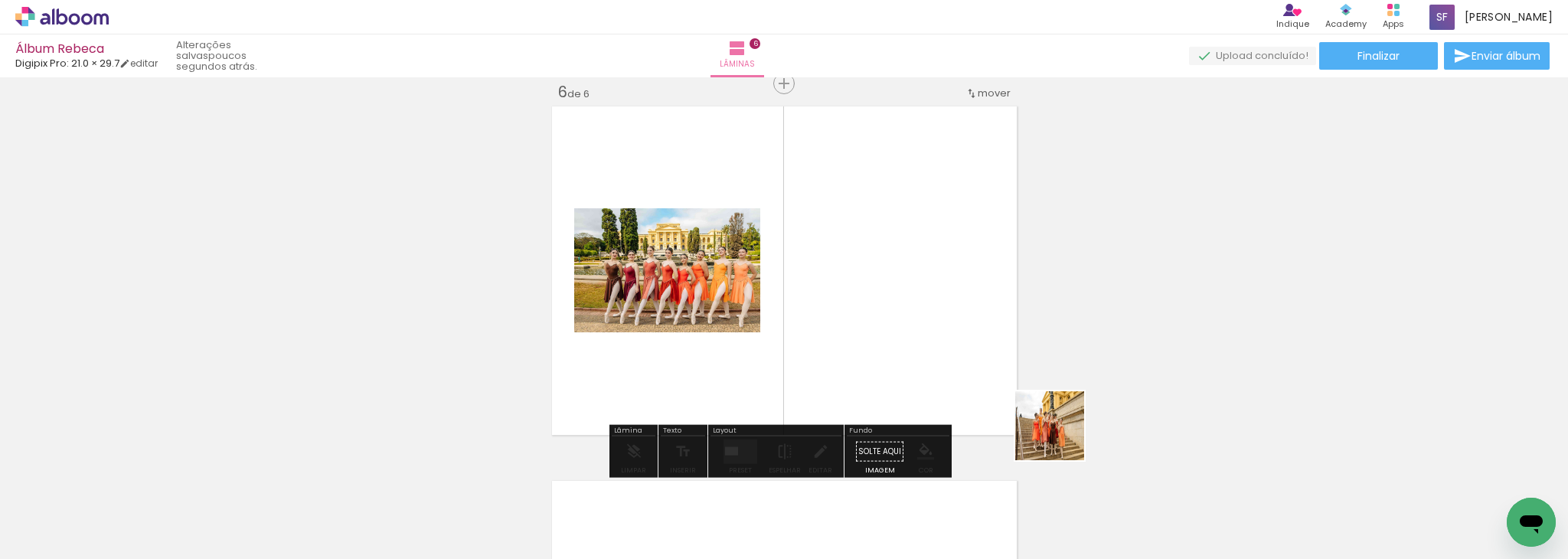
drag, startPoint x: 1158, startPoint y: 512, endPoint x: 982, endPoint y: 365, distance: 229.3
click at [982, 365] on quentale-workspace at bounding box center [784, 279] width 1568 height 559
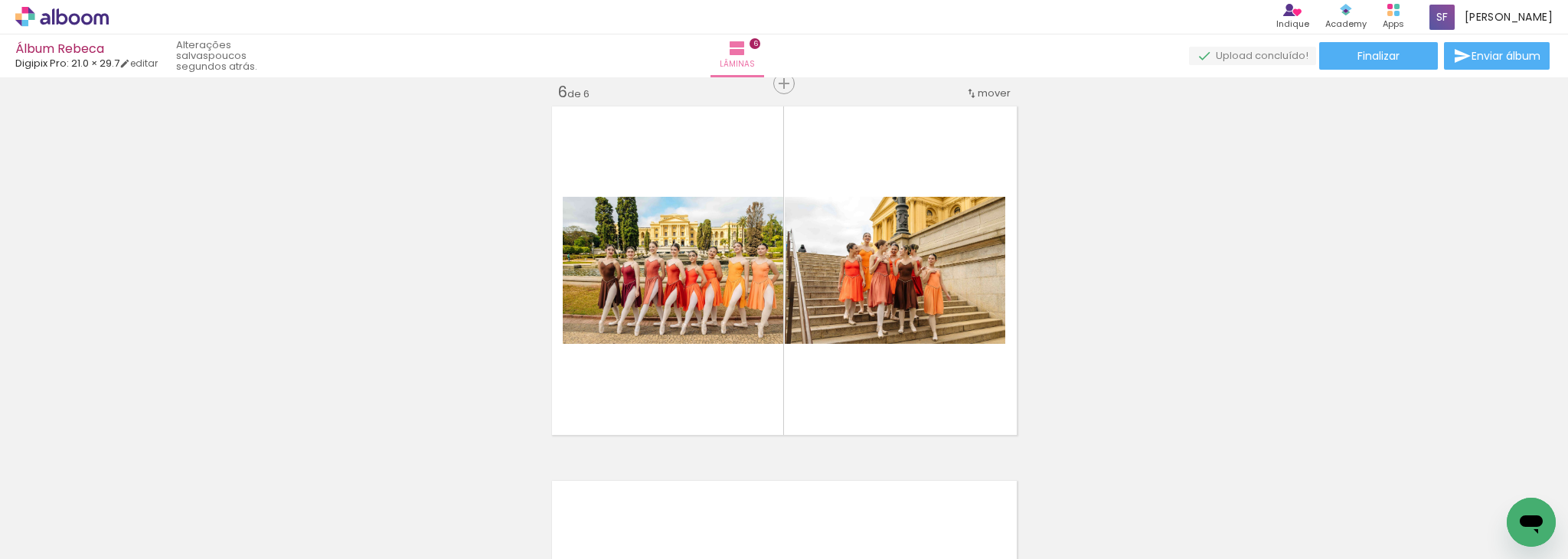
scroll to position [0, 1285]
click at [1238, 543] on quentale-thumb at bounding box center [1270, 507] width 86 height 88
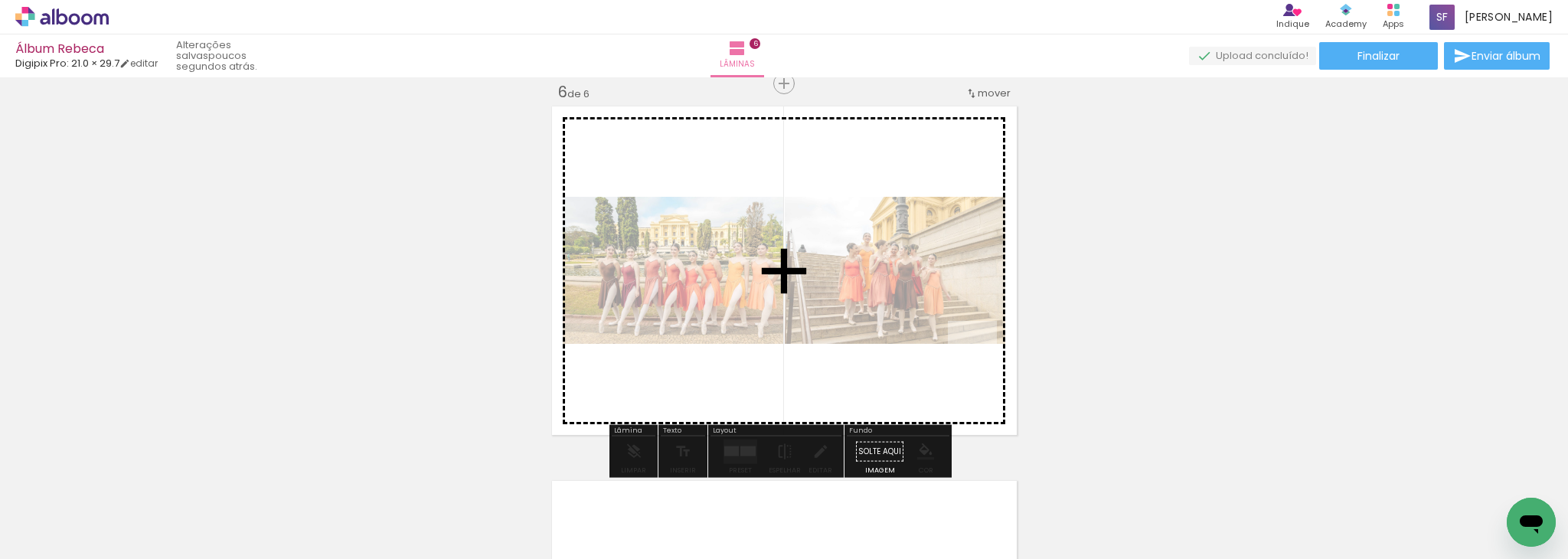
drag, startPoint x: 1461, startPoint y: 501, endPoint x: 974, endPoint y: 363, distance: 506.2
click at [974, 363] on quentale-workspace at bounding box center [784, 279] width 1568 height 559
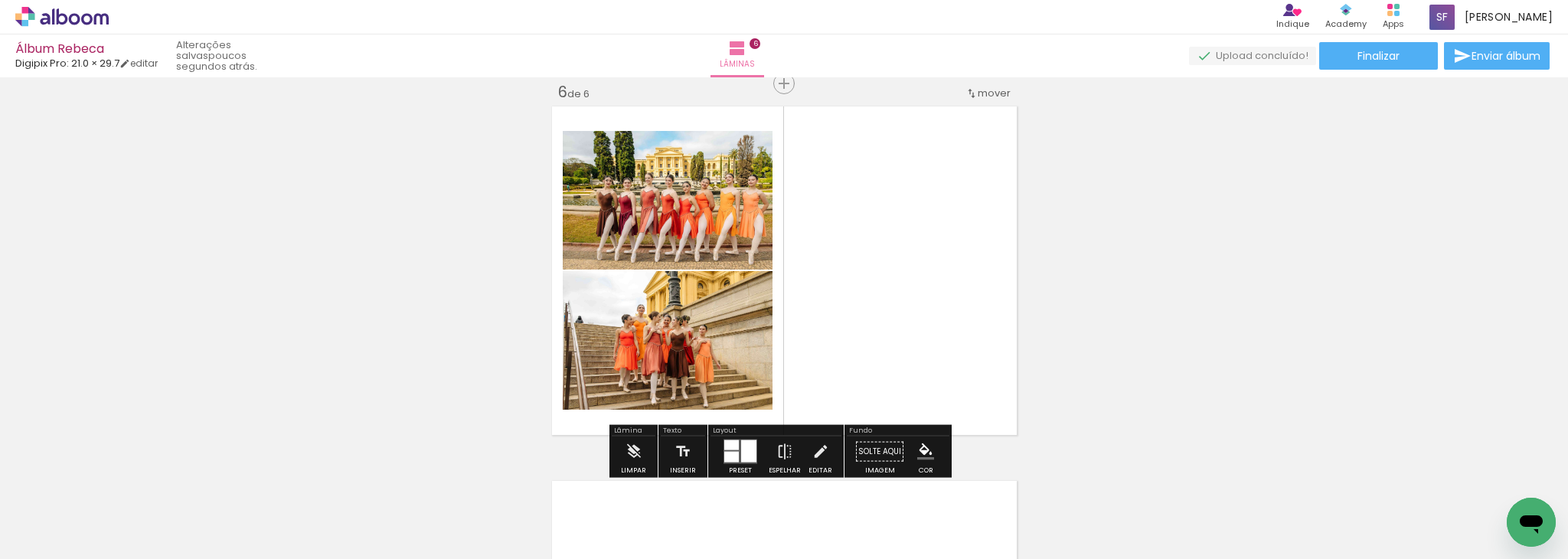
drag, startPoint x: 1061, startPoint y: 357, endPoint x: 1061, endPoint y: 292, distance: 65.0
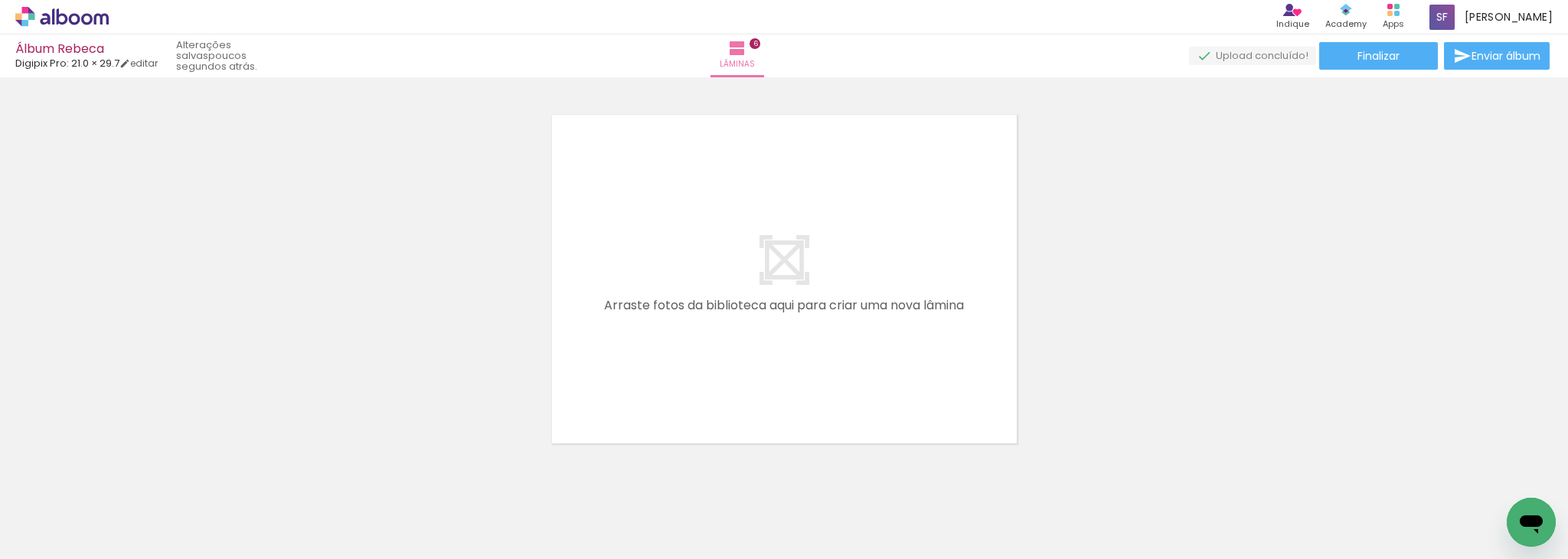
scroll to position [2259, 0]
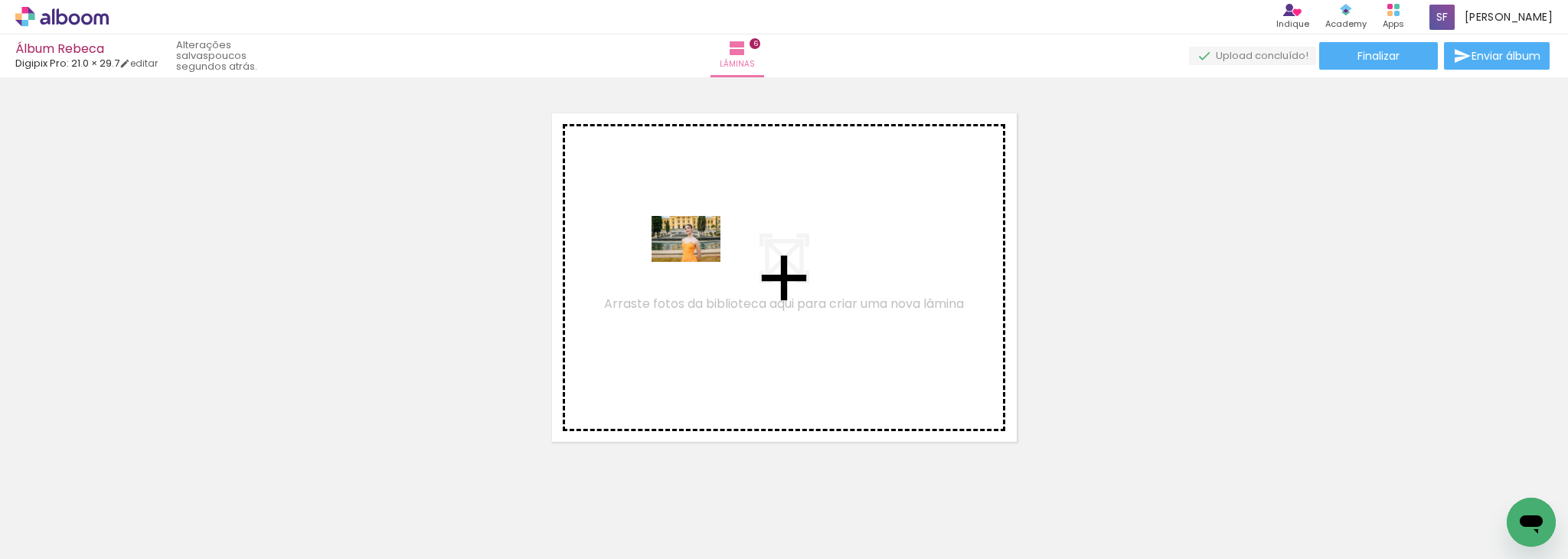
drag, startPoint x: 165, startPoint y: 518, endPoint x: 697, endPoint y: 262, distance: 590.4
click at [697, 262] on quentale-workspace at bounding box center [784, 279] width 1568 height 559
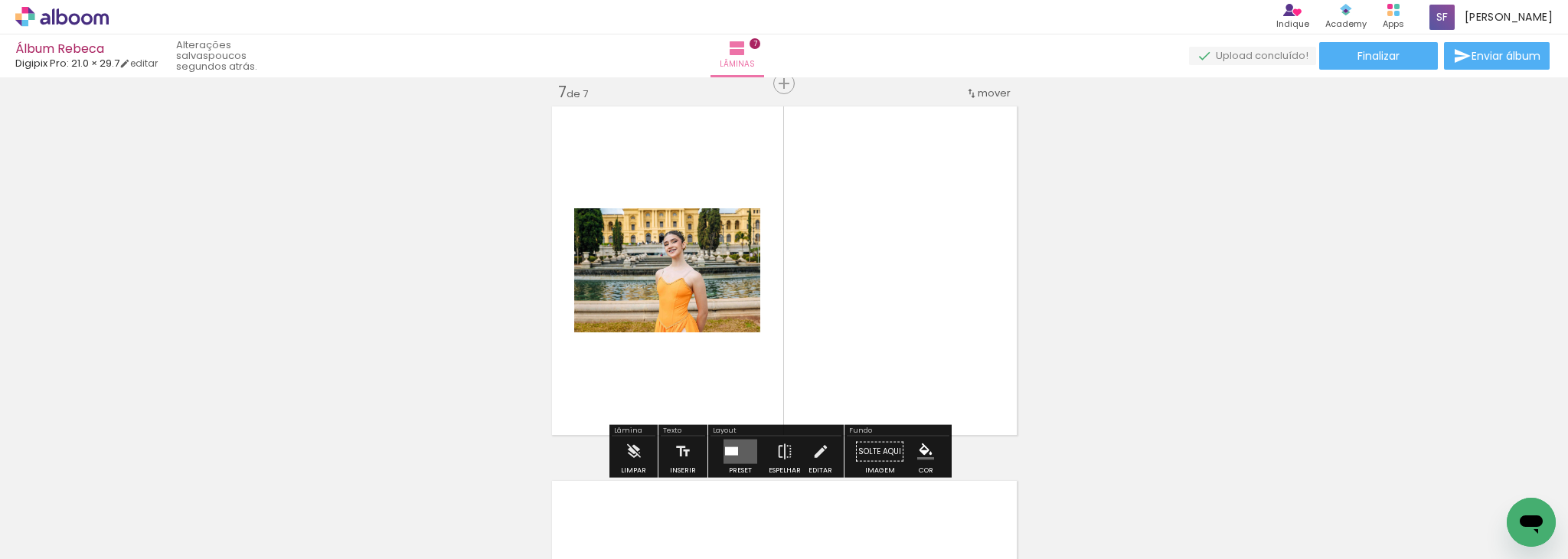
scroll to position [2267, 0]
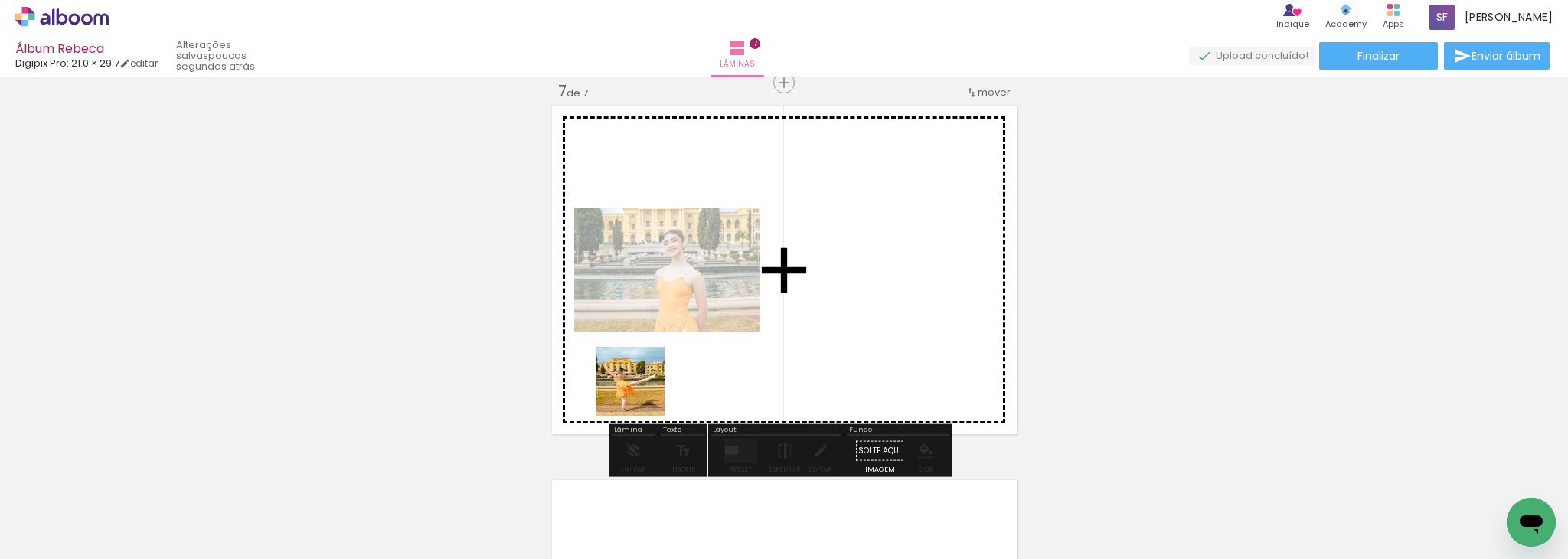
drag, startPoint x: 324, startPoint y: 522, endPoint x: 735, endPoint y: 367, distance: 439.3
click at [735, 367] on quentale-workspace at bounding box center [784, 279] width 1568 height 559
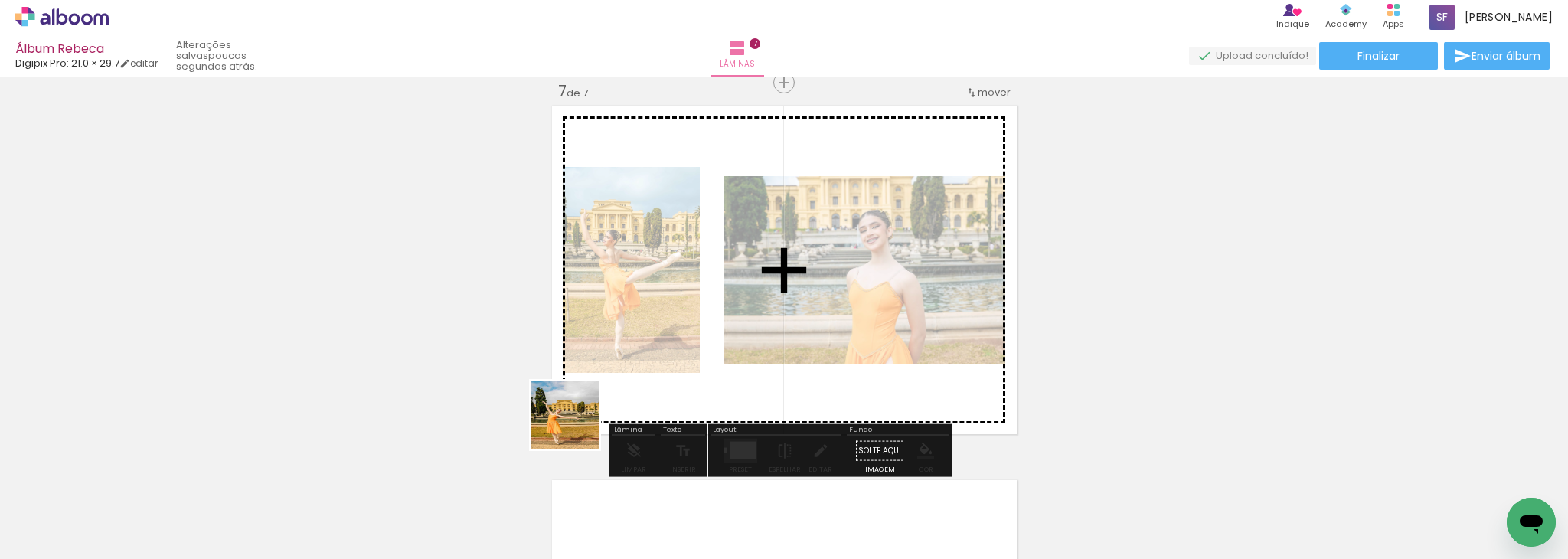
drag, startPoint x: 404, startPoint y: 530, endPoint x: 666, endPoint y: 382, distance: 300.9
click at [666, 382] on quentale-workspace at bounding box center [784, 279] width 1568 height 559
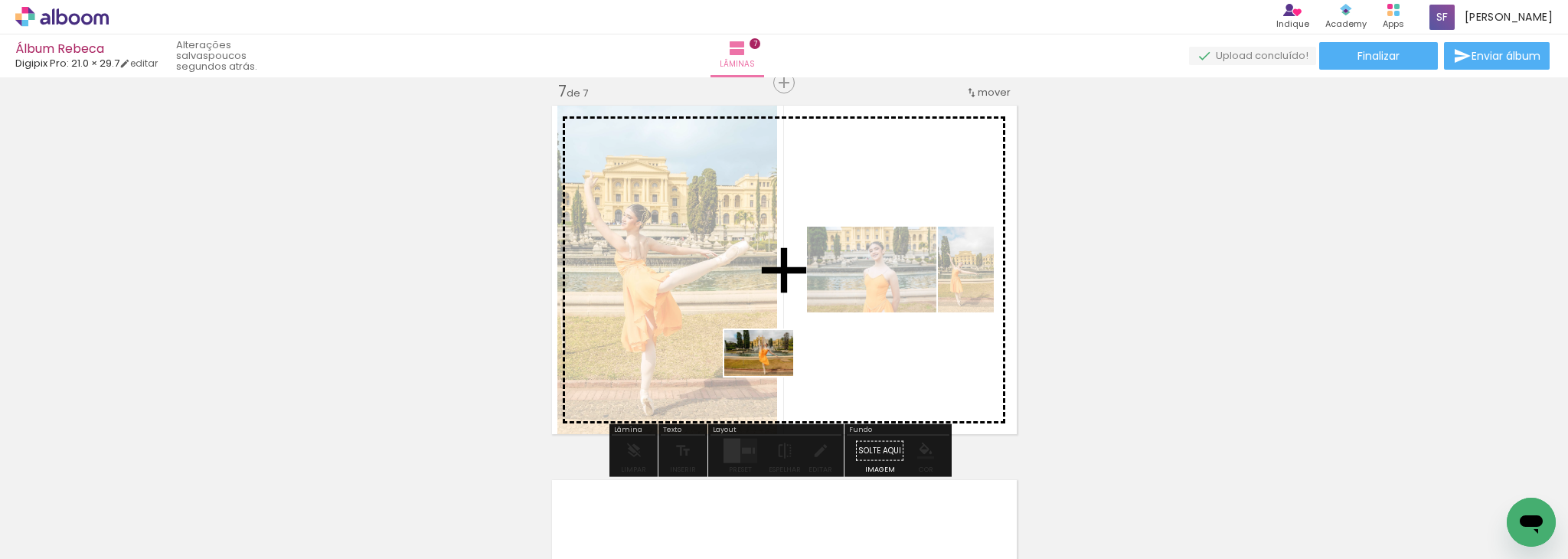
drag, startPoint x: 512, startPoint y: 512, endPoint x: 774, endPoint y: 374, distance: 296.1
click at [774, 374] on quentale-workspace at bounding box center [784, 279] width 1568 height 559
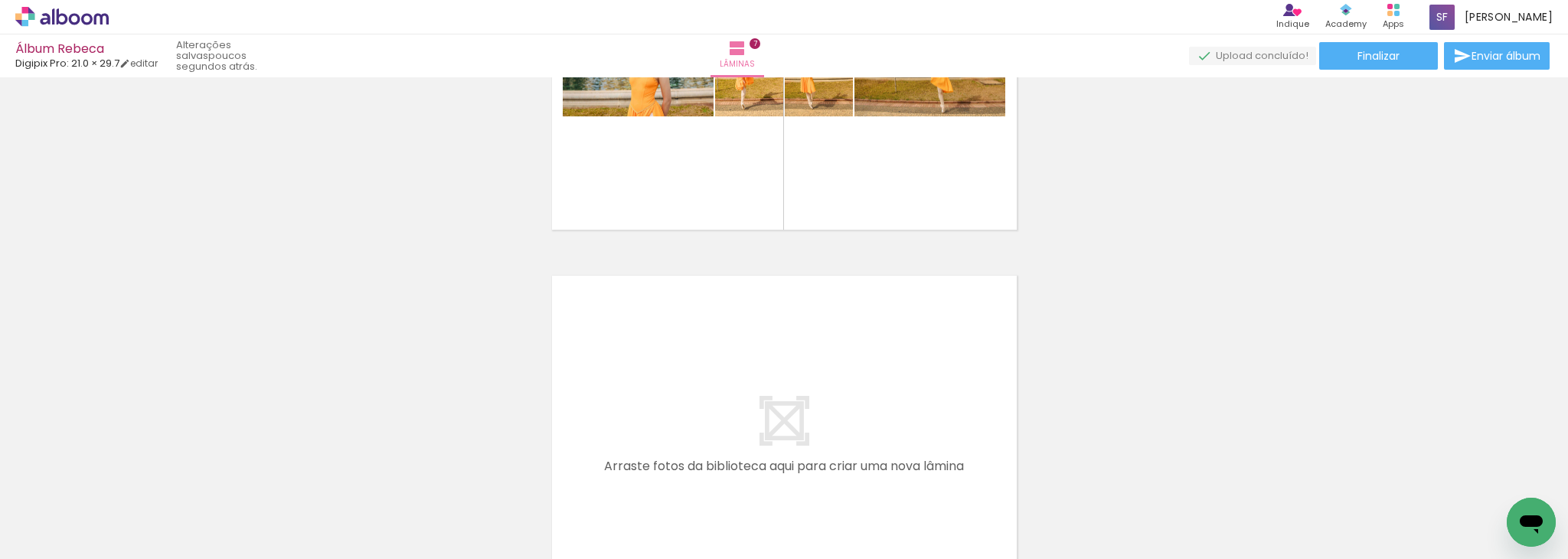
scroll to position [2635, 0]
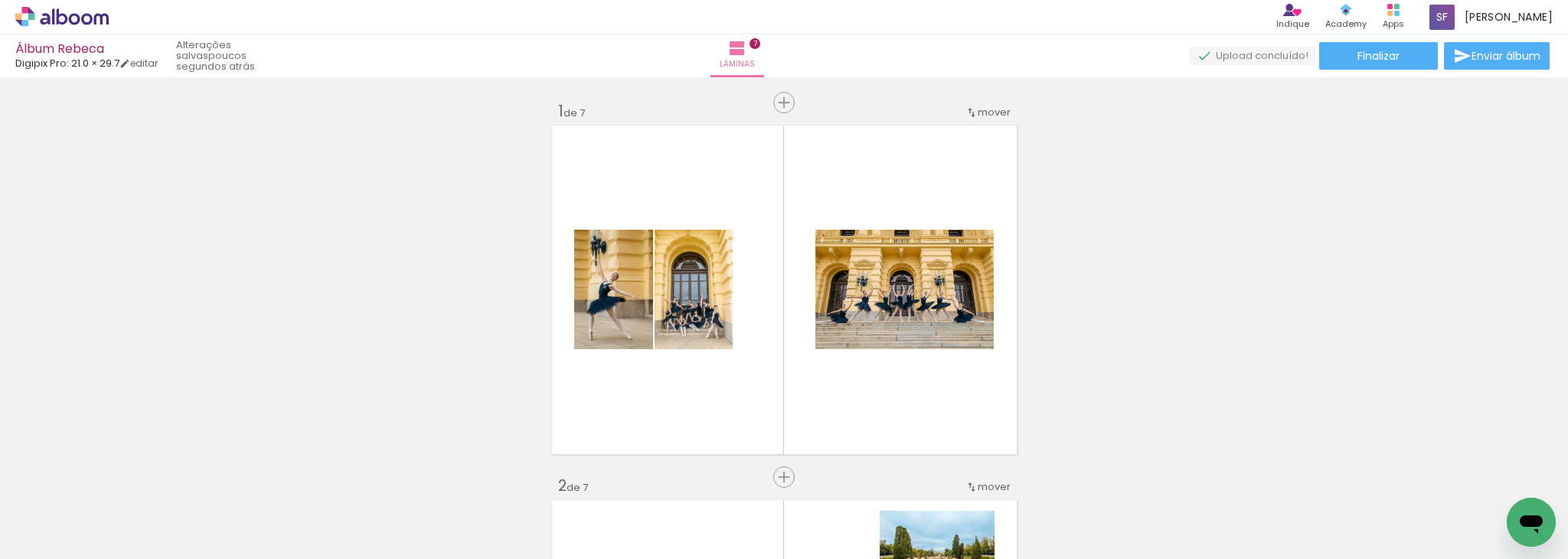
scroll to position [0, 1285]
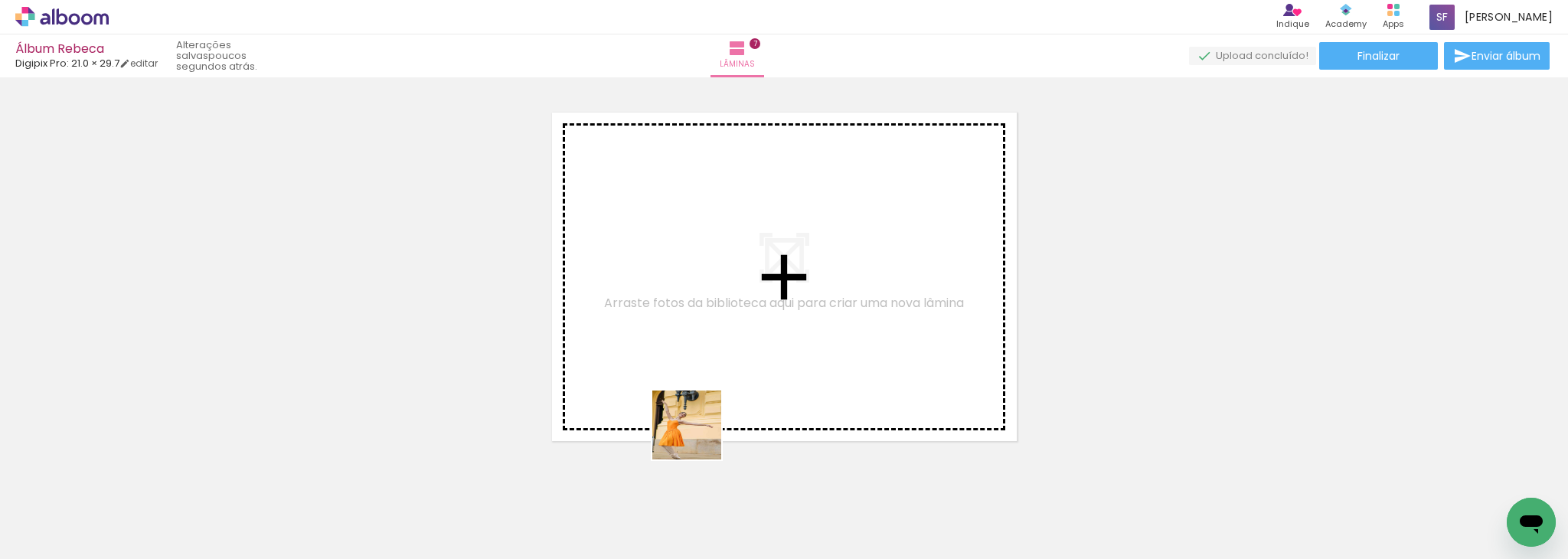
drag, startPoint x: 0, startPoint y: 0, endPoint x: 715, endPoint y: 324, distance: 785.0
click at [715, 324] on quentale-workspace at bounding box center [784, 279] width 1568 height 559
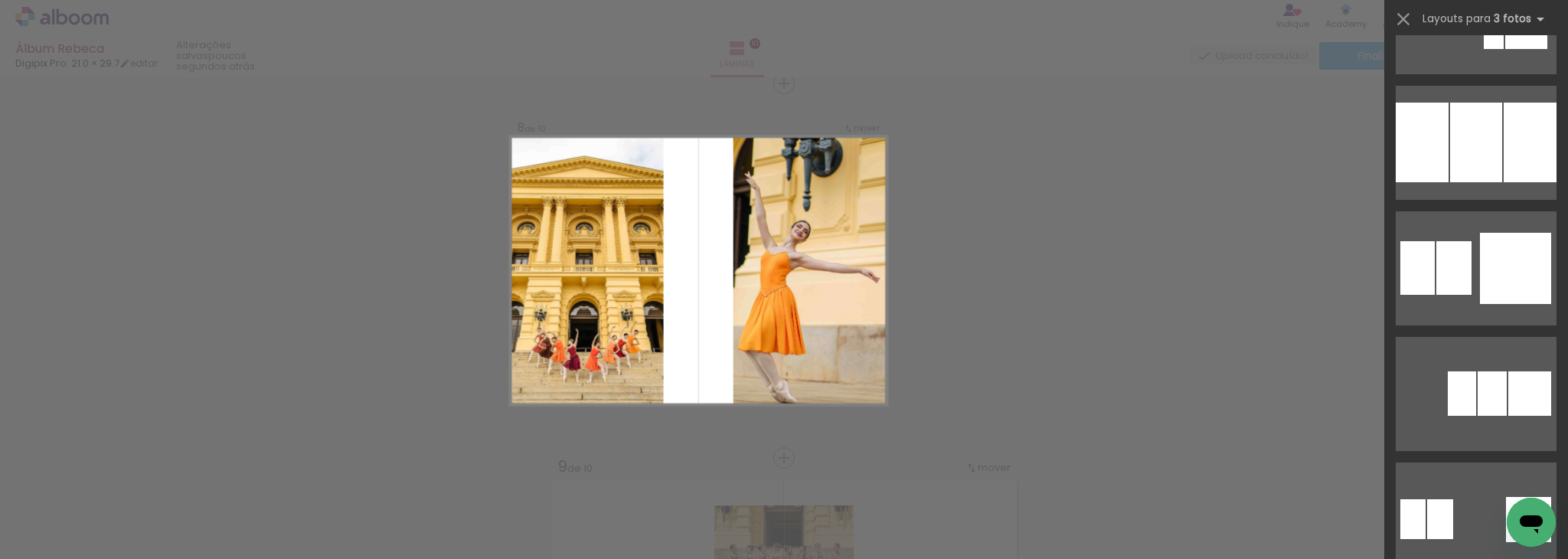
scroll to position [1834, 0]
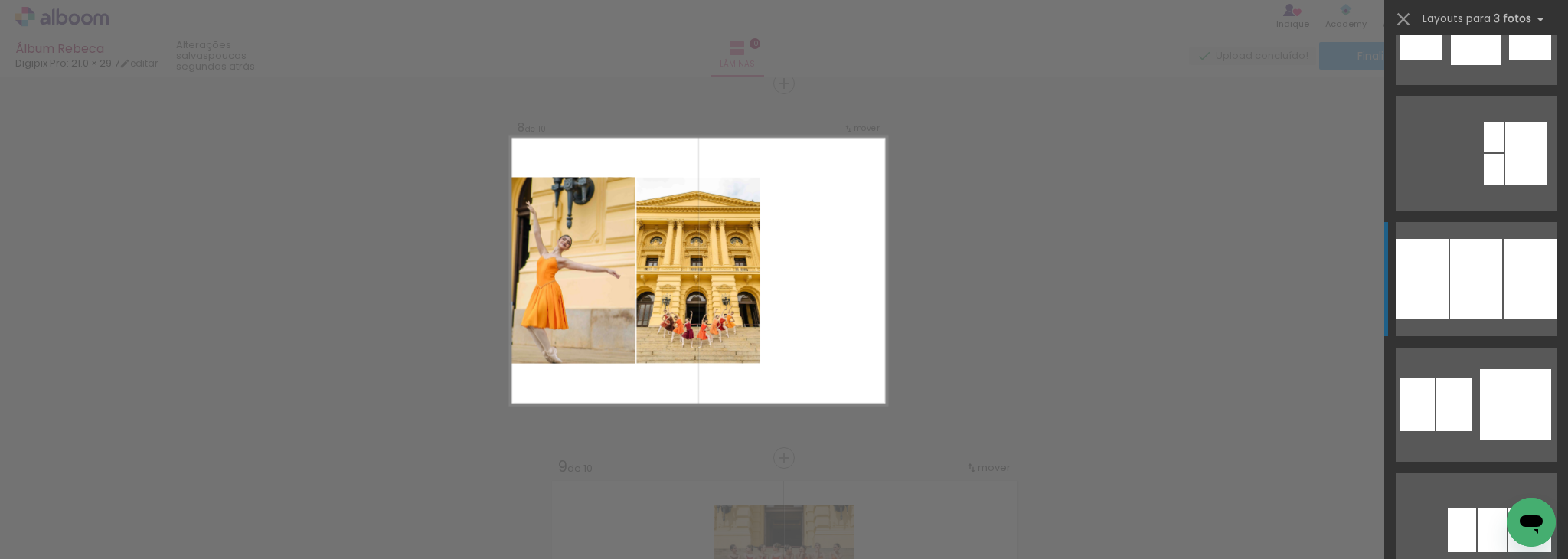
click at [1517, 268] on div at bounding box center [1530, 279] width 52 height 80
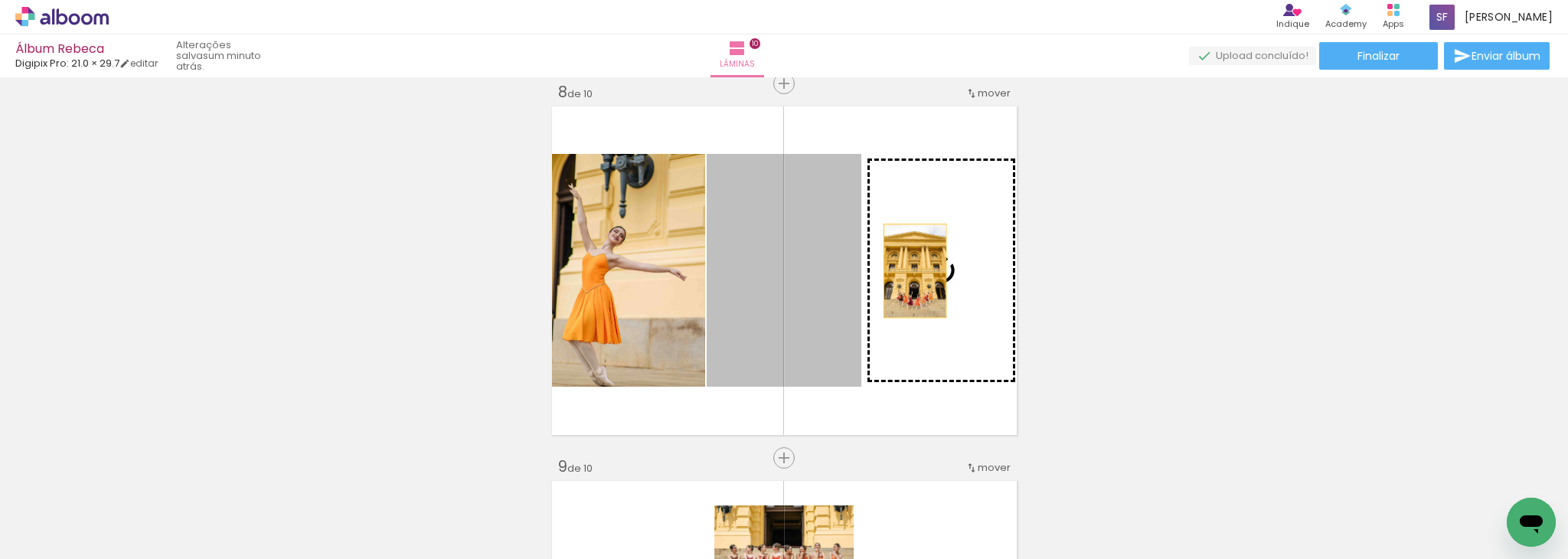
drag, startPoint x: 784, startPoint y: 299, endPoint x: 927, endPoint y: 268, distance: 146.3
click at [0, 0] on slot at bounding box center [0, 0] width 0 height 0
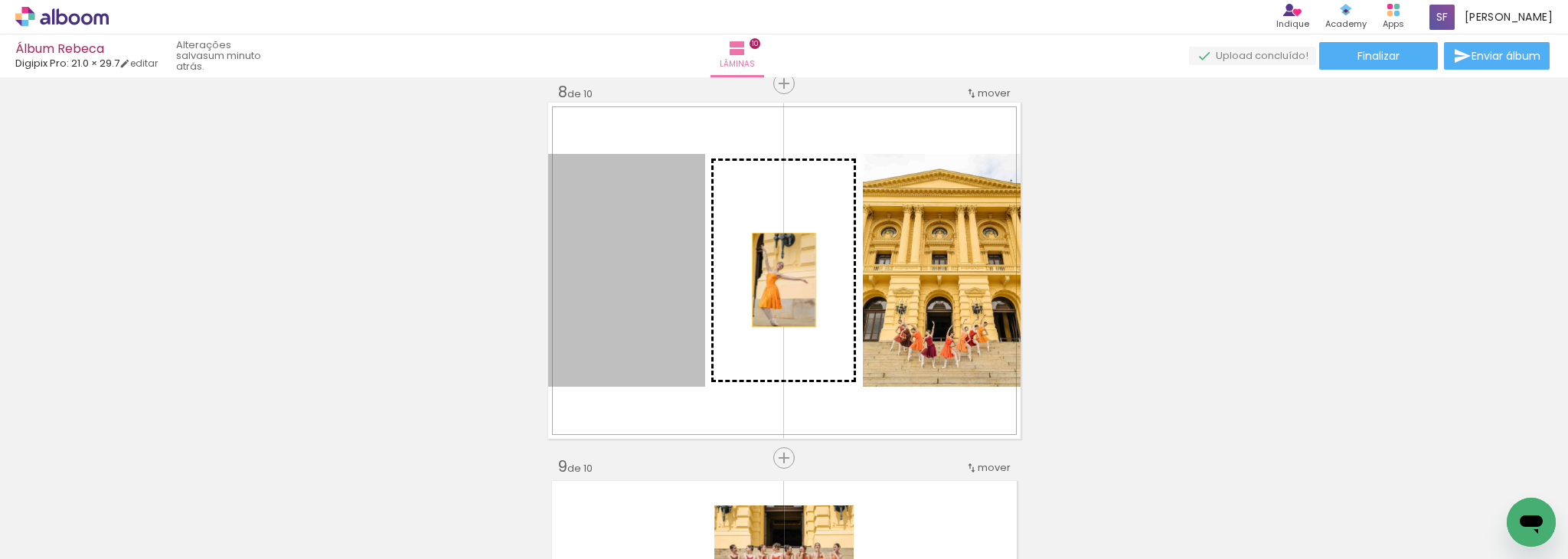
drag, startPoint x: 637, startPoint y: 298, endPoint x: 778, endPoint y: 280, distance: 142.1
click at [0, 0] on slot at bounding box center [0, 0] width 0 height 0
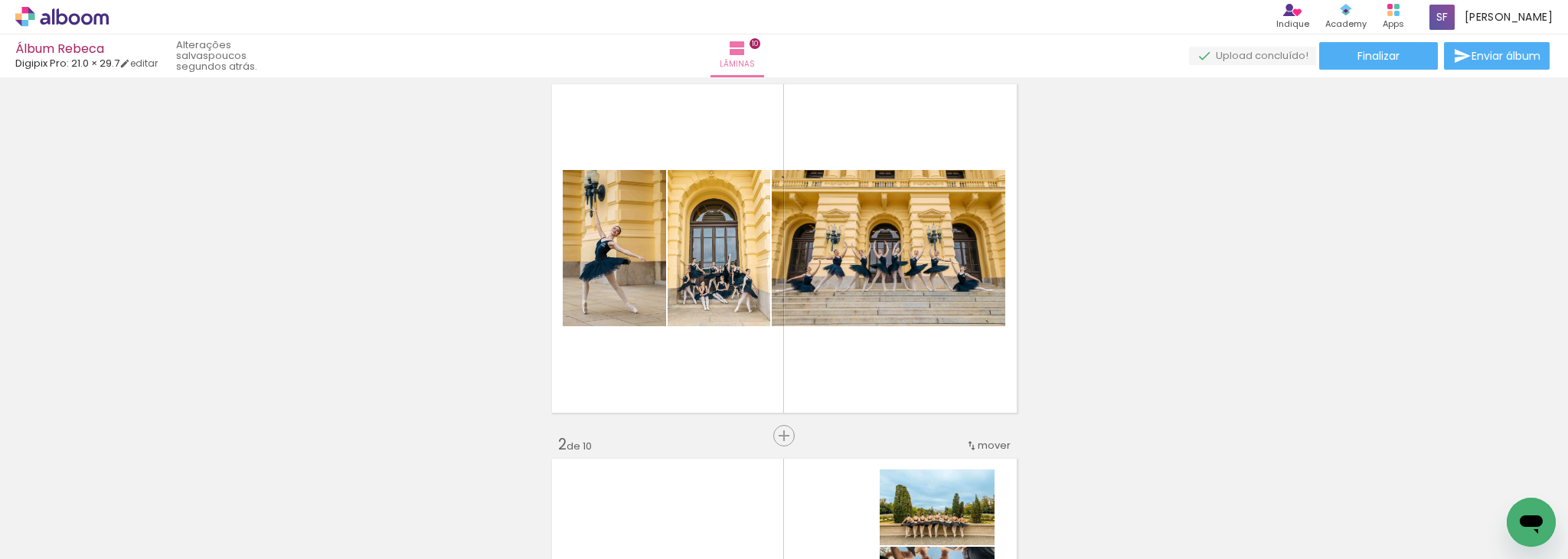
scroll to position [0, 0]
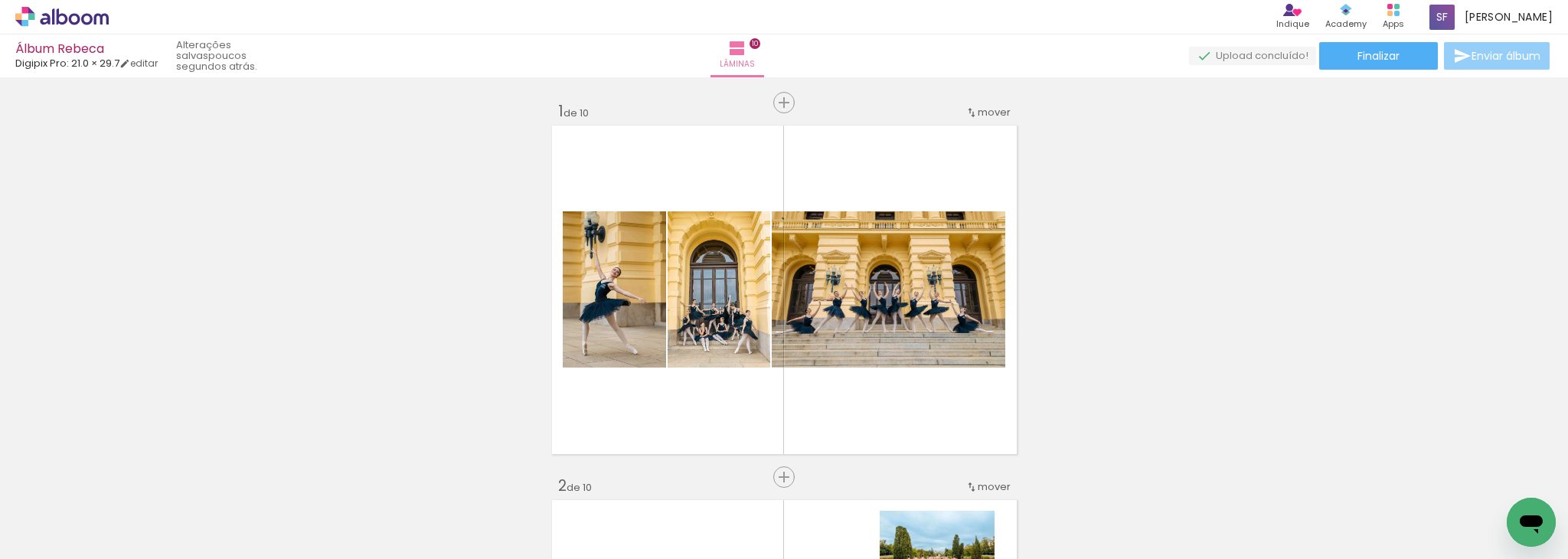
click at [1487, 57] on span "Enviar álbum" at bounding box center [1506, 56] width 69 height 11
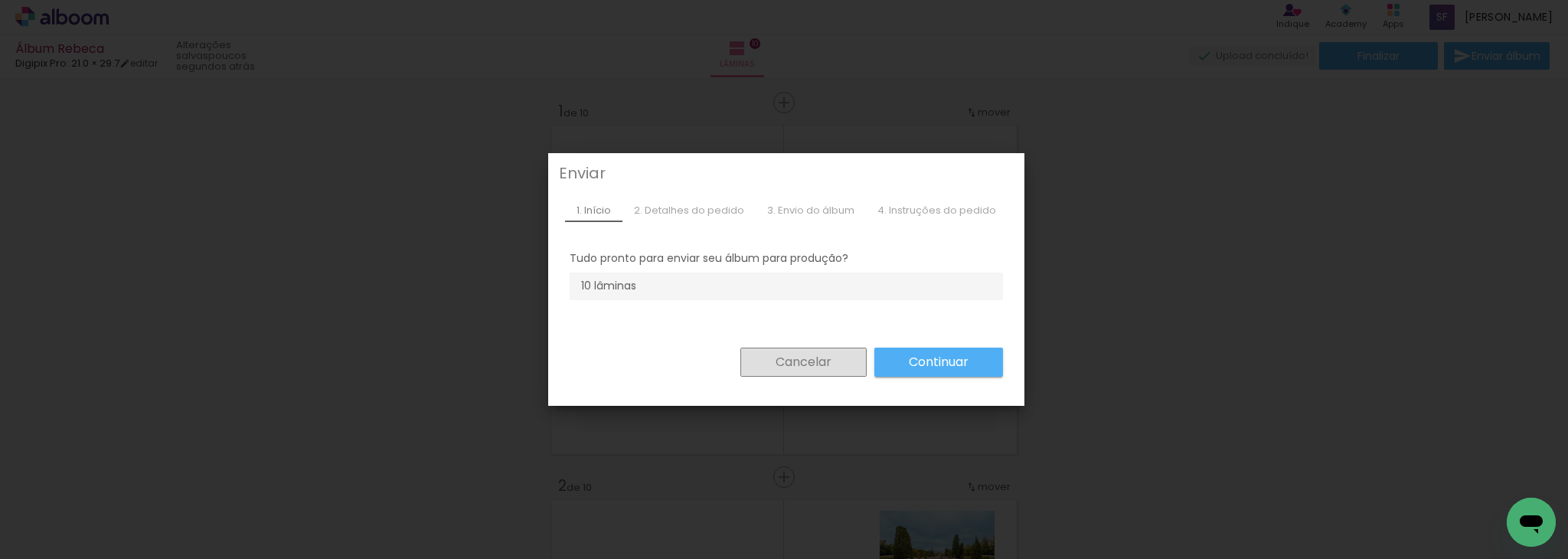
click at [0, 0] on slot "Cancelar" at bounding box center [0, 0] width 0 height 0
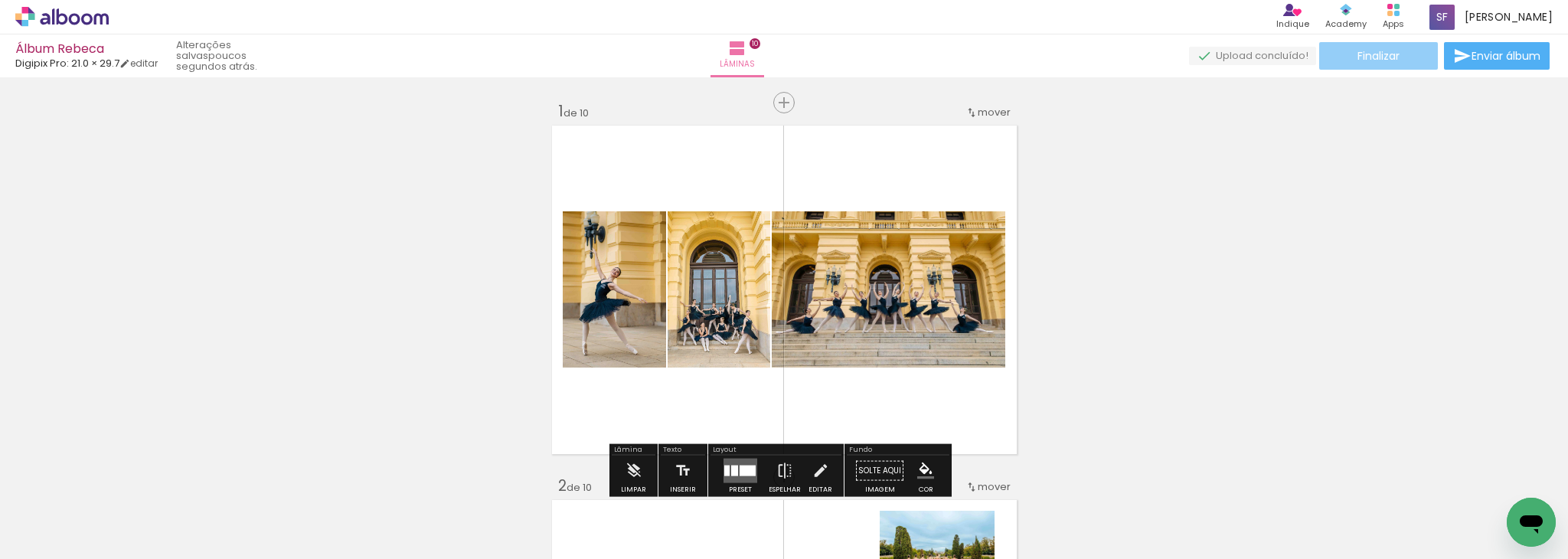
click at [1399, 51] on paper-button "Finalizar" at bounding box center [1379, 55] width 119 height 28
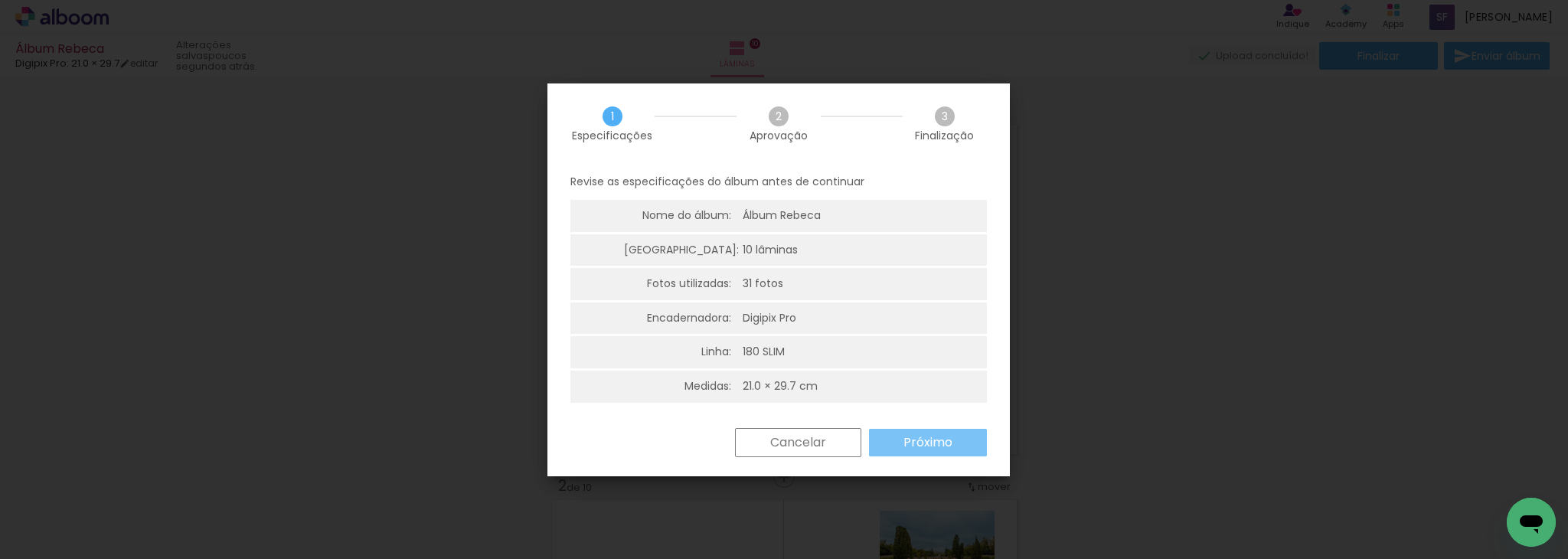
click at [0, 0] on slot "Próximo" at bounding box center [0, 0] width 0 height 0
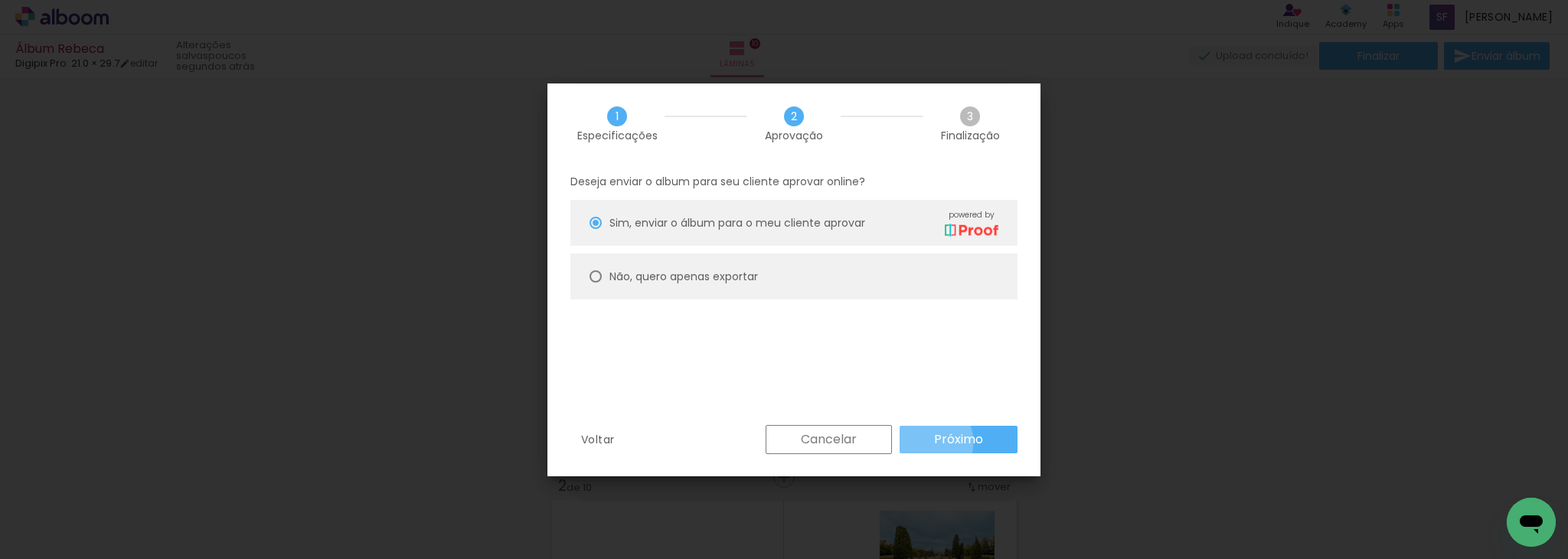
click at [927, 442] on paper-button "Próximo" at bounding box center [959, 439] width 118 height 28
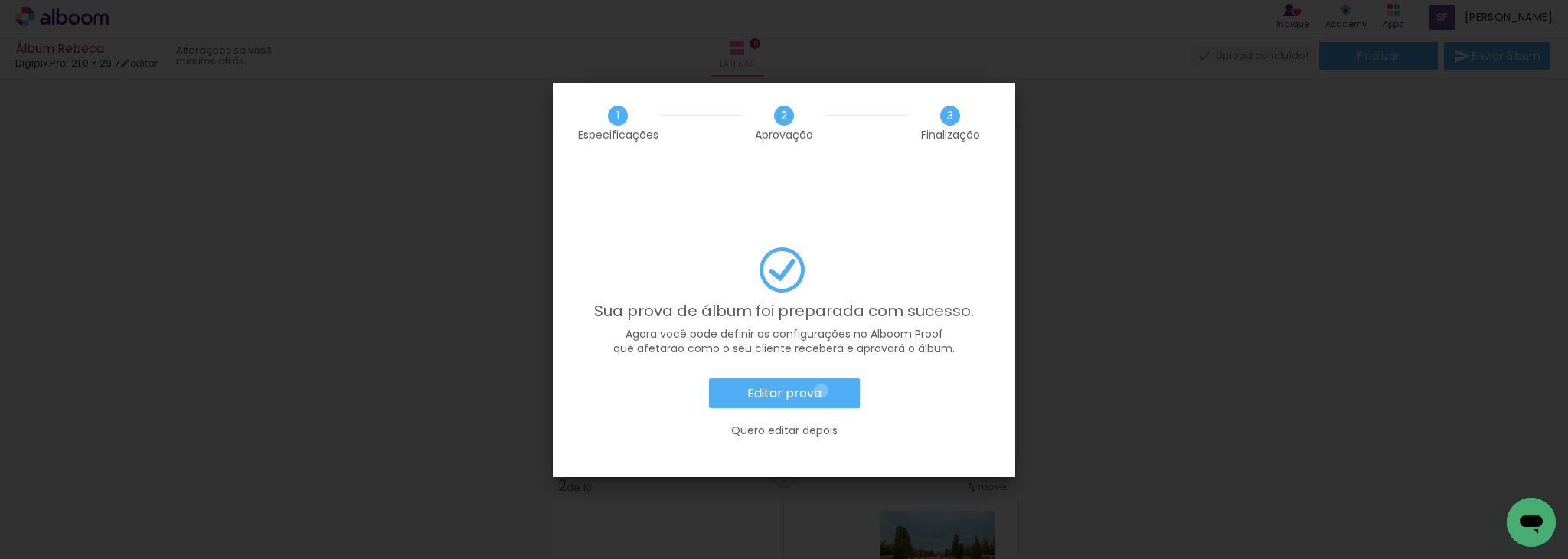
click at [821, 379] on paper-button "Editar prova" at bounding box center [784, 394] width 151 height 30
